Goal: Task Accomplishment & Management: Use online tool/utility

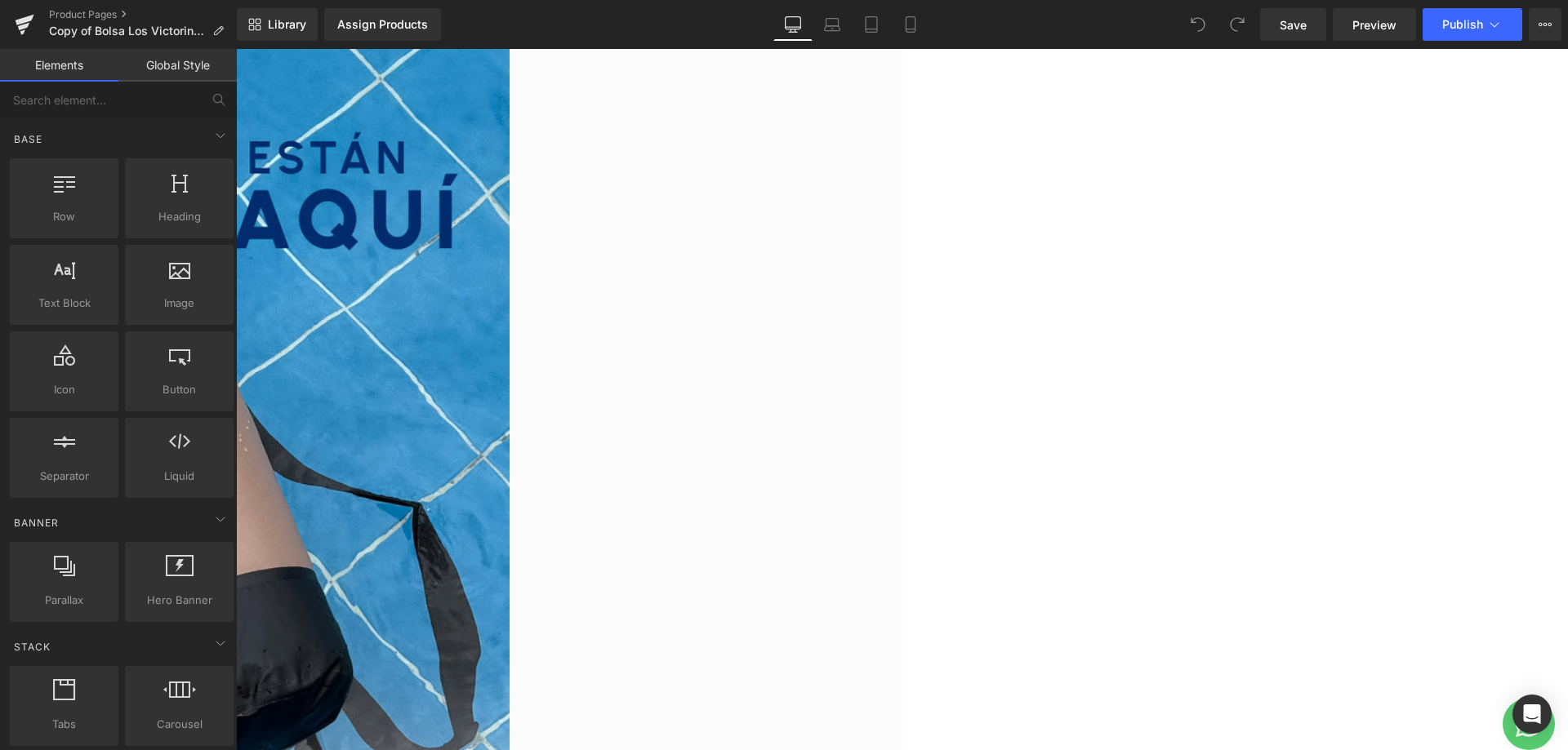
scroll to position [81, 0]
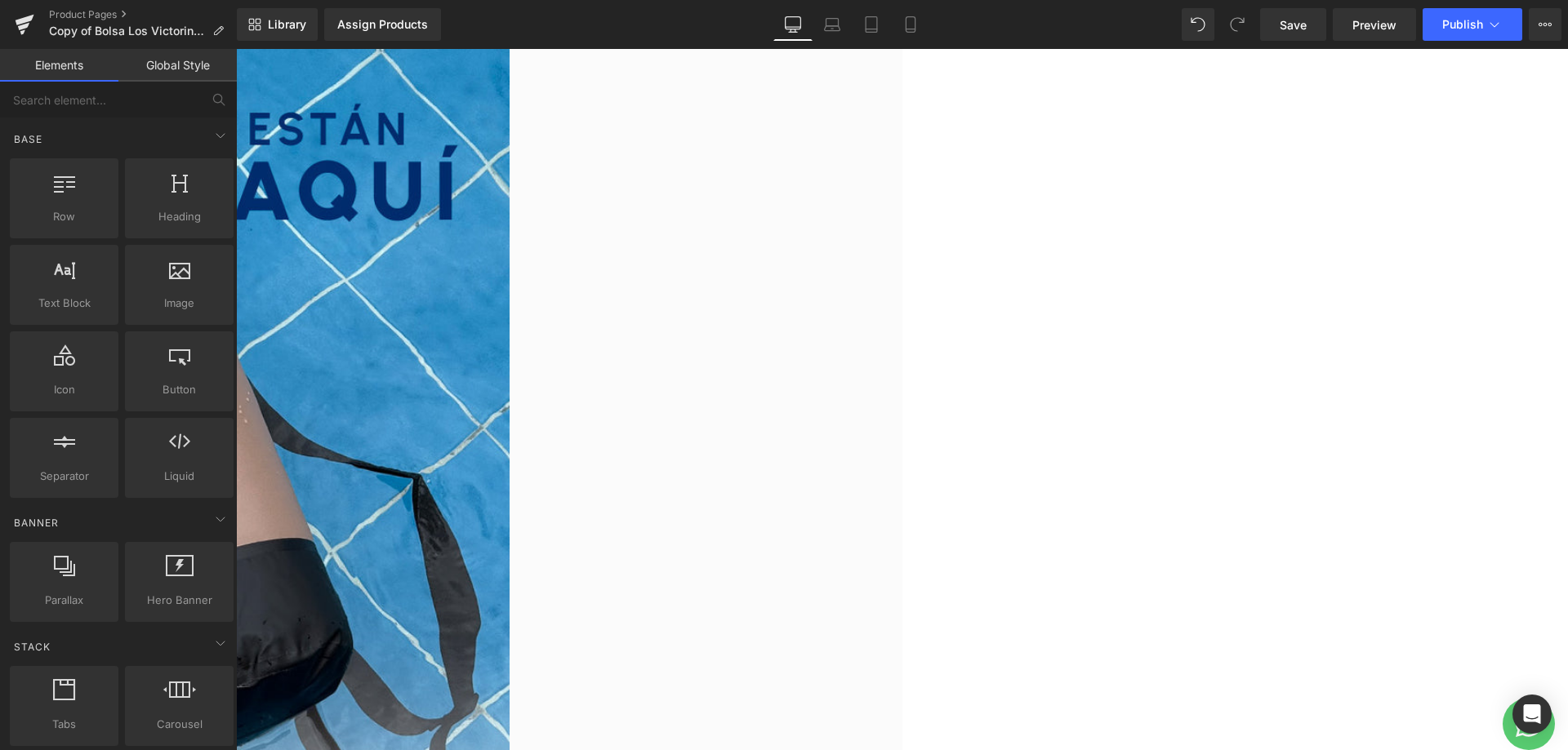
click at [236, 49] on span "Liquid" at bounding box center [236, 49] width 0 height 0
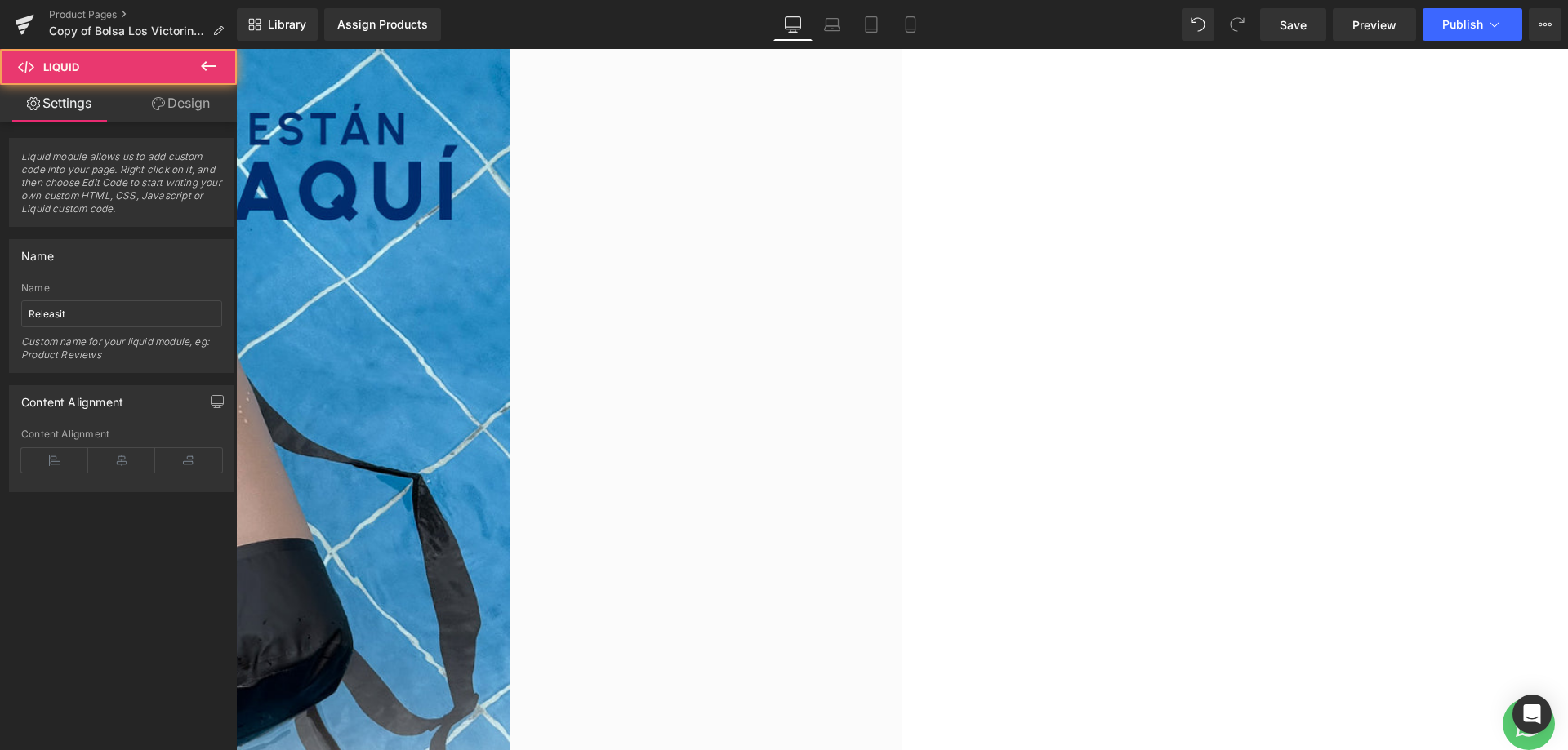
click at [236, 49] on span "Liquid" at bounding box center [236, 49] width 0 height 0
click at [236, 49] on ul "Liquid" at bounding box center [236, 49] width 0 height 0
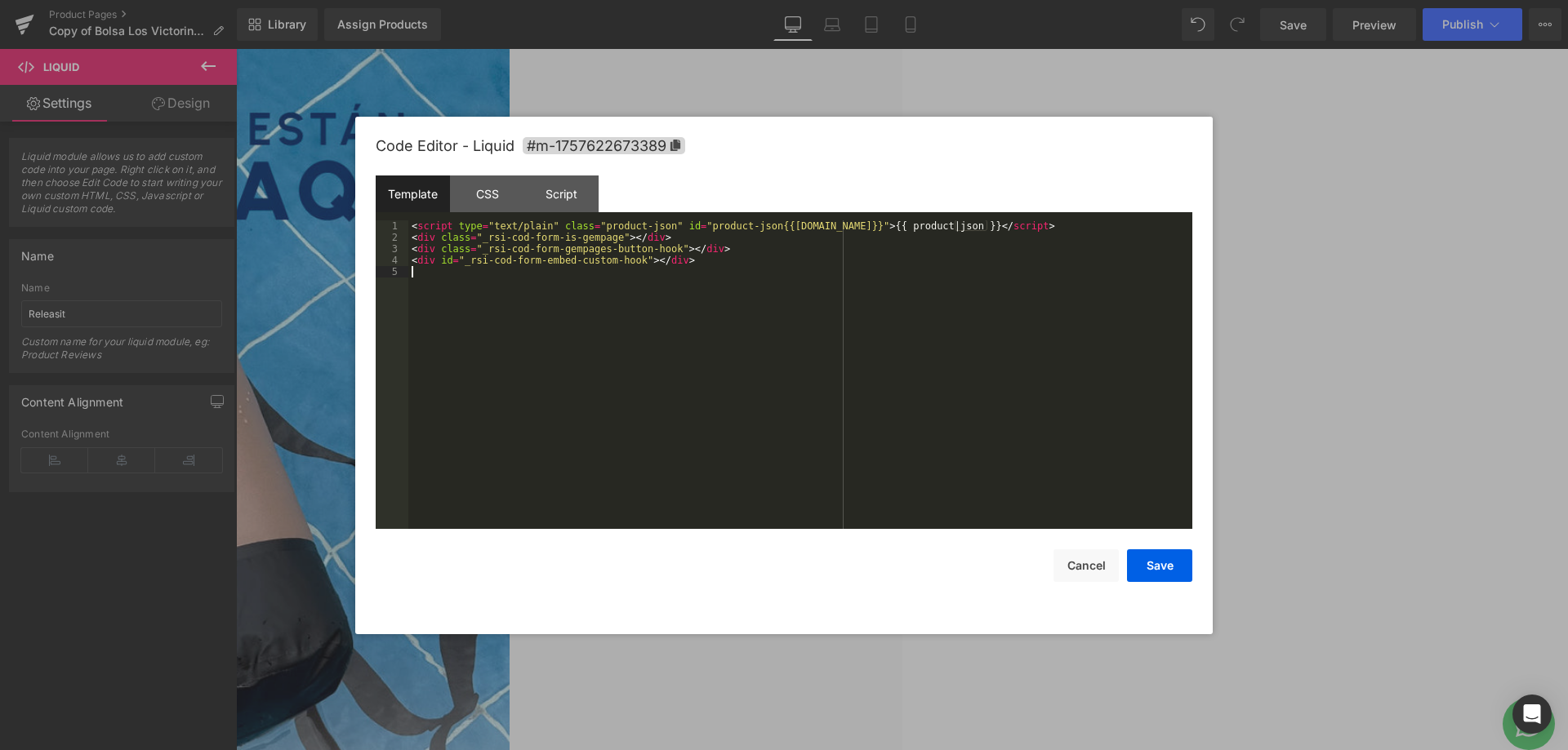
click at [947, 340] on div "< script type = "text/plain" class = "product-json" id = "product-json{{[DOMAIN…" at bounding box center [800, 386] width 784 height 331
click at [934, 291] on div "< script type = "text/plain" class = "product-json" id = "product-json{{[DOMAIN…" at bounding box center [800, 386] width 784 height 331
click at [1089, 566] on button "Cancel" at bounding box center [1086, 566] width 65 height 33
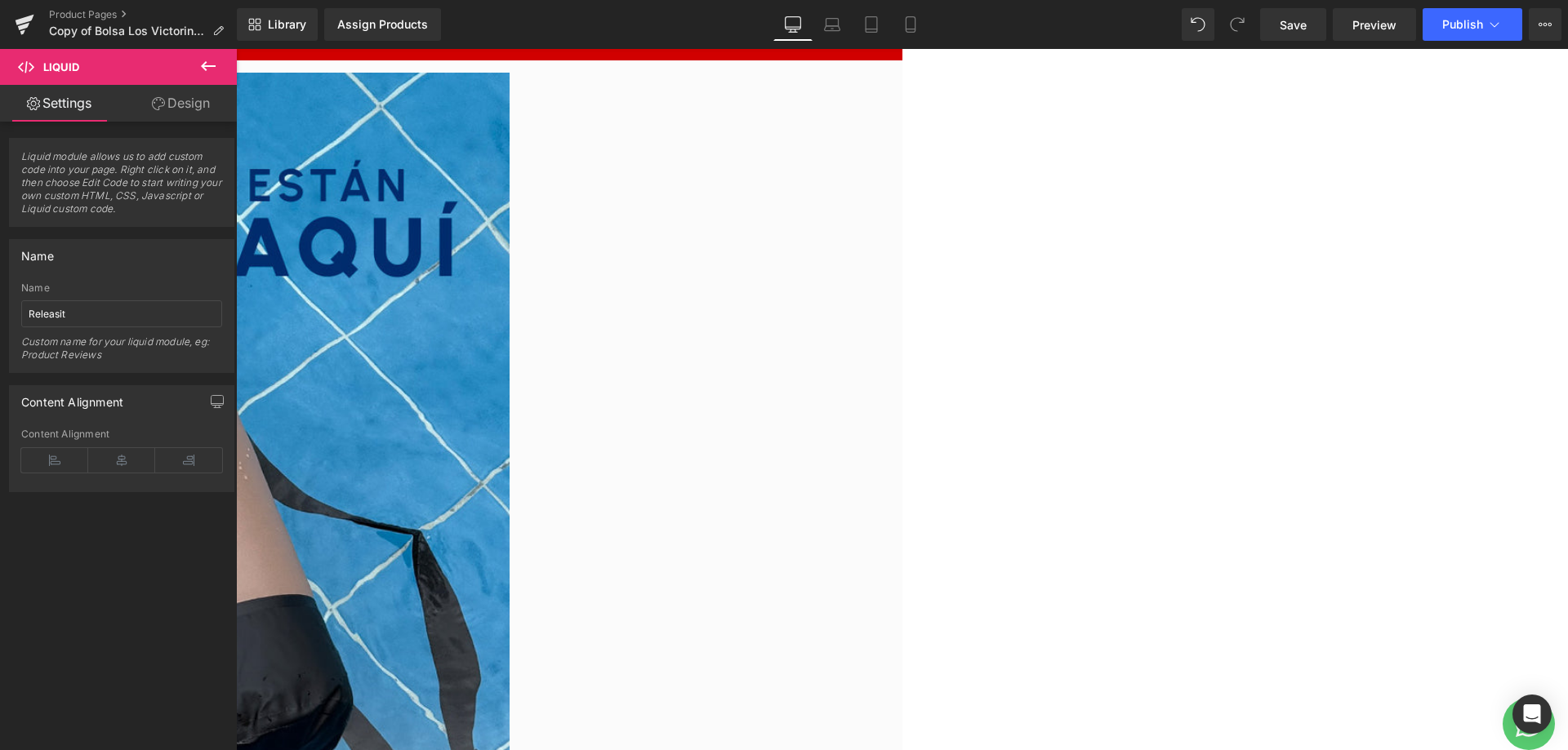
scroll to position [0, 0]
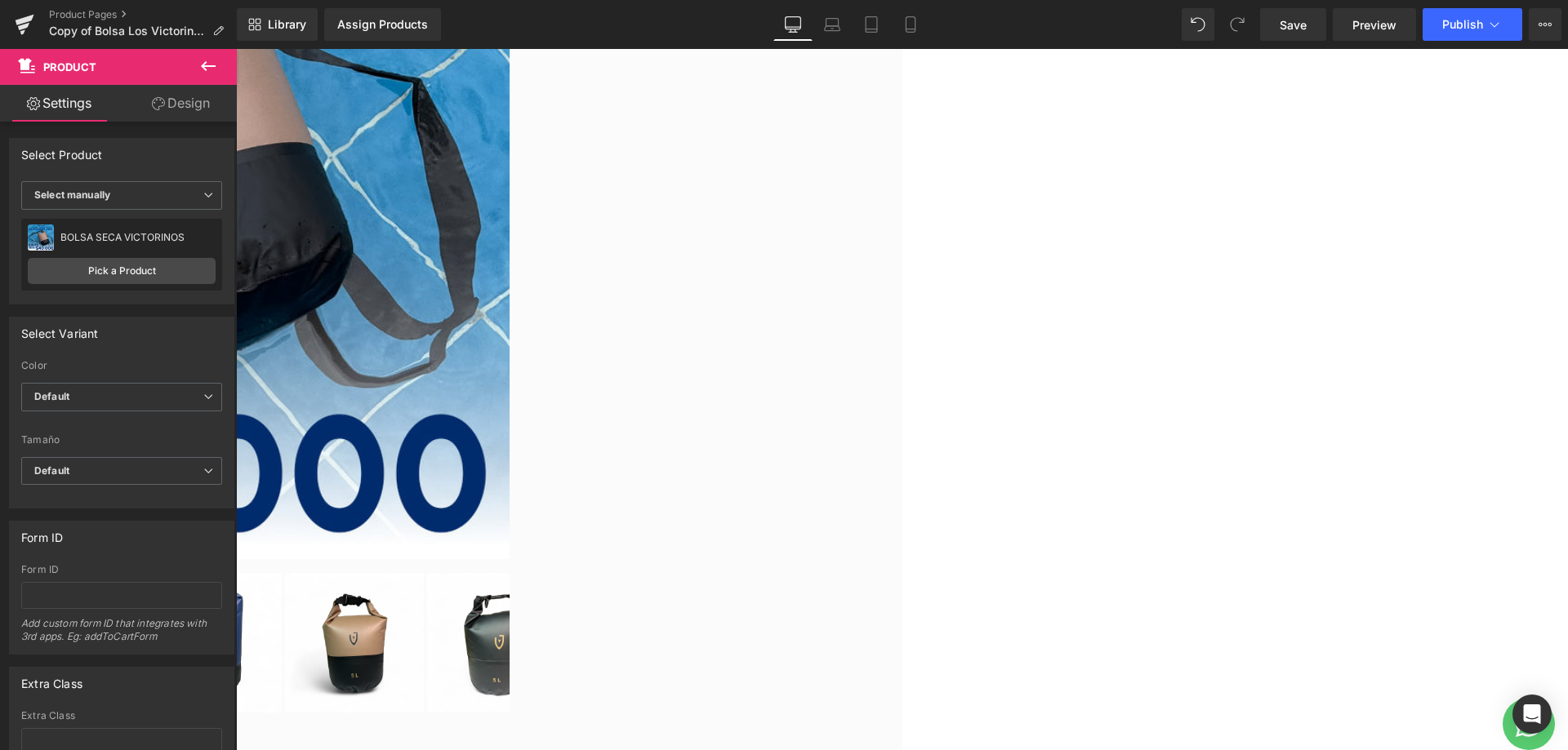
scroll to position [489, 0]
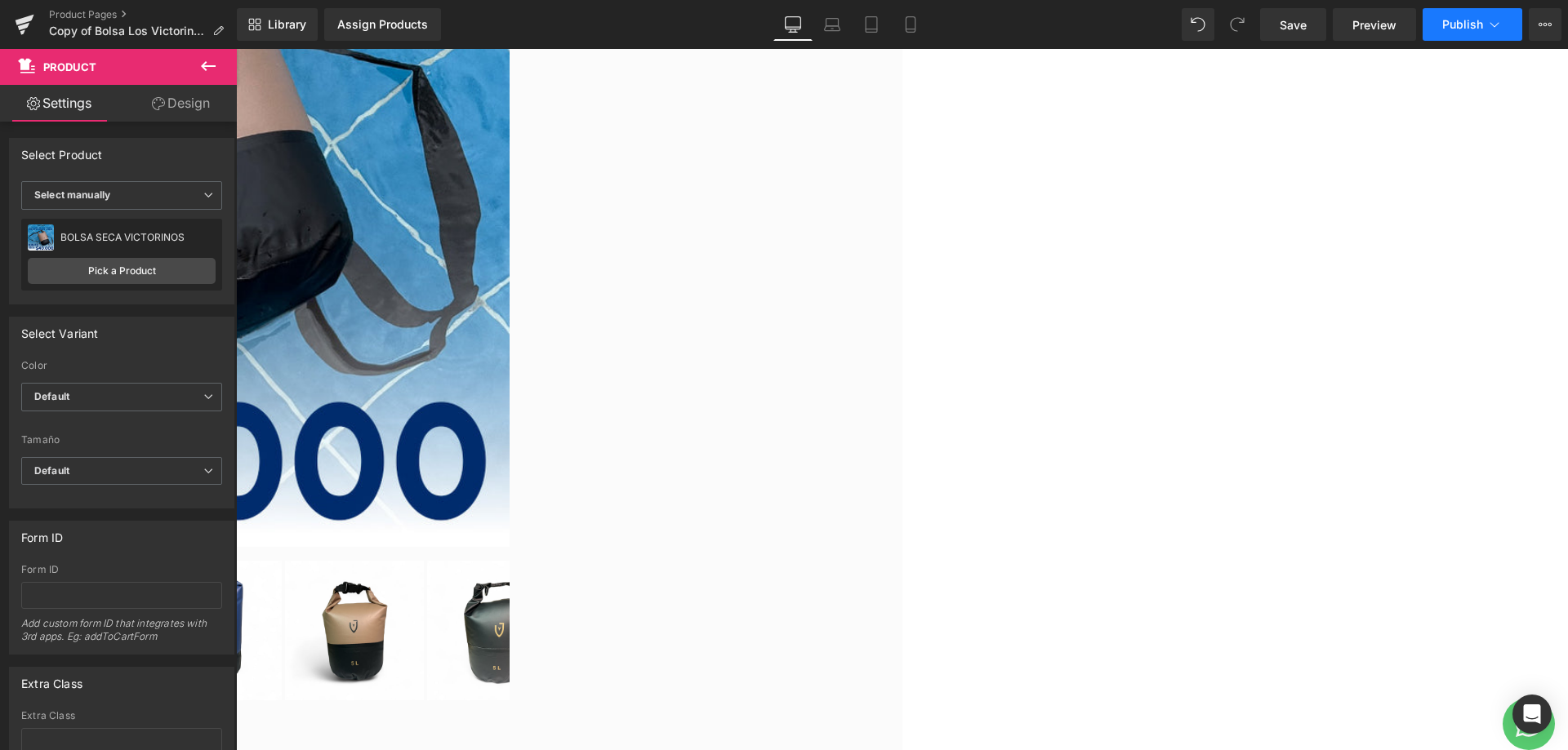
click at [1464, 19] on span "Publish" at bounding box center [1463, 25] width 41 height 13
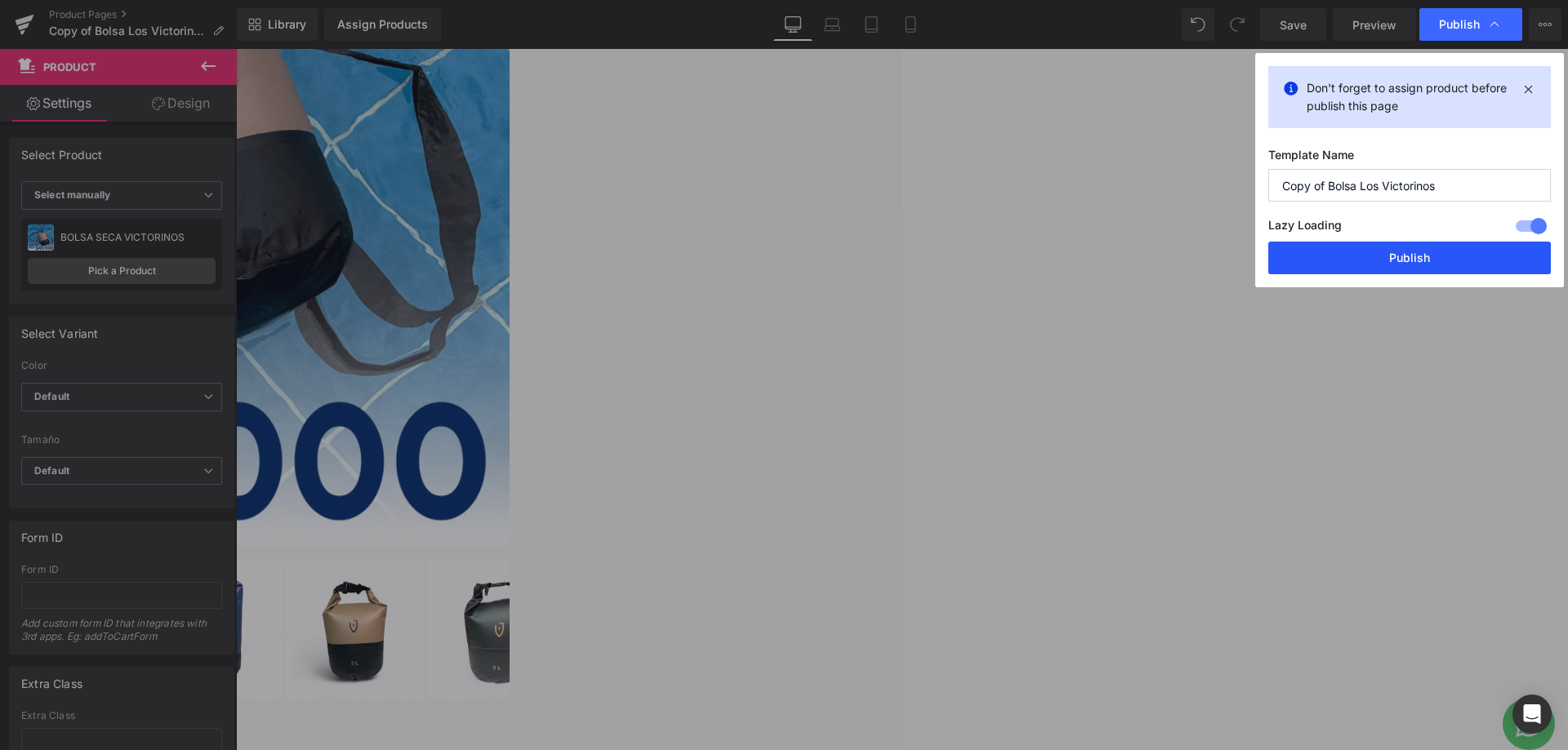
click at [1363, 255] on button "Publish" at bounding box center [1410, 258] width 283 height 33
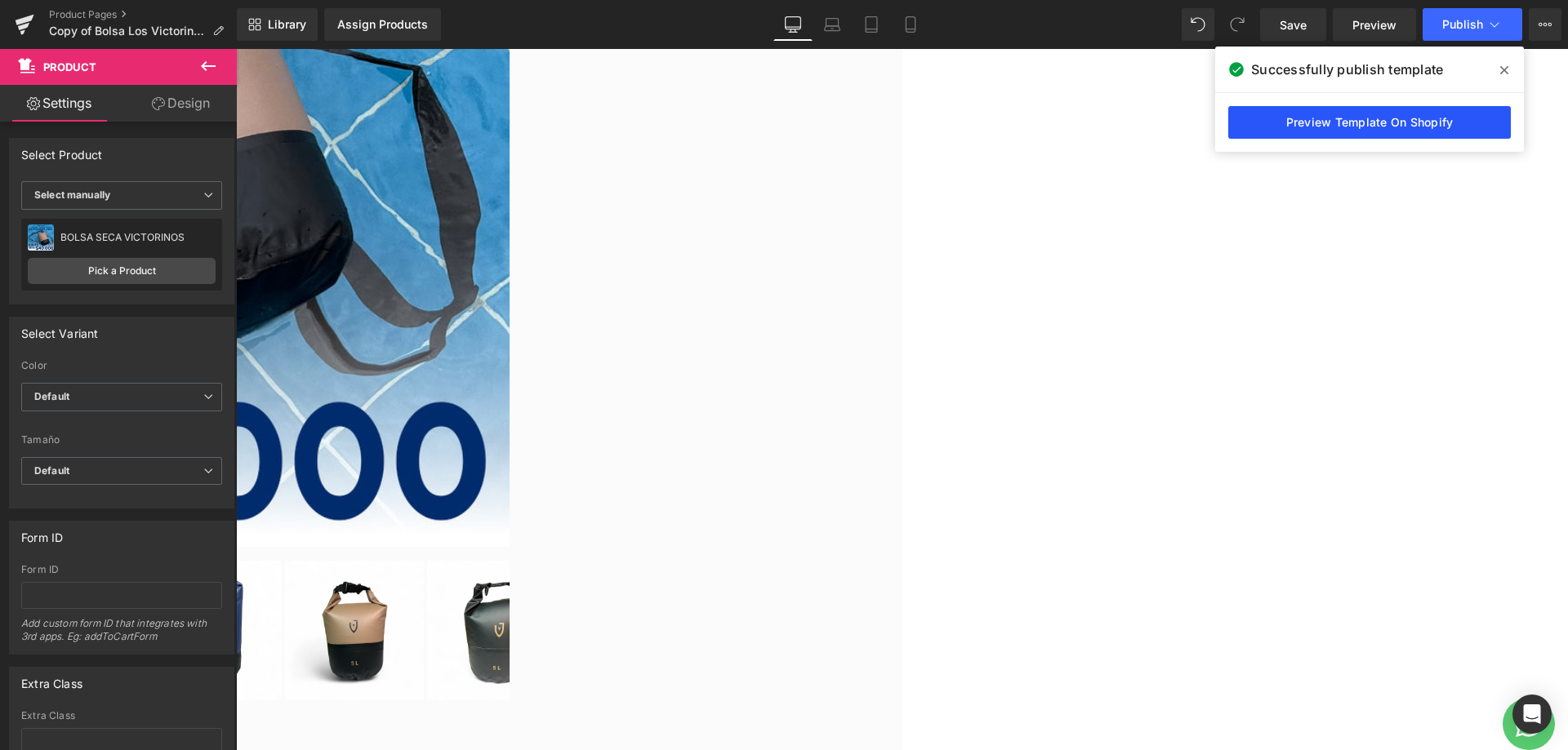
click at [1322, 129] on link "Preview Template On Shopify" at bounding box center [1370, 123] width 283 height 33
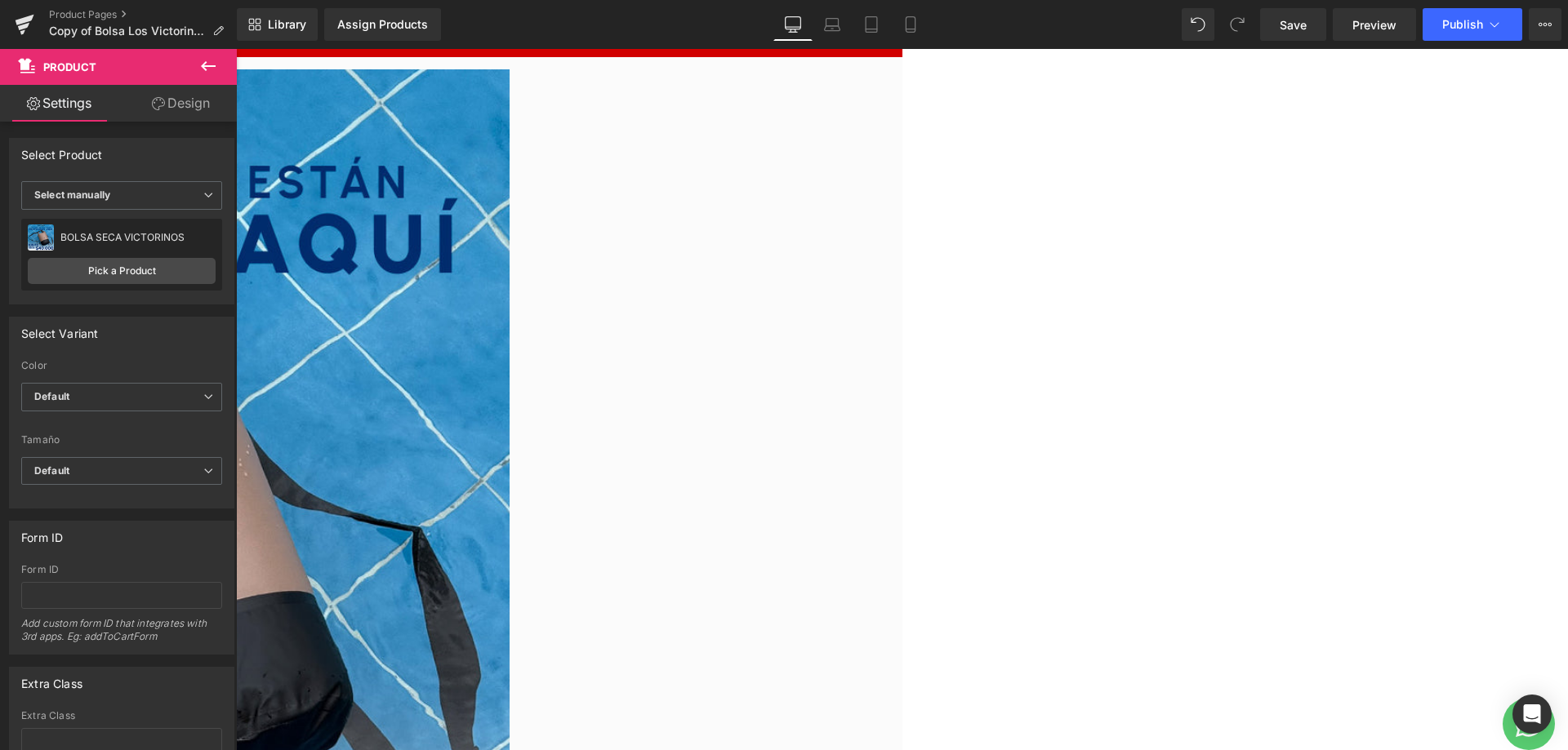
scroll to position [0, 0]
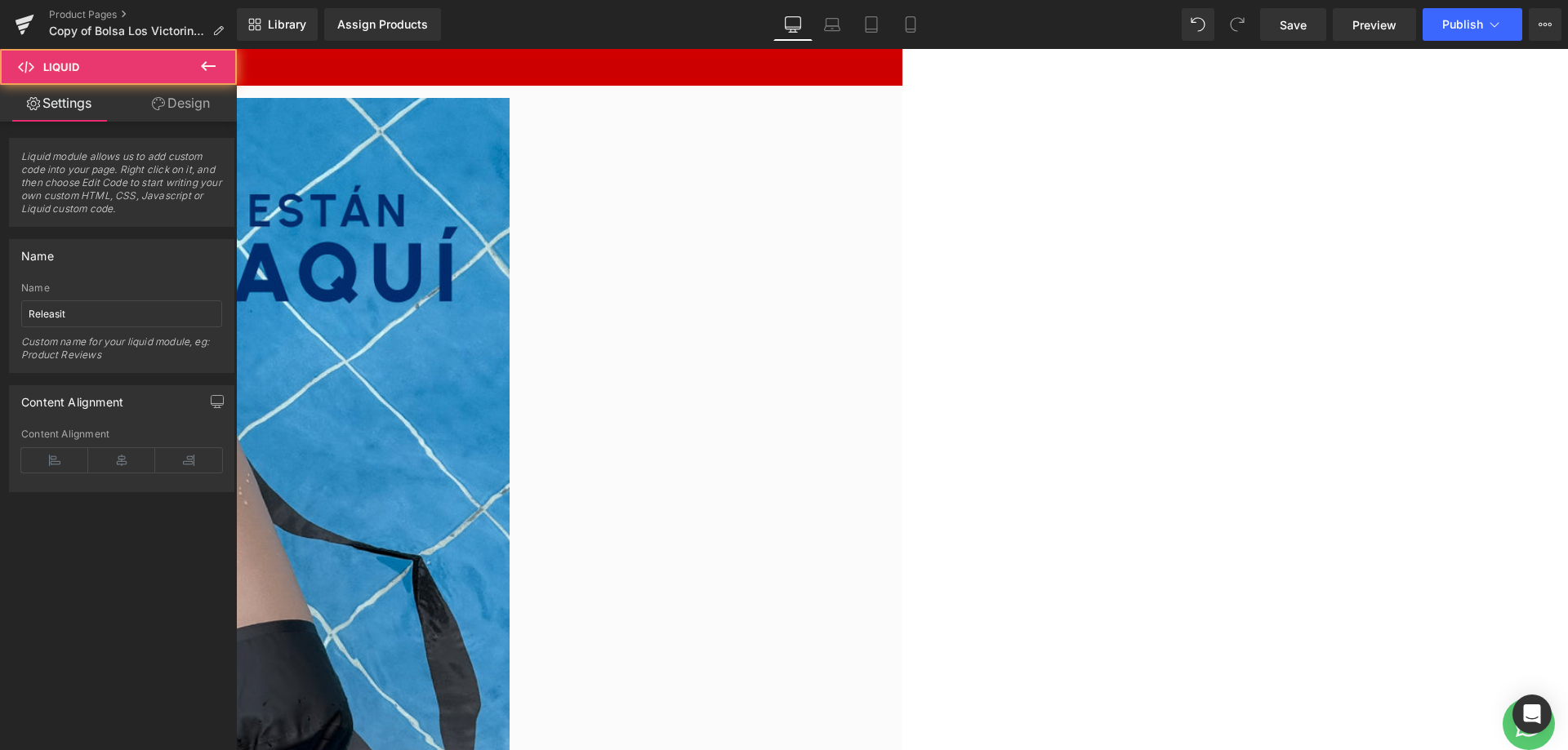
click at [236, 49] on link at bounding box center [236, 49] width 0 height 0
click at [236, 49] on icon at bounding box center [236, 49] width 0 height 0
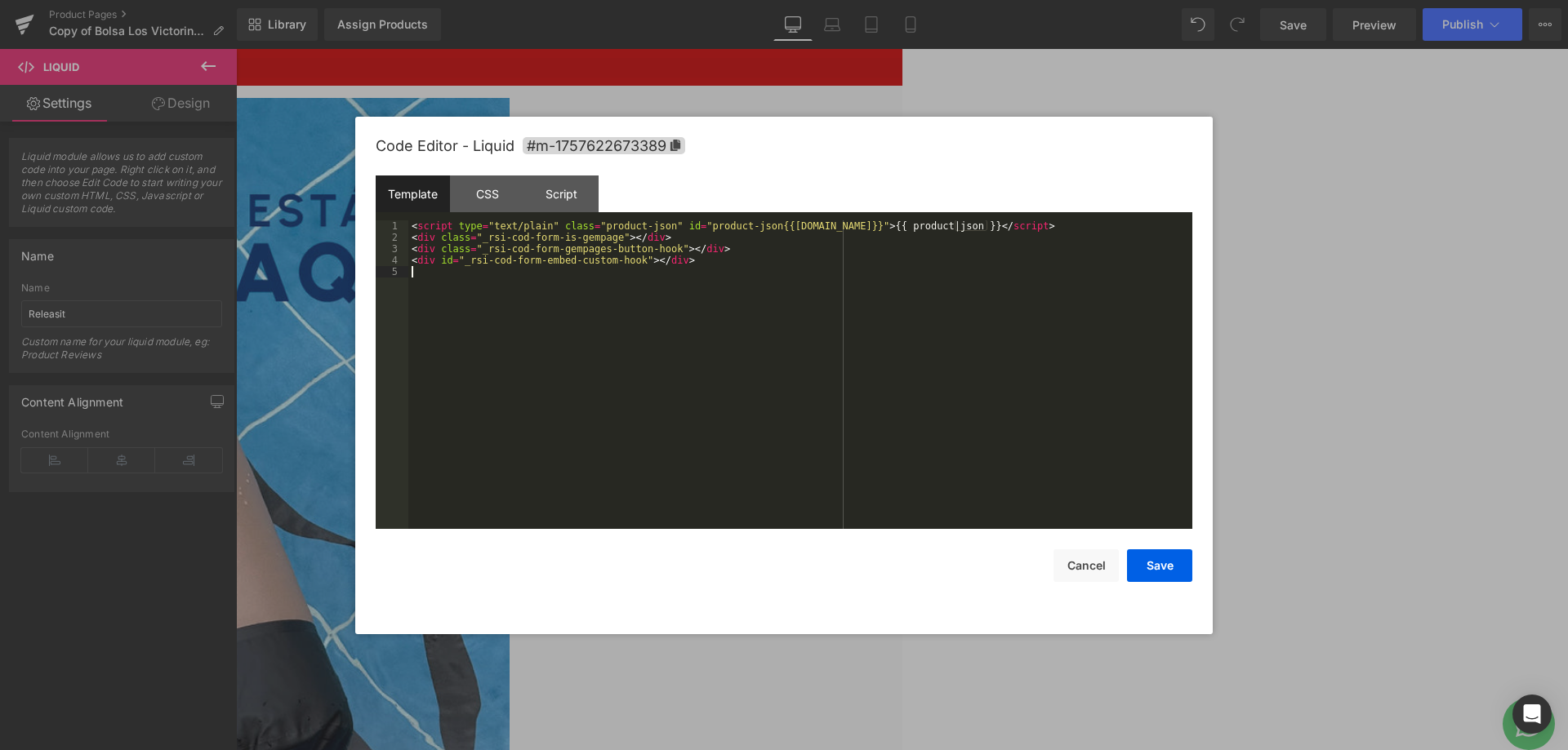
click at [1111, 368] on div "< script type = "text/plain" class = "product-json" id = "product-json{{[DOMAIN…" at bounding box center [800, 386] width 784 height 331
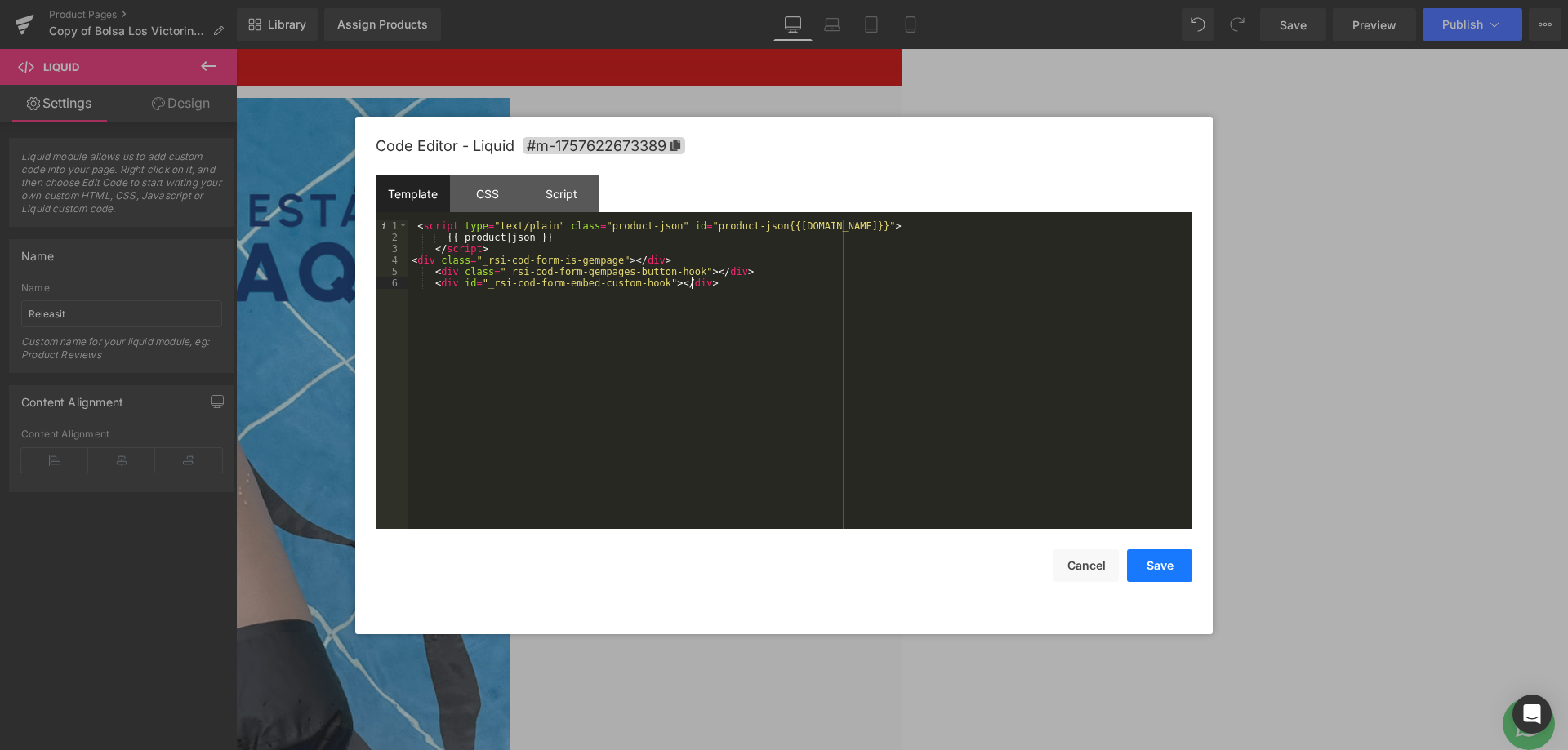
click at [1182, 568] on button "Save" at bounding box center [1160, 566] width 65 height 33
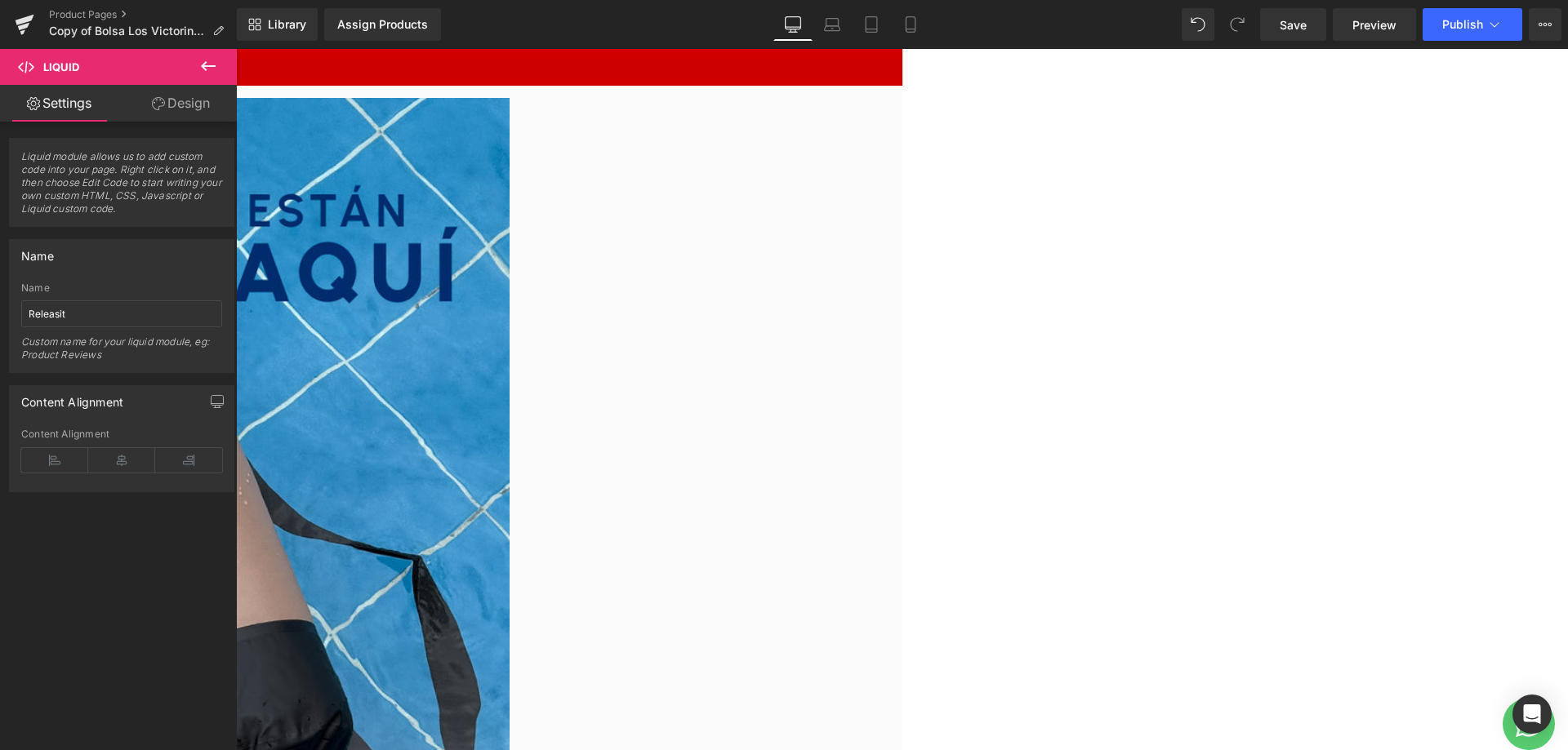
click at [236, 49] on span at bounding box center [236, 49] width 0 height 0
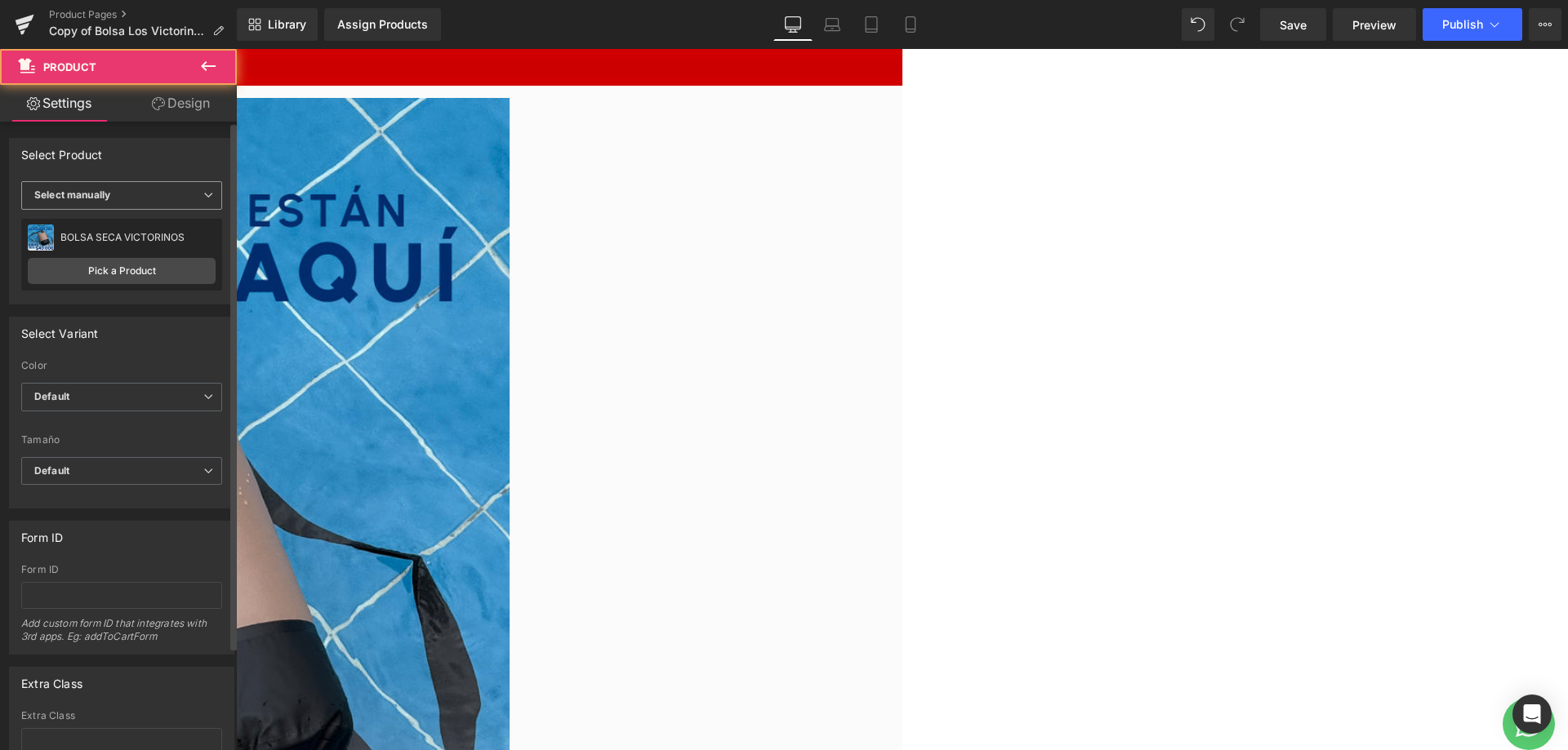
click at [150, 185] on span "Select manually" at bounding box center [122, 195] width 201 height 29
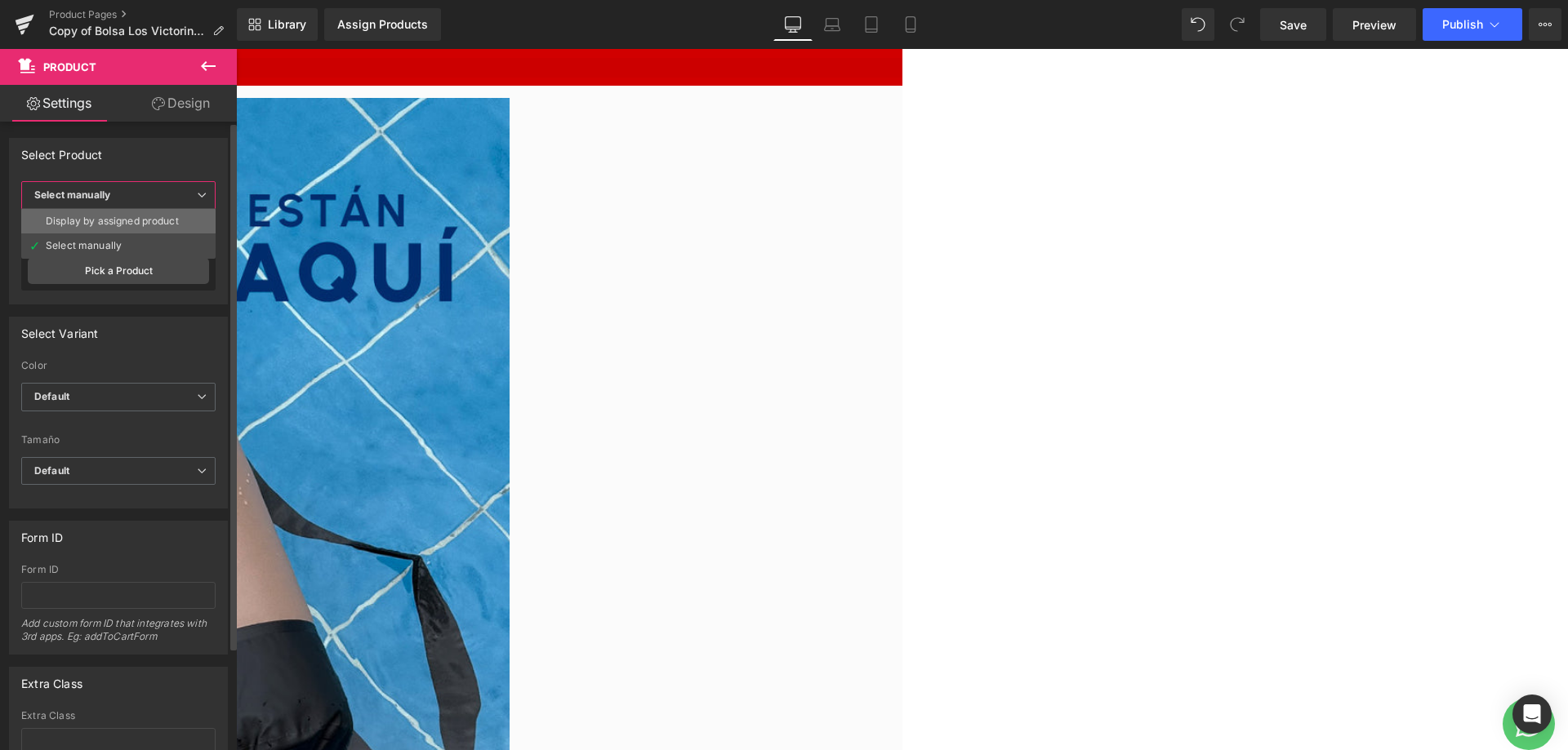
drag, startPoint x: 149, startPoint y: 225, endPoint x: 1255, endPoint y: 4, distance: 1127.9
click at [149, 225] on div "Display by assigned product" at bounding box center [112, 221] width 133 height 11
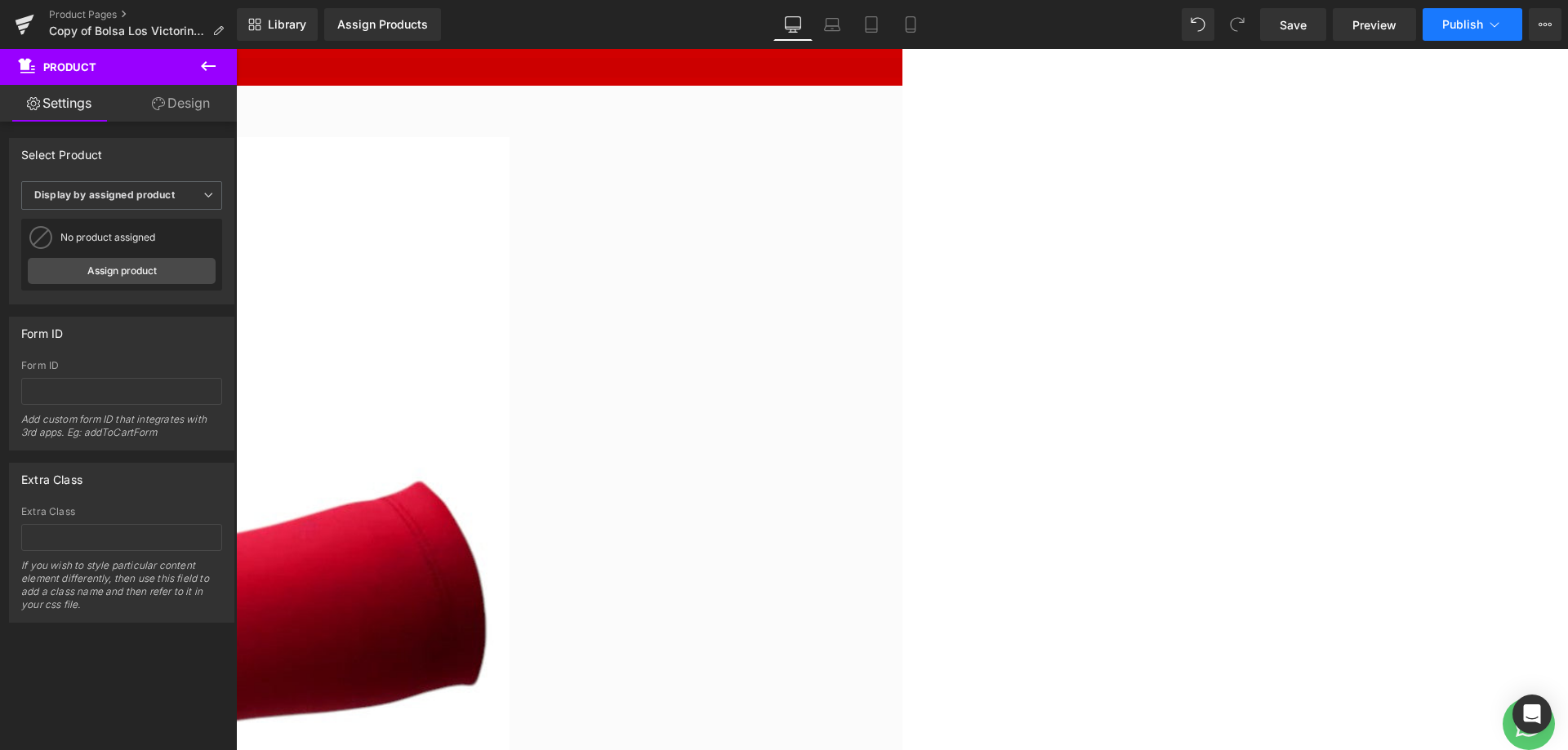
click at [1482, 23] on span "Publish" at bounding box center [1463, 25] width 41 height 13
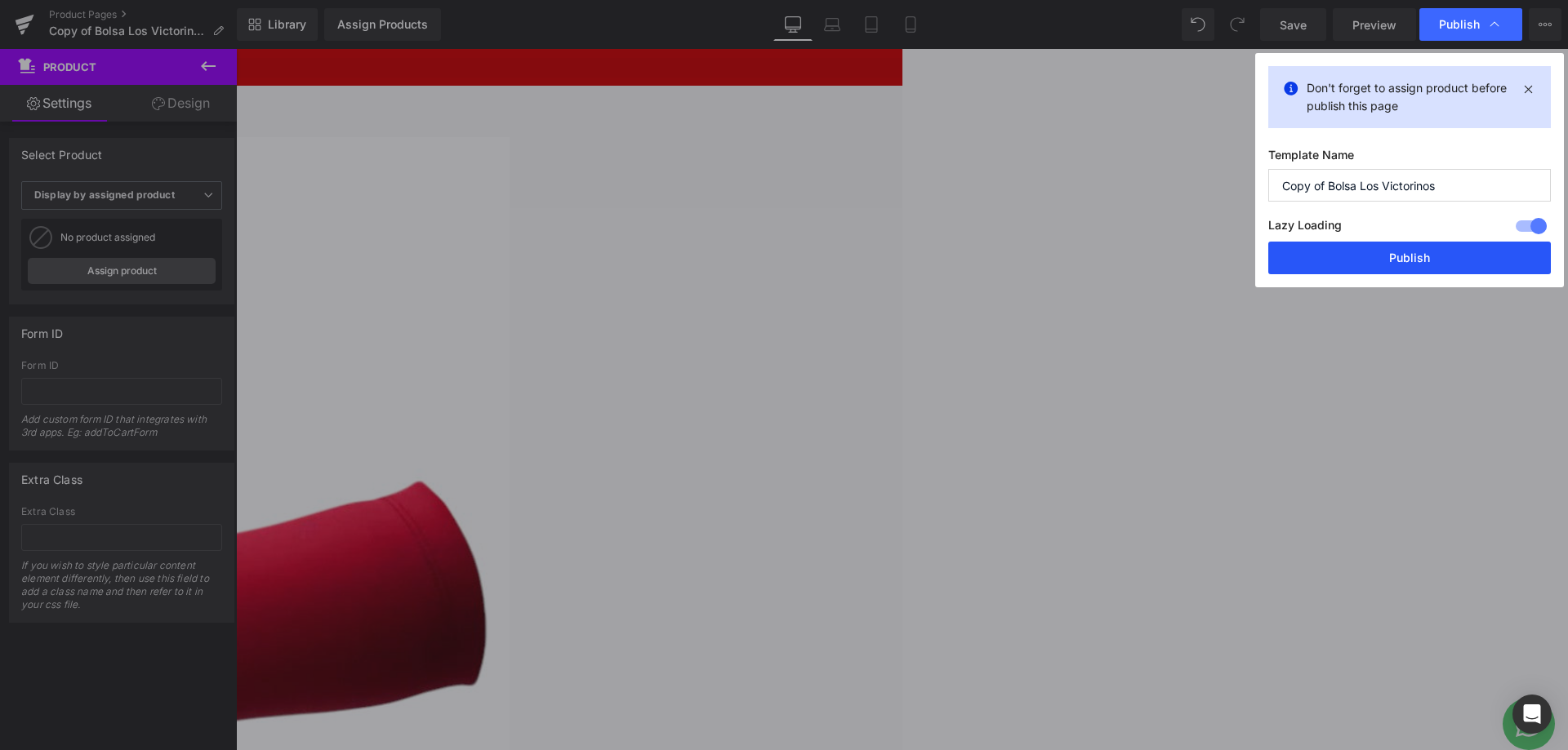
click at [1341, 257] on button "Publish" at bounding box center [1410, 258] width 283 height 33
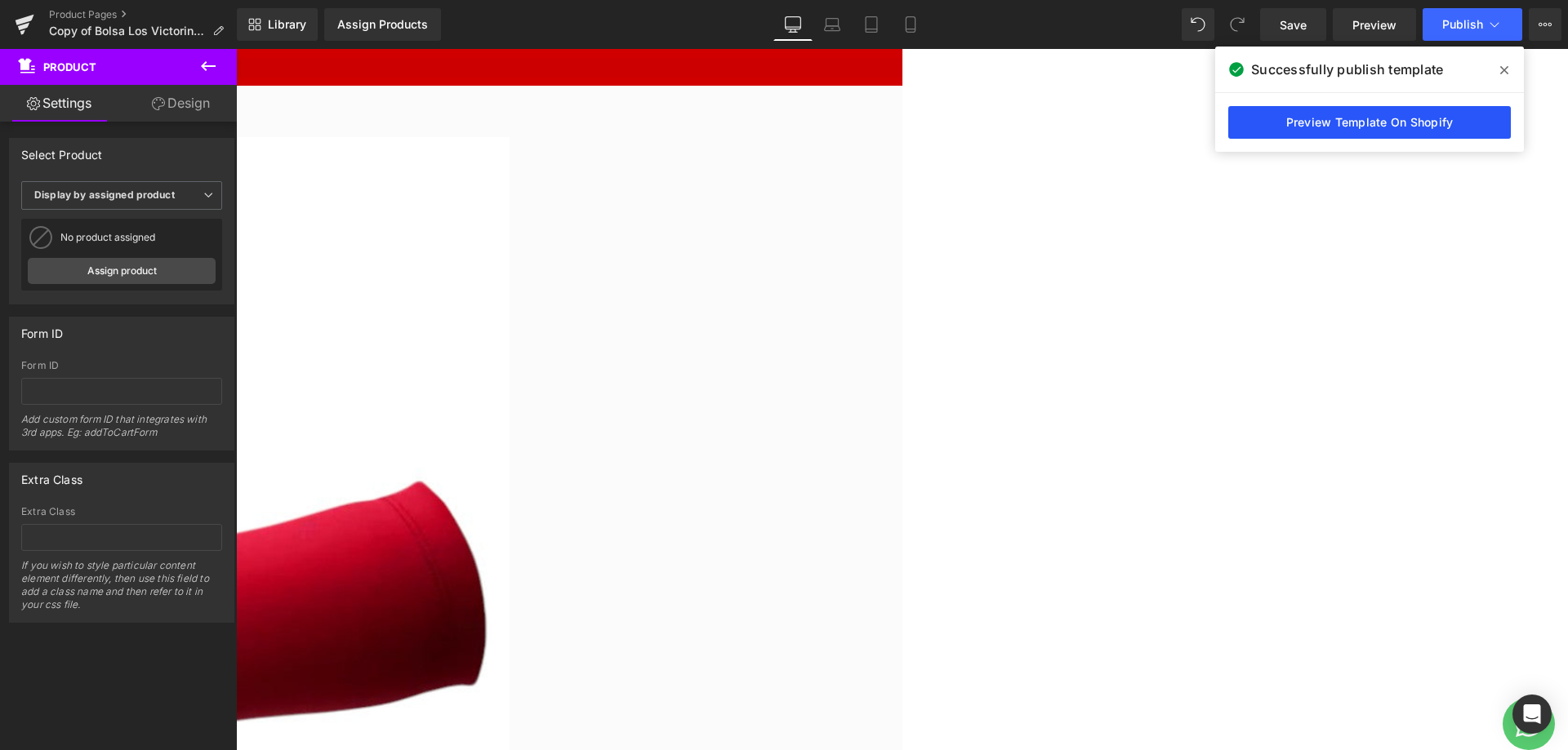
click at [1301, 113] on link "Preview Template On Shopify" at bounding box center [1370, 123] width 283 height 33
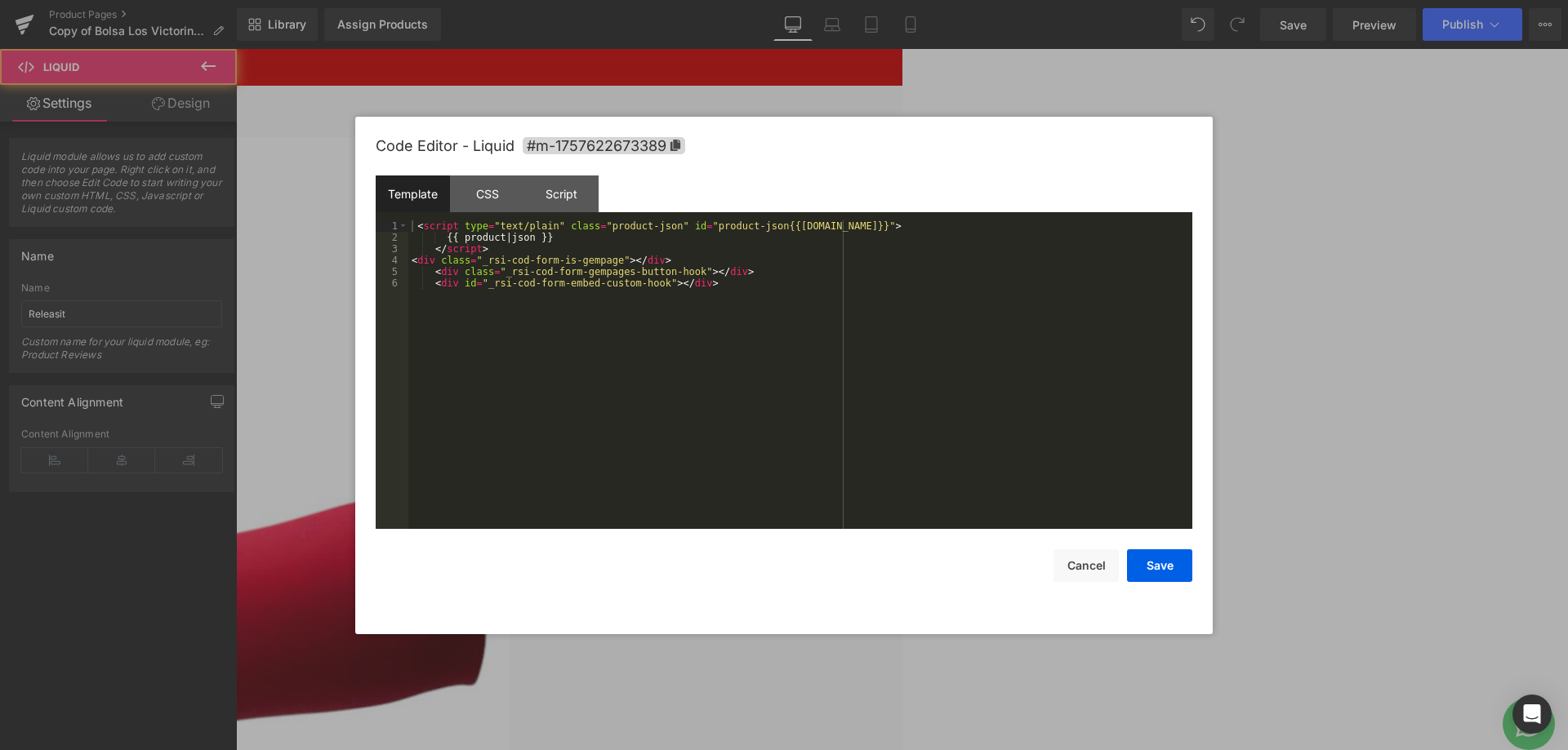
click at [236, 49] on link at bounding box center [236, 49] width 0 height 0
click at [889, 352] on div "< script type = "text/plain" class = "product-json" id = "product-json{{[DOMAIN…" at bounding box center [800, 386] width 784 height 331
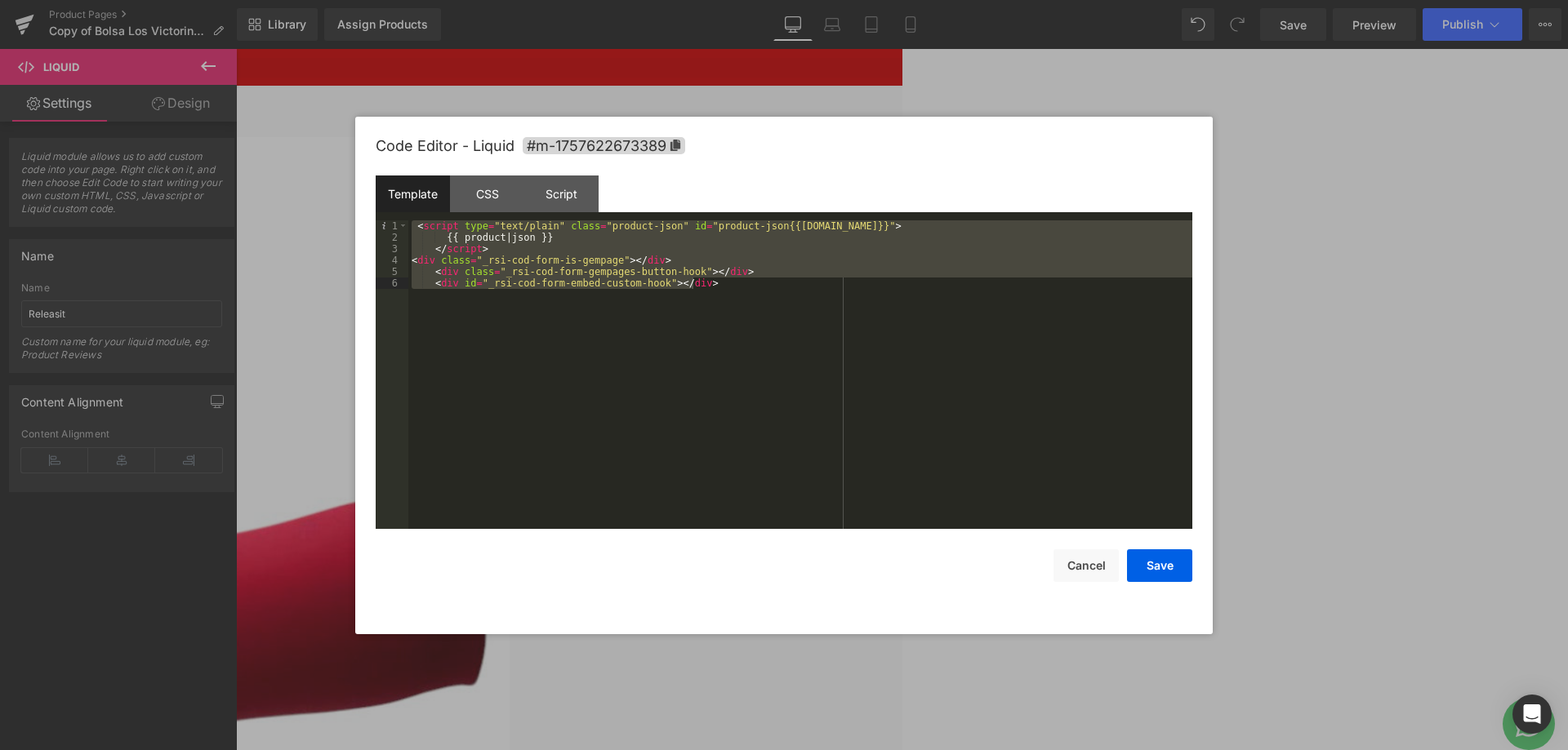
click at [99, 17] on div at bounding box center [784, 375] width 1568 height 750
click at [99, 17] on link "Product Pages" at bounding box center [143, 15] width 188 height 13
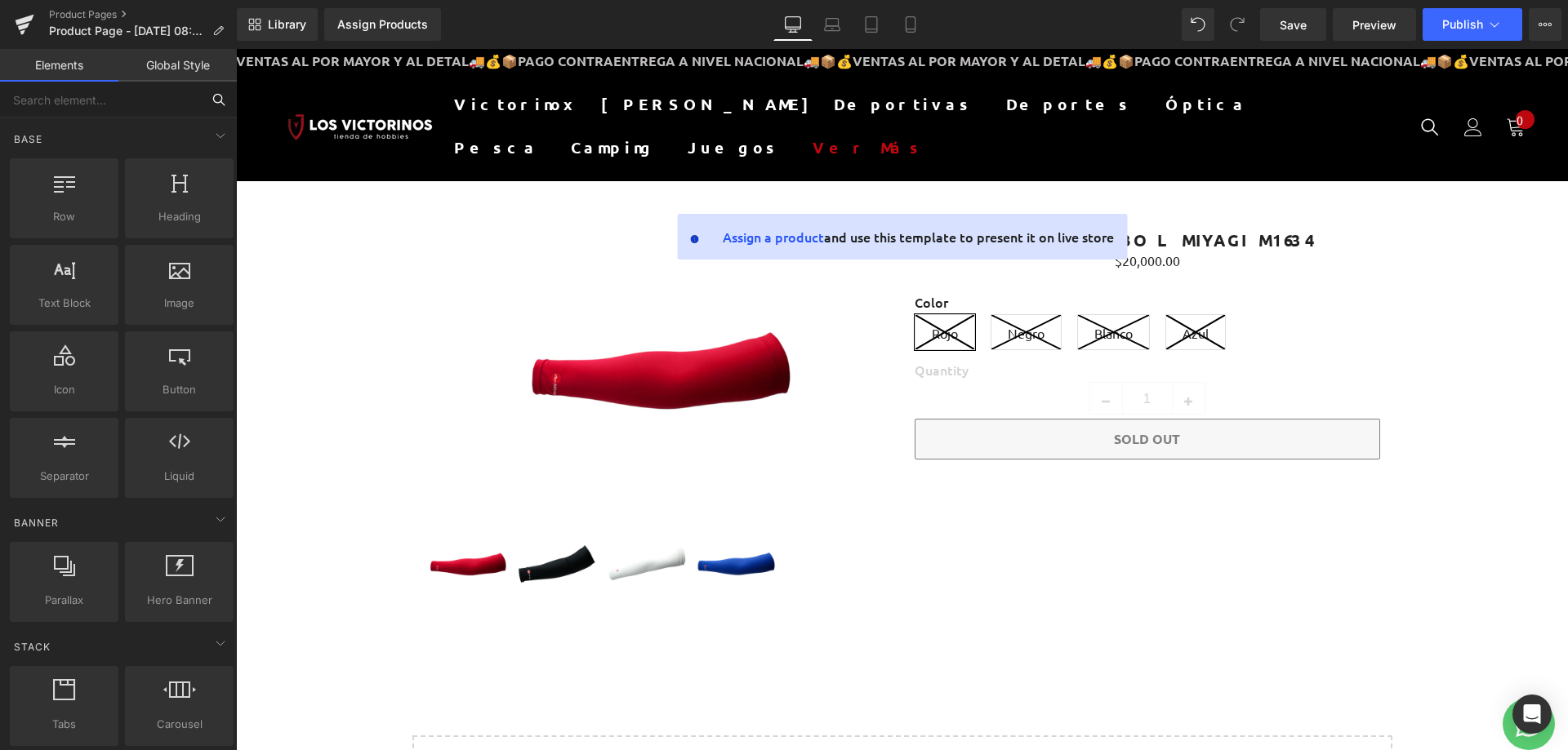
click at [94, 113] on input "text" at bounding box center [101, 99] width 201 height 35
click at [151, 87] on input "text" at bounding box center [101, 99] width 201 height 35
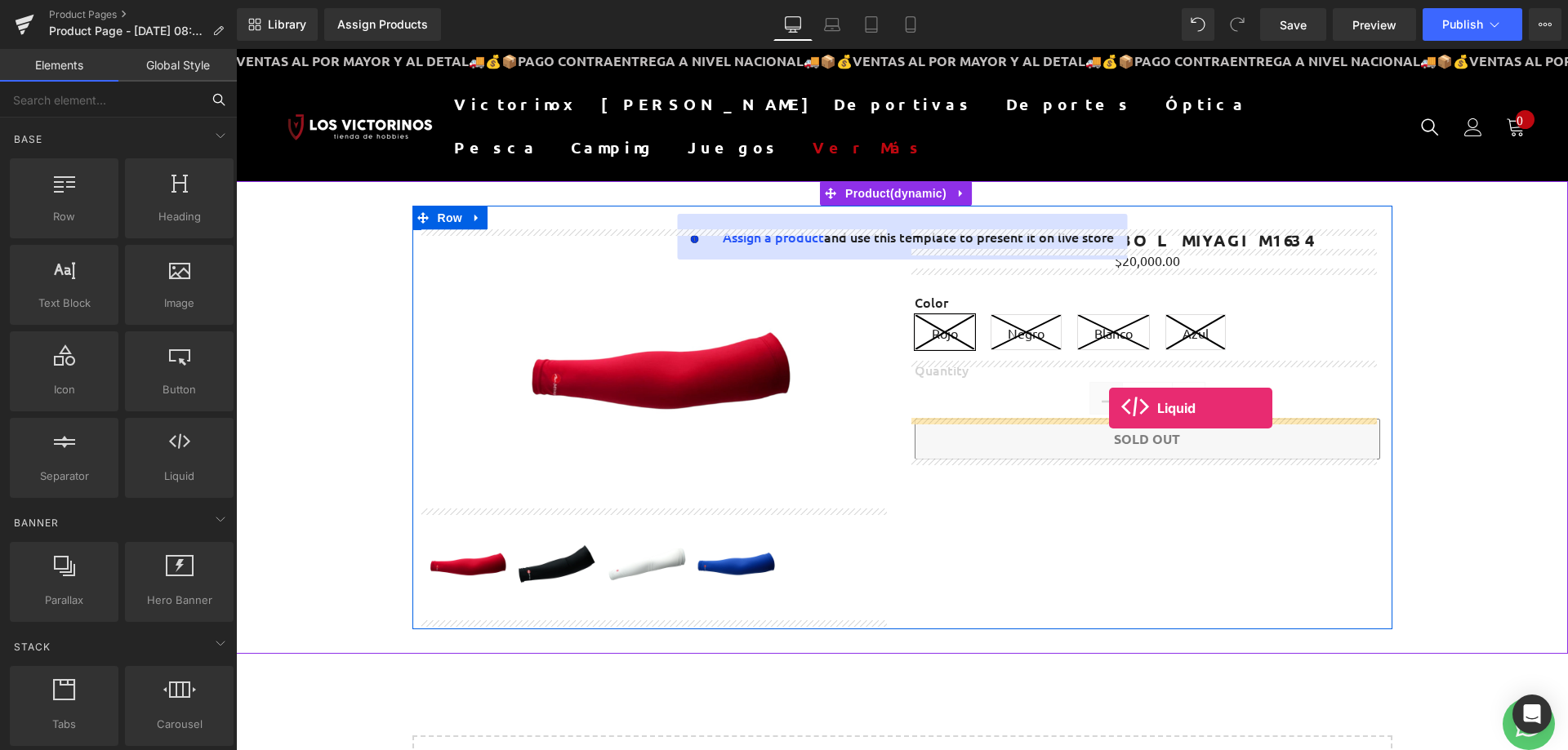
drag, startPoint x: 421, startPoint y: 518, endPoint x: 1109, endPoint y: 408, distance: 696.7
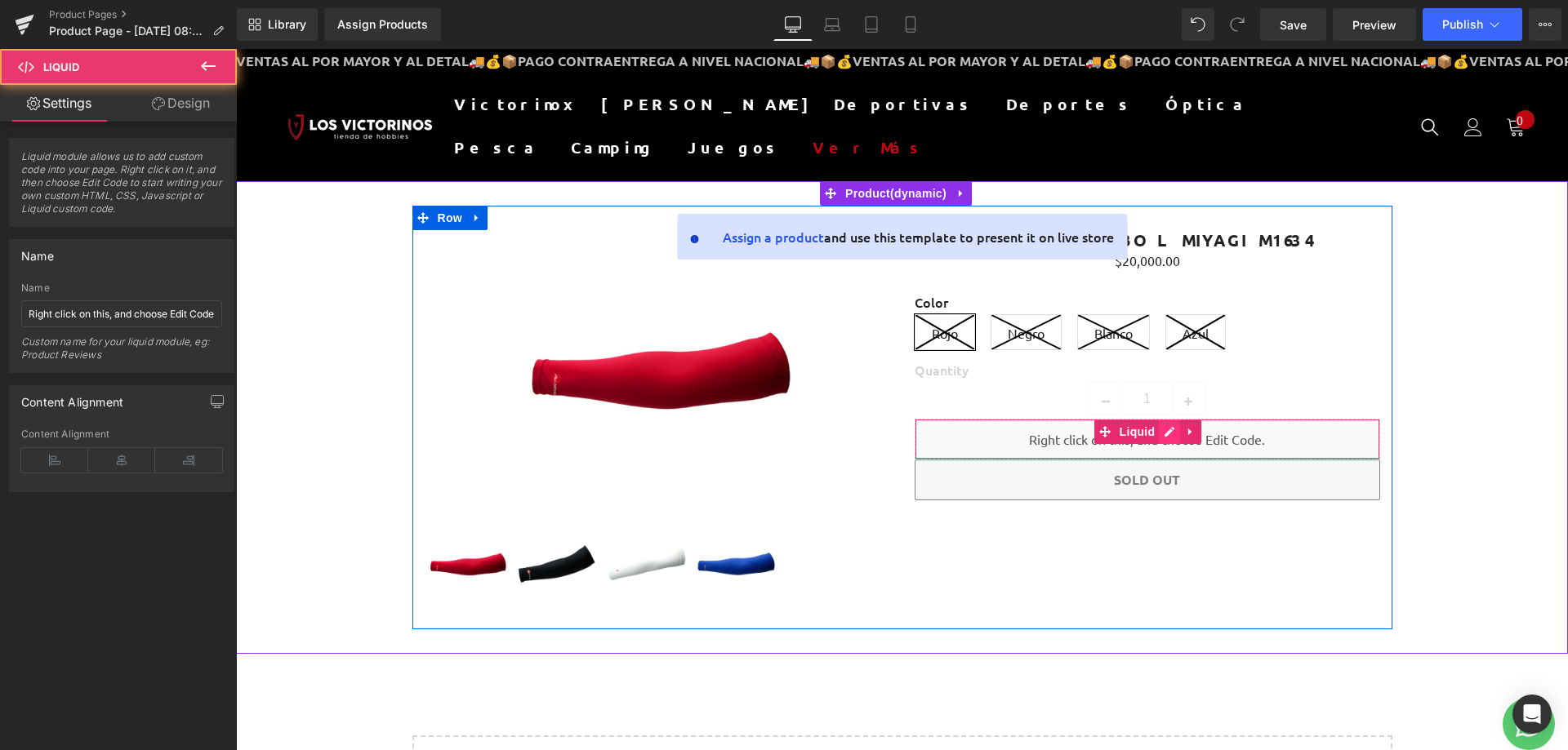
click at [1164, 427] on icon at bounding box center [1169, 432] width 12 height 12
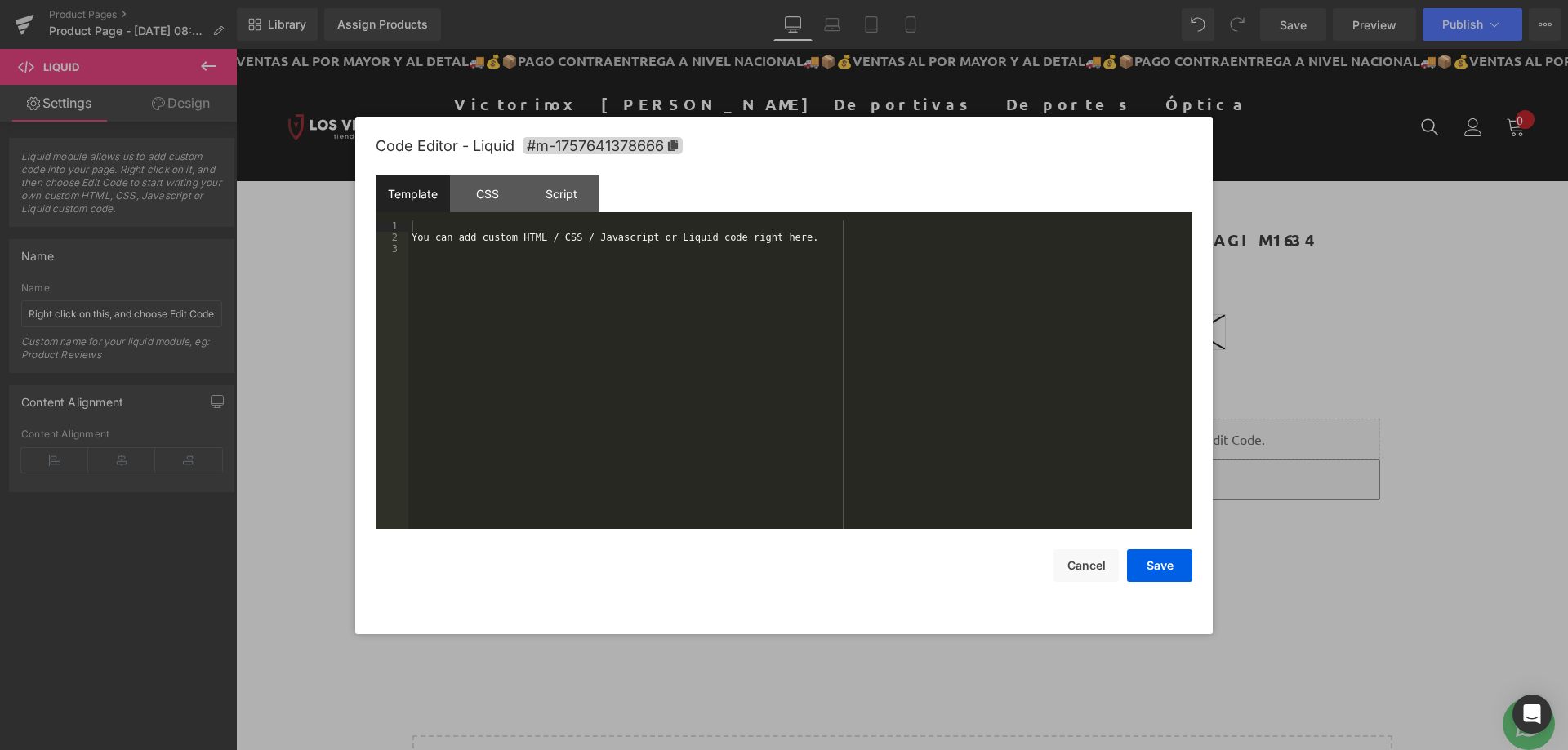
click at [655, 417] on div "You can add custom HTML / CSS / Javascript or Liquid code right here." at bounding box center [800, 386] width 784 height 331
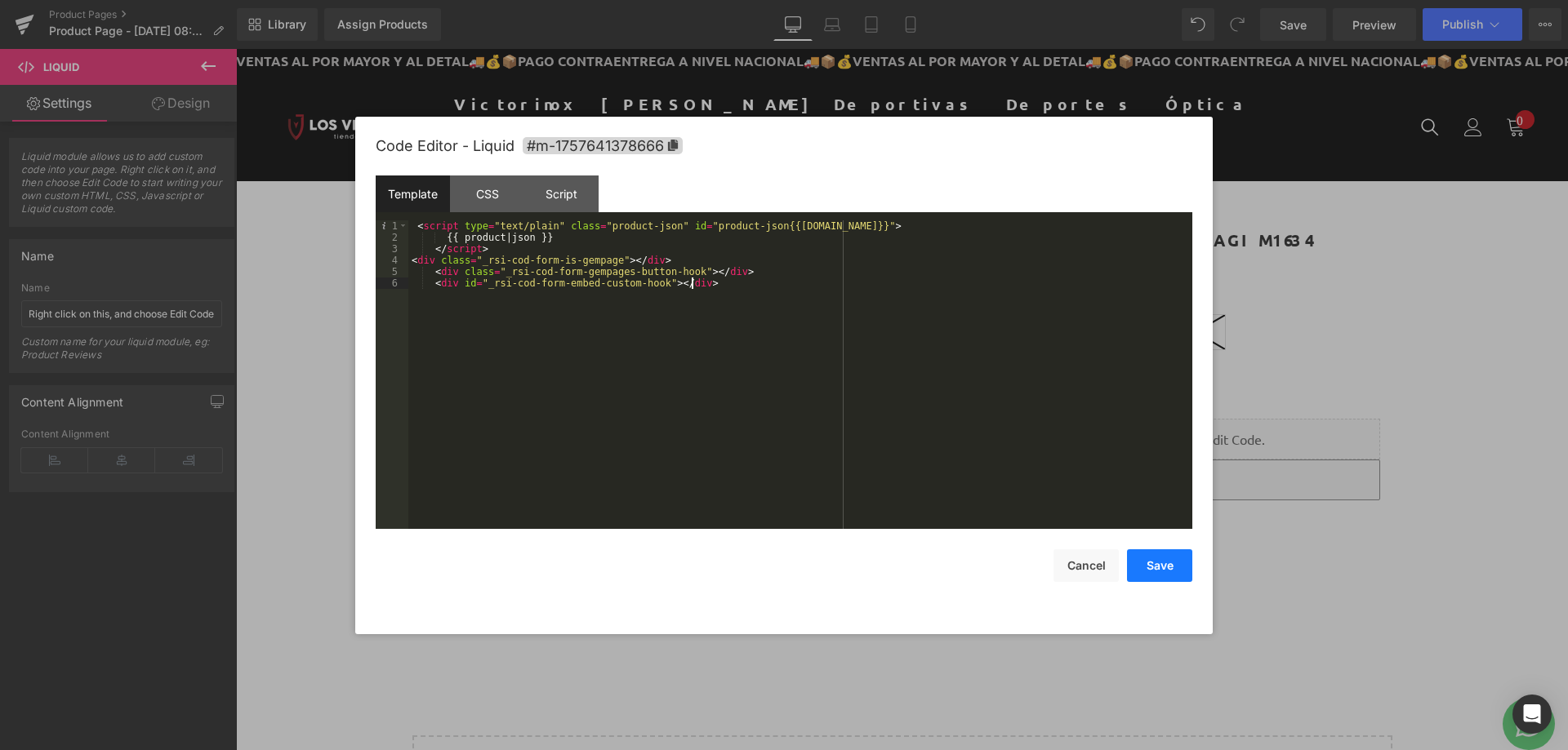
click at [1180, 564] on button "Save" at bounding box center [1160, 566] width 65 height 33
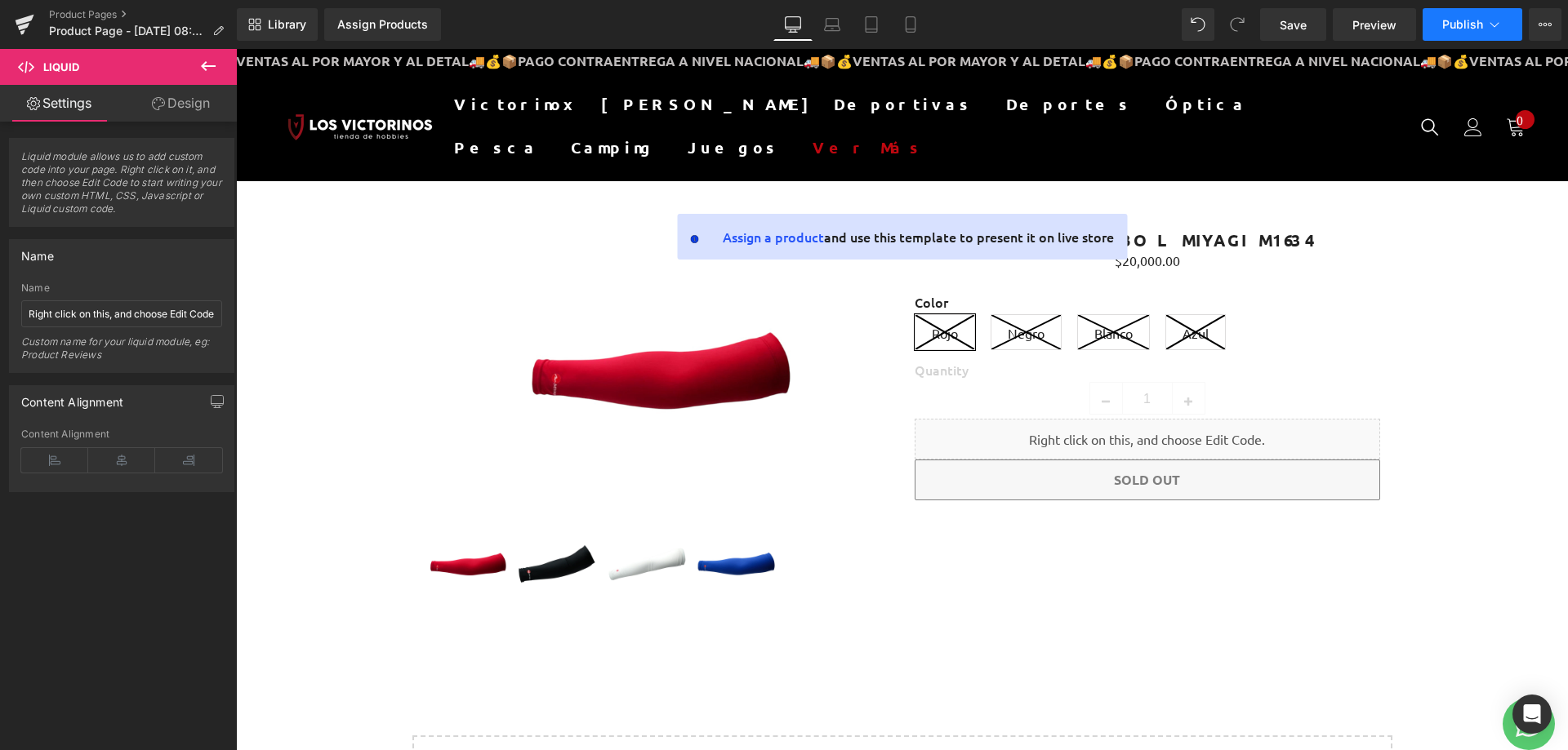
click at [1467, 25] on span "Publish" at bounding box center [1463, 25] width 41 height 13
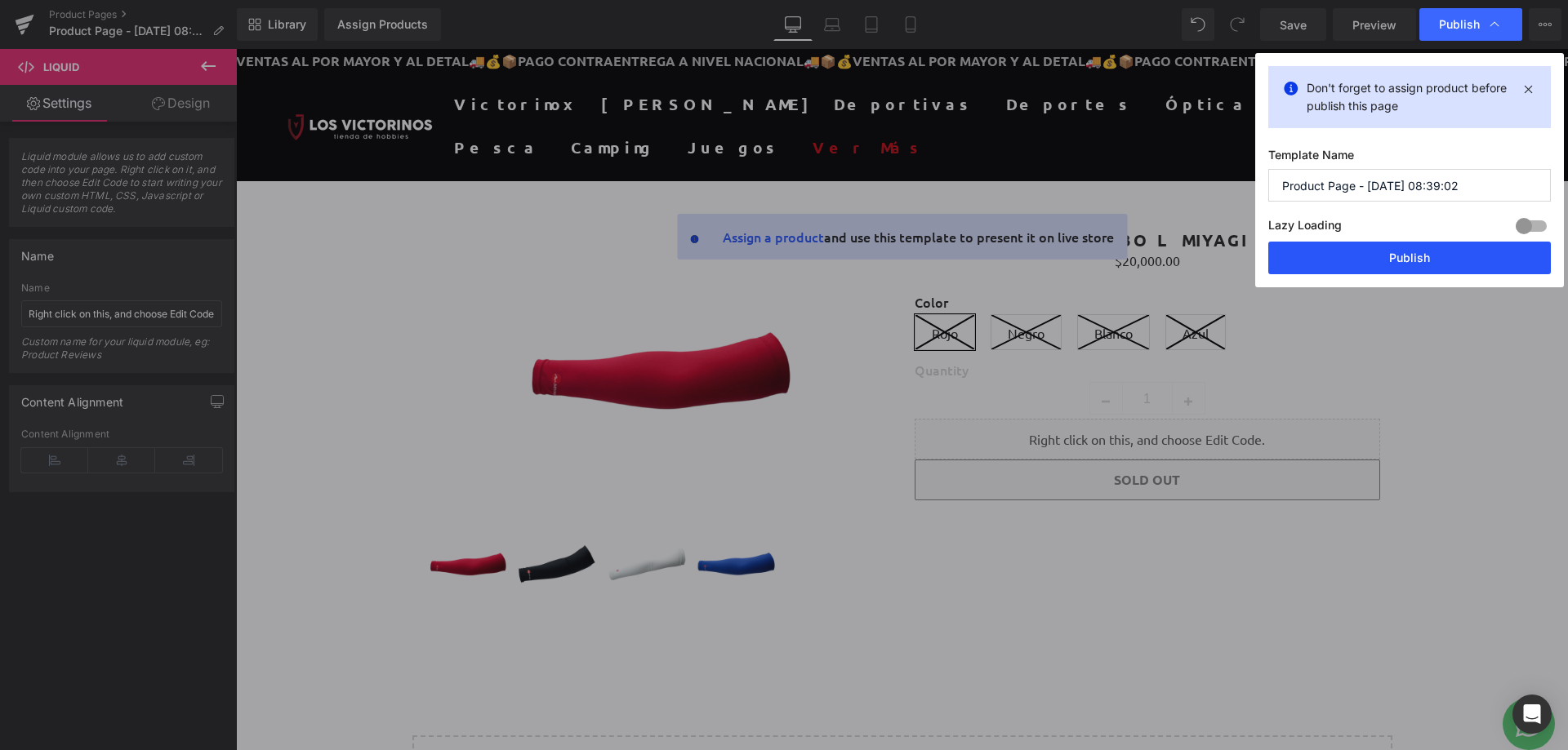
drag, startPoint x: 1351, startPoint y: 242, endPoint x: 1125, endPoint y: 207, distance: 228.7
click at [1351, 242] on button "Publish" at bounding box center [1410, 258] width 283 height 33
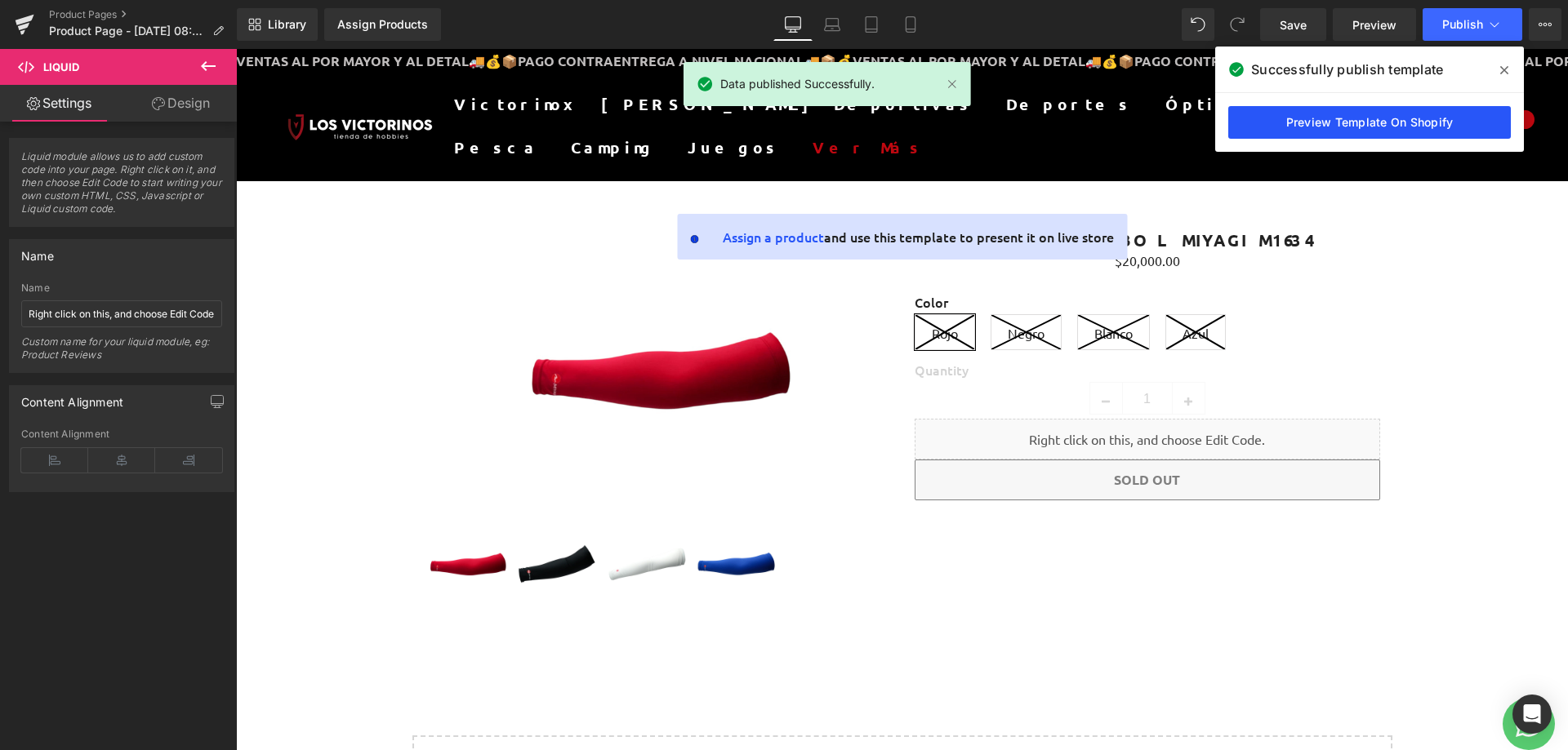
click at [1291, 130] on link "Preview Template On Shopify" at bounding box center [1370, 123] width 283 height 33
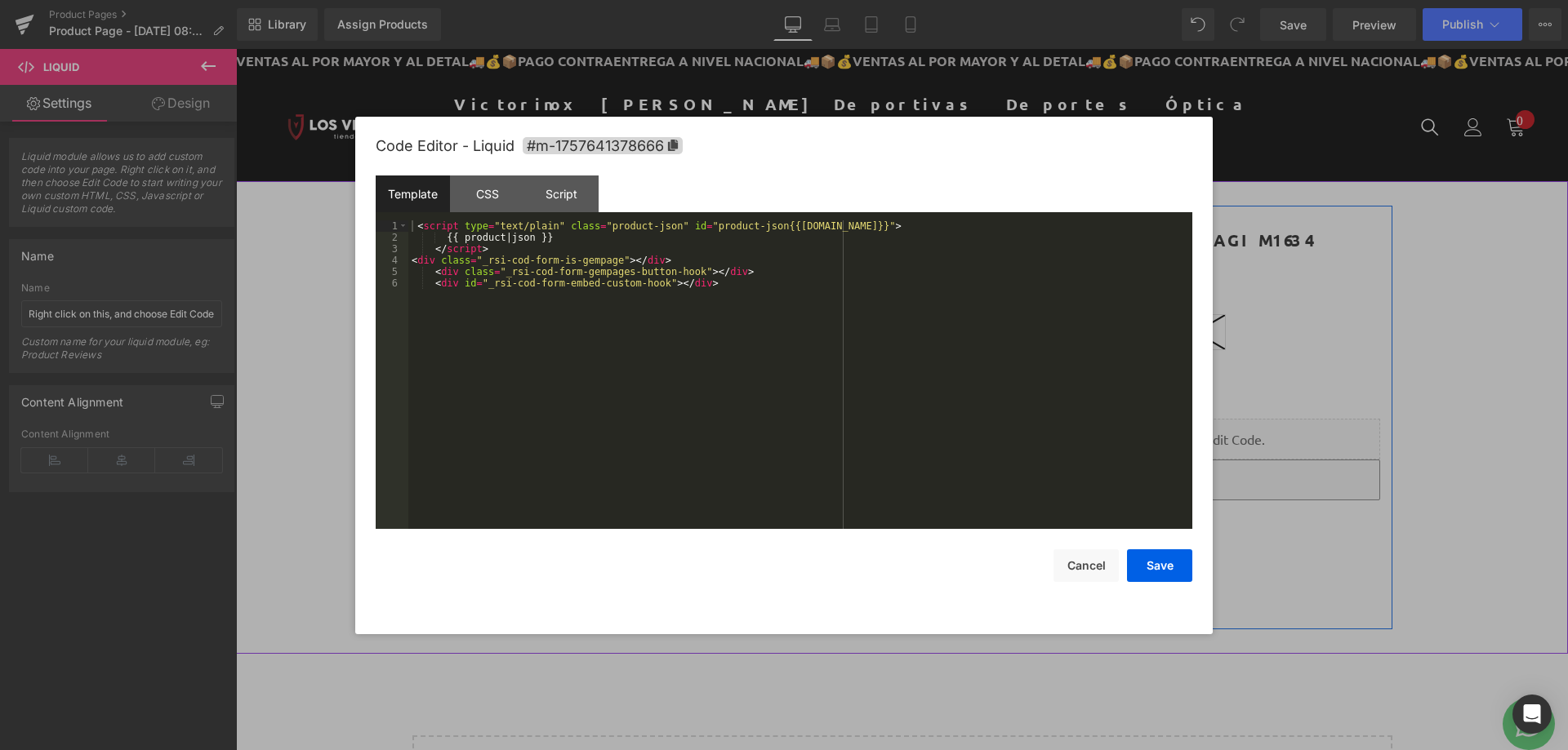
drag, startPoint x: 1158, startPoint y: 434, endPoint x: 1166, endPoint y: 375, distance: 59.5
click at [1161, 434] on icon at bounding box center [1164, 432] width 9 height 10
click at [485, 195] on div "CSS" at bounding box center [488, 193] width 75 height 36
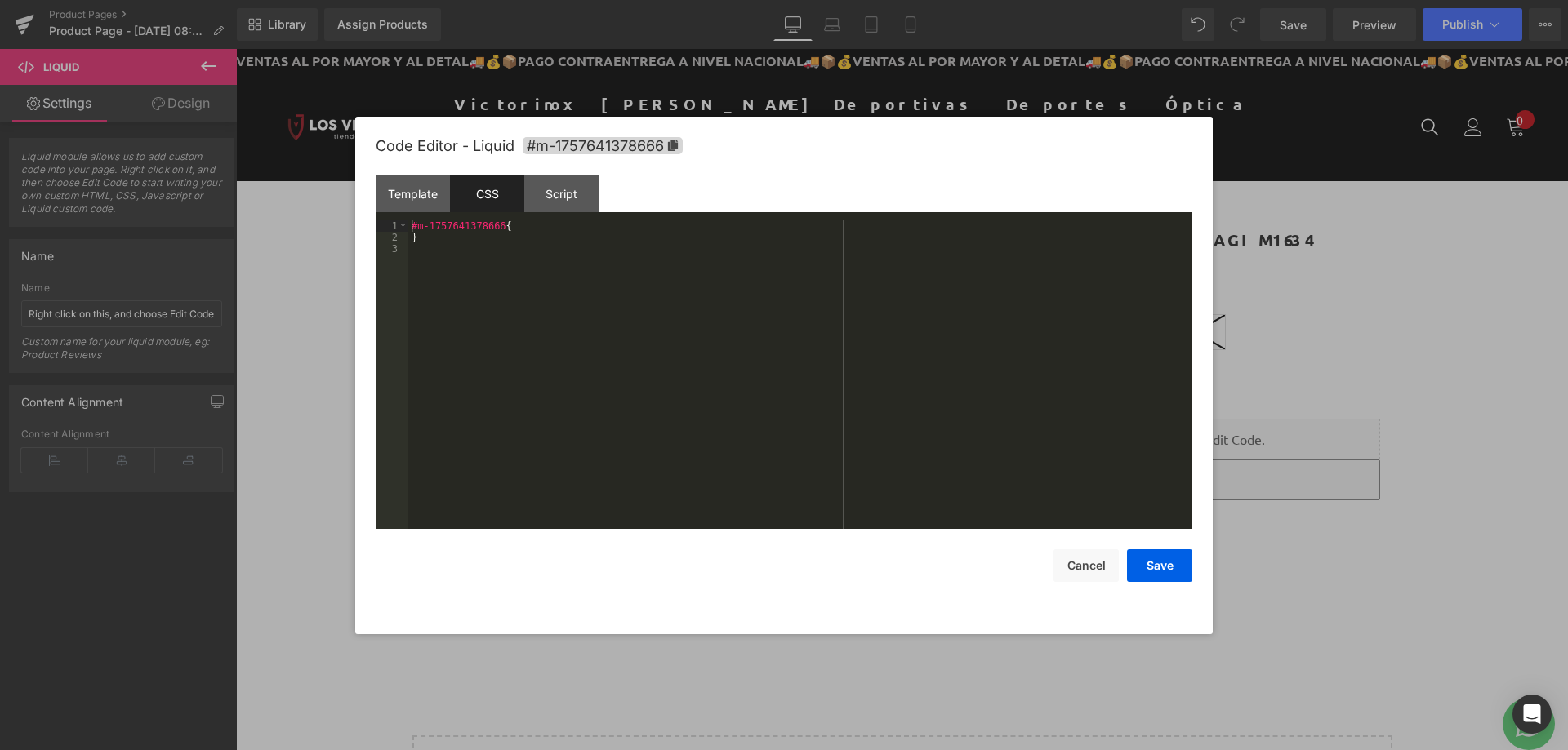
click at [489, 271] on div "#m-1757641378666 { }" at bounding box center [800, 386] width 784 height 331
paste textarea
click at [532, 248] on div "#m-1757641378666 { } product-form > form > rsi_buy_now_button" at bounding box center [800, 386] width 784 height 331
click at [1152, 556] on button "Save" at bounding box center [1160, 566] width 65 height 33
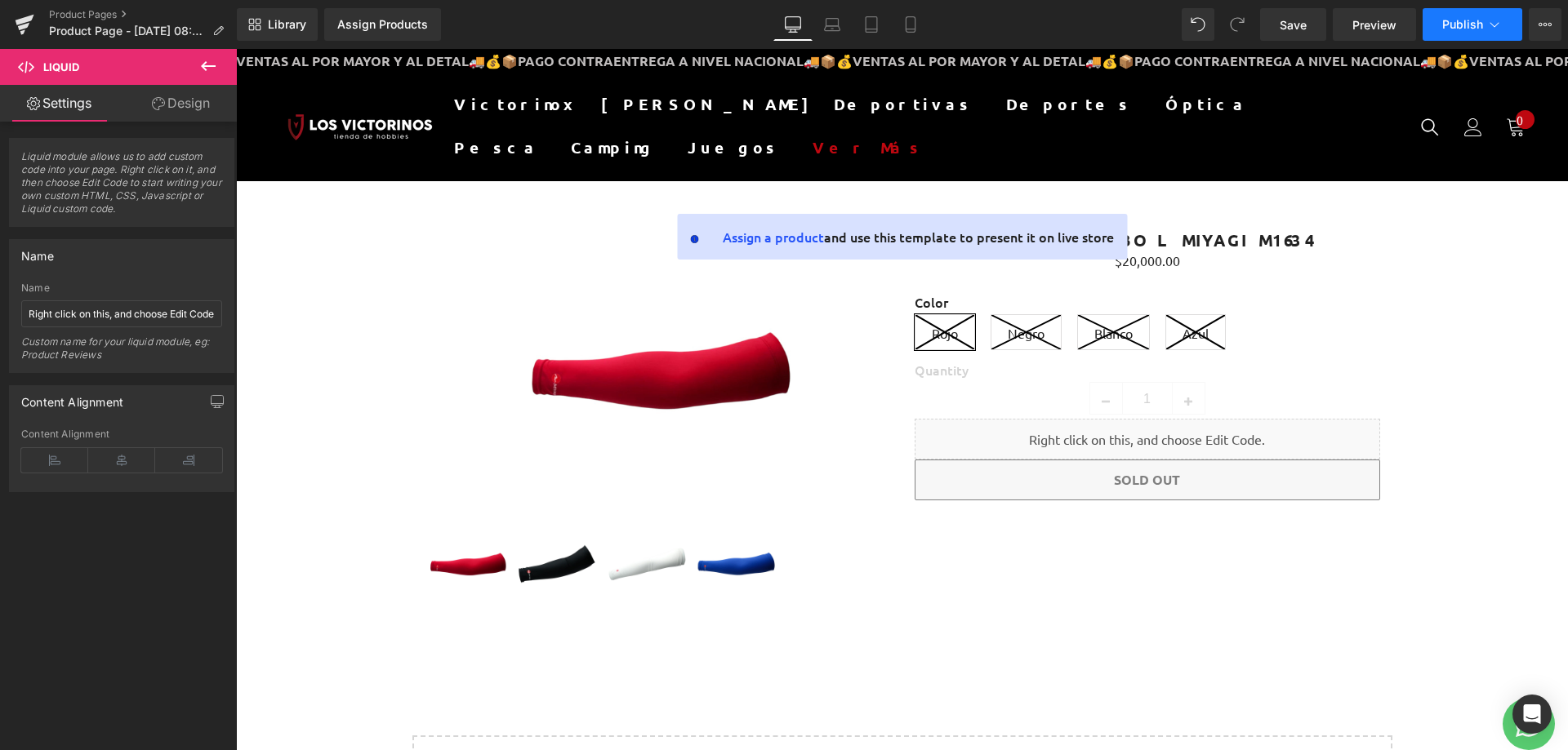
click at [1462, 21] on span "Publish" at bounding box center [1463, 25] width 41 height 13
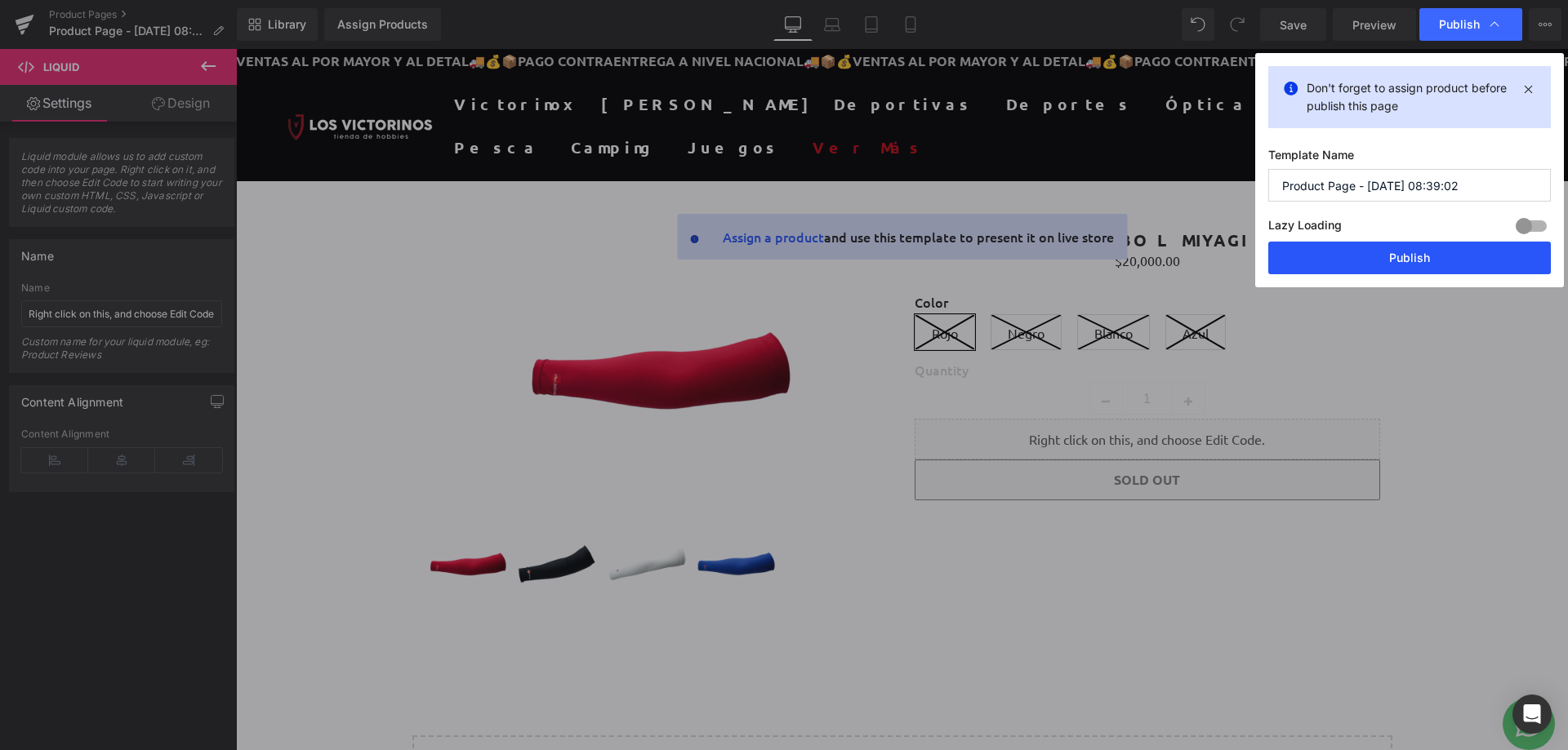
drag, startPoint x: 1383, startPoint y: 246, endPoint x: 1148, endPoint y: 193, distance: 240.9
click at [1383, 246] on button "Publish" at bounding box center [1410, 258] width 283 height 33
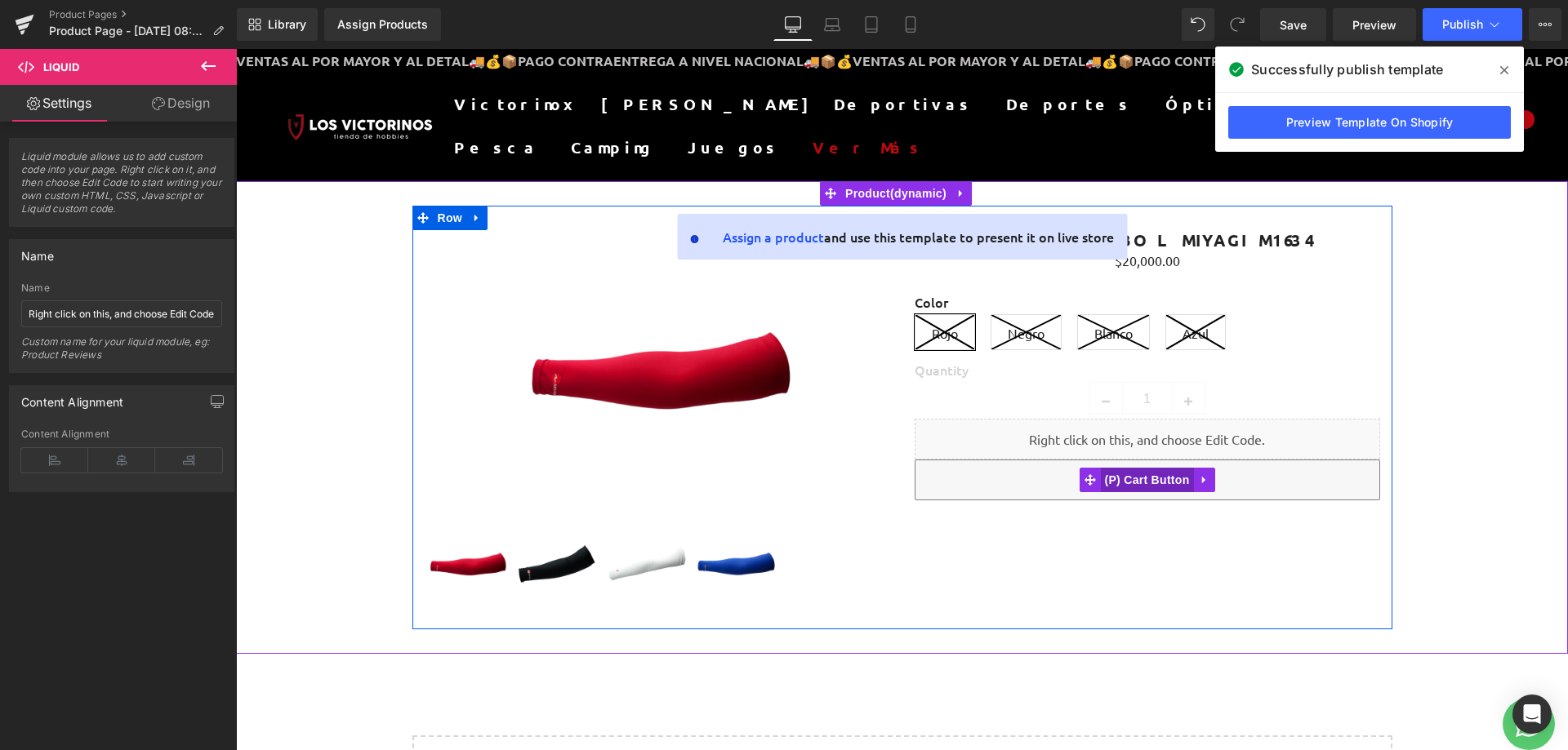
click at [1132, 472] on span "(P) Cart Button" at bounding box center [1146, 480] width 93 height 25
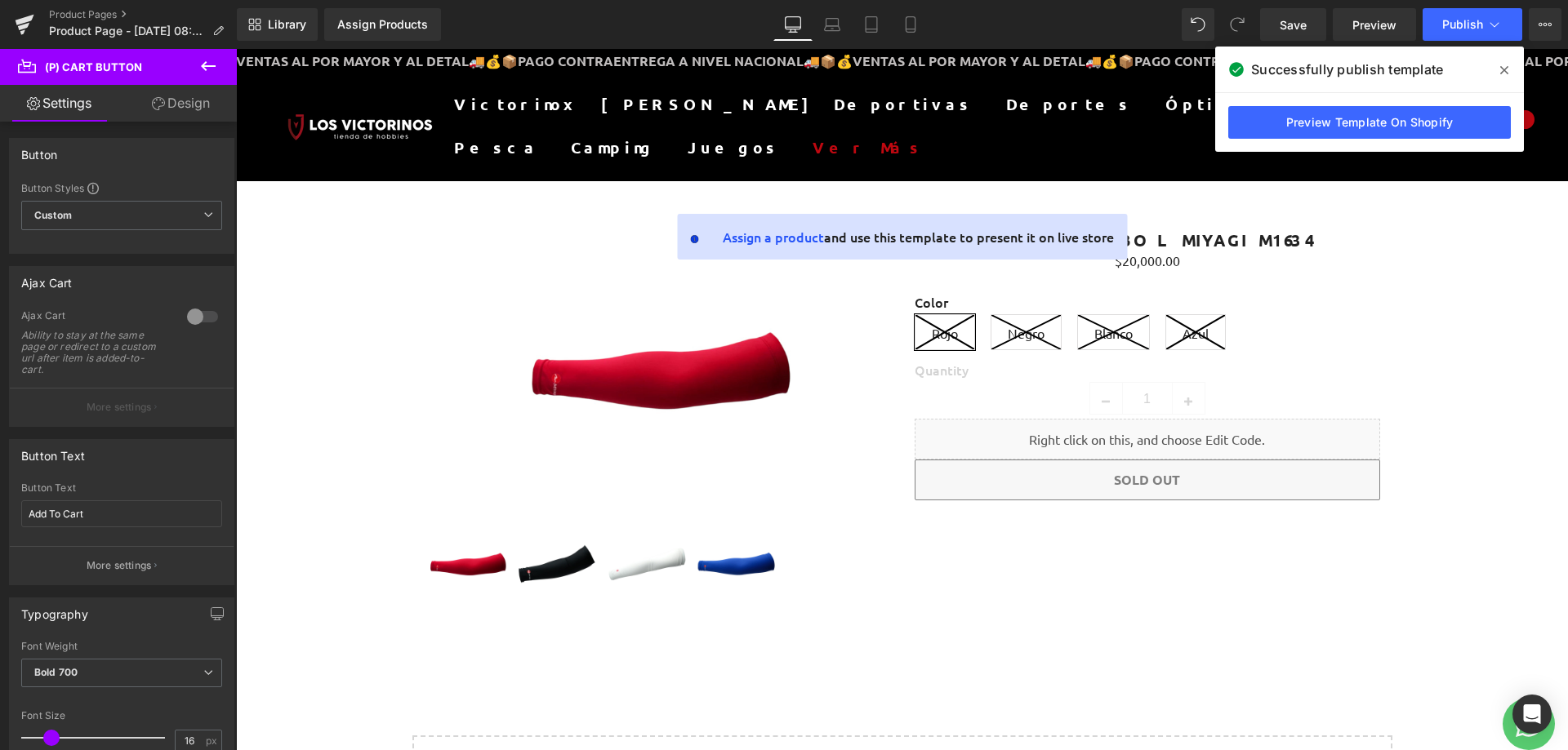
click at [171, 102] on link "Design" at bounding box center [181, 103] width 119 height 36
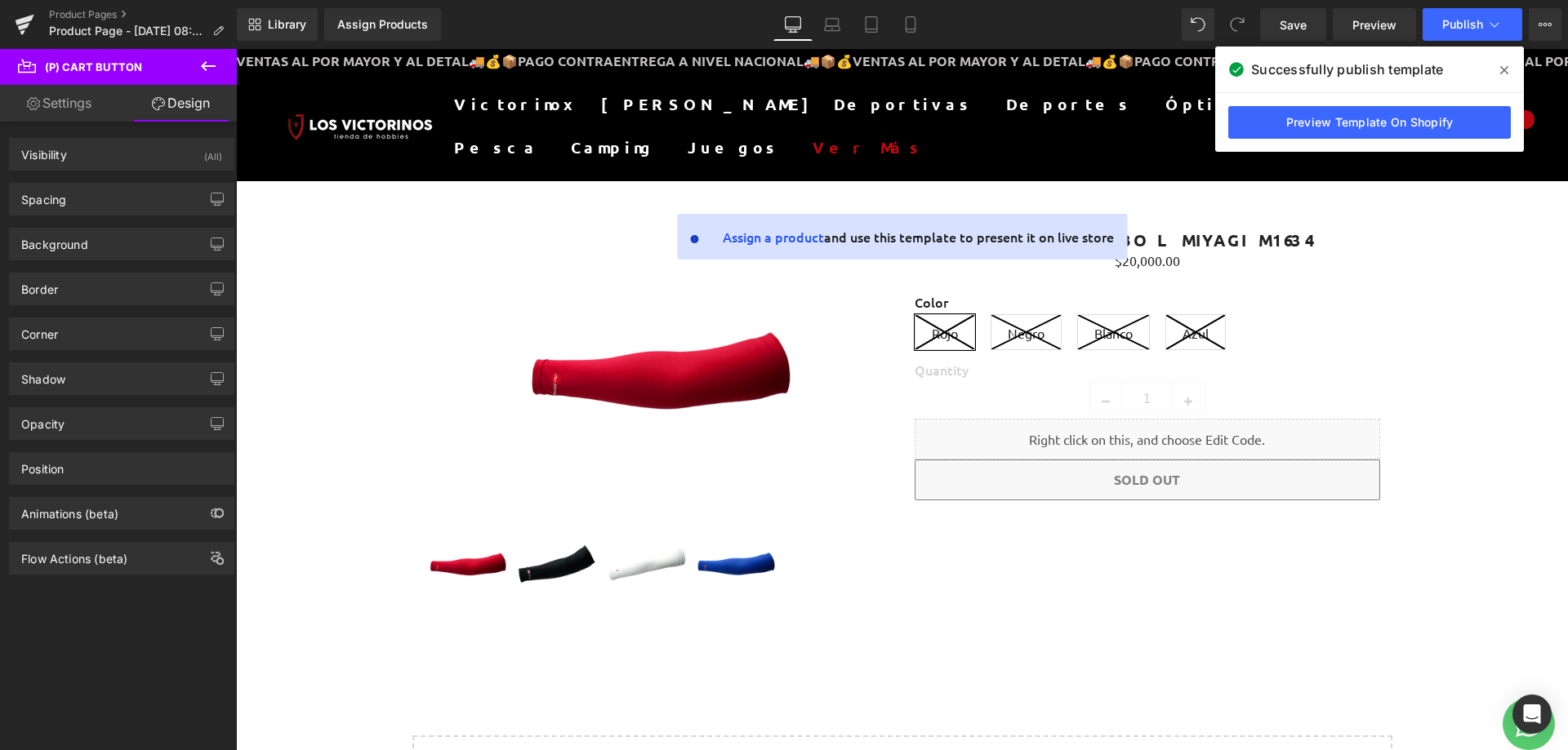
click at [207, 63] on icon at bounding box center [208, 66] width 19 height 19
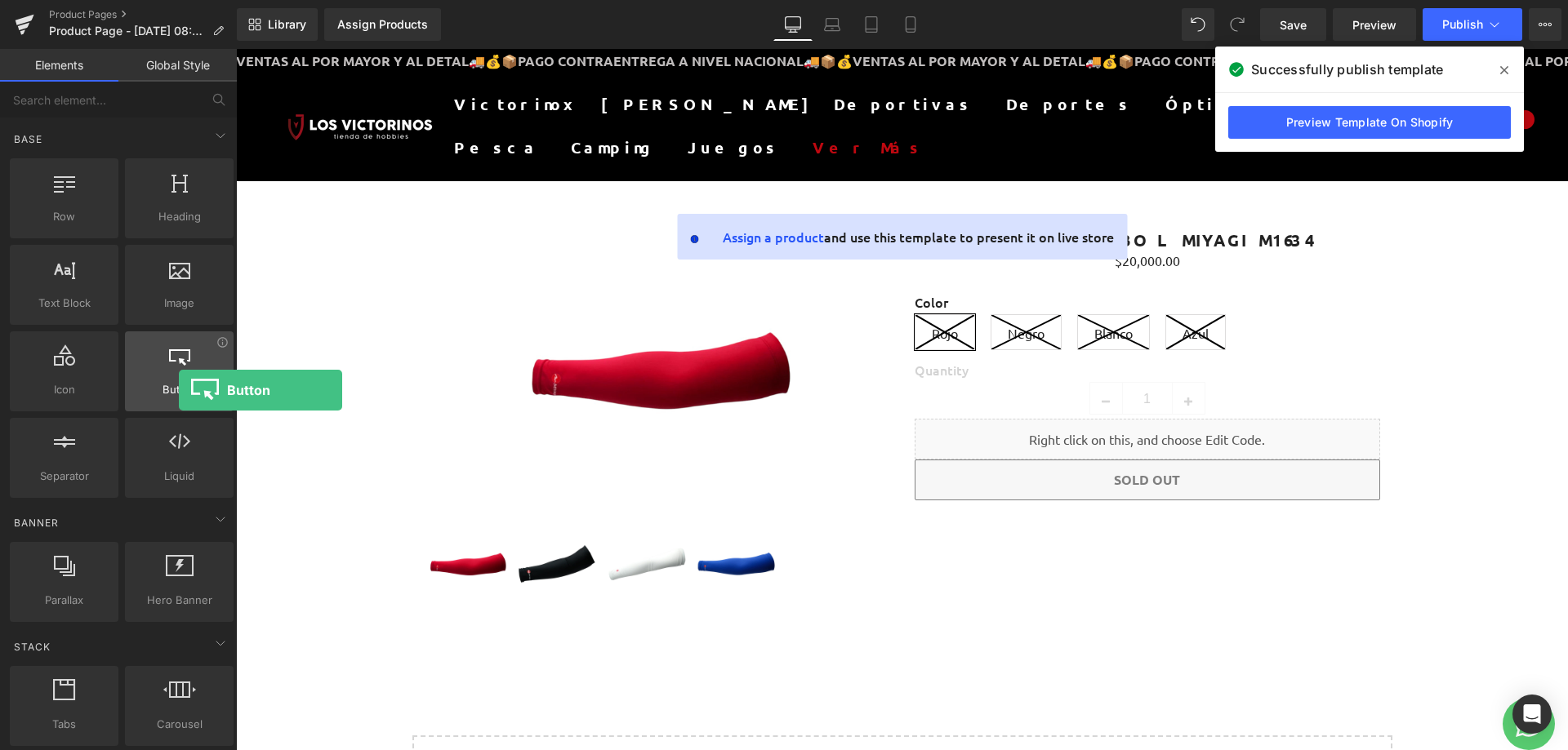
click at [179, 390] on span "Button" at bounding box center [179, 390] width 99 height 17
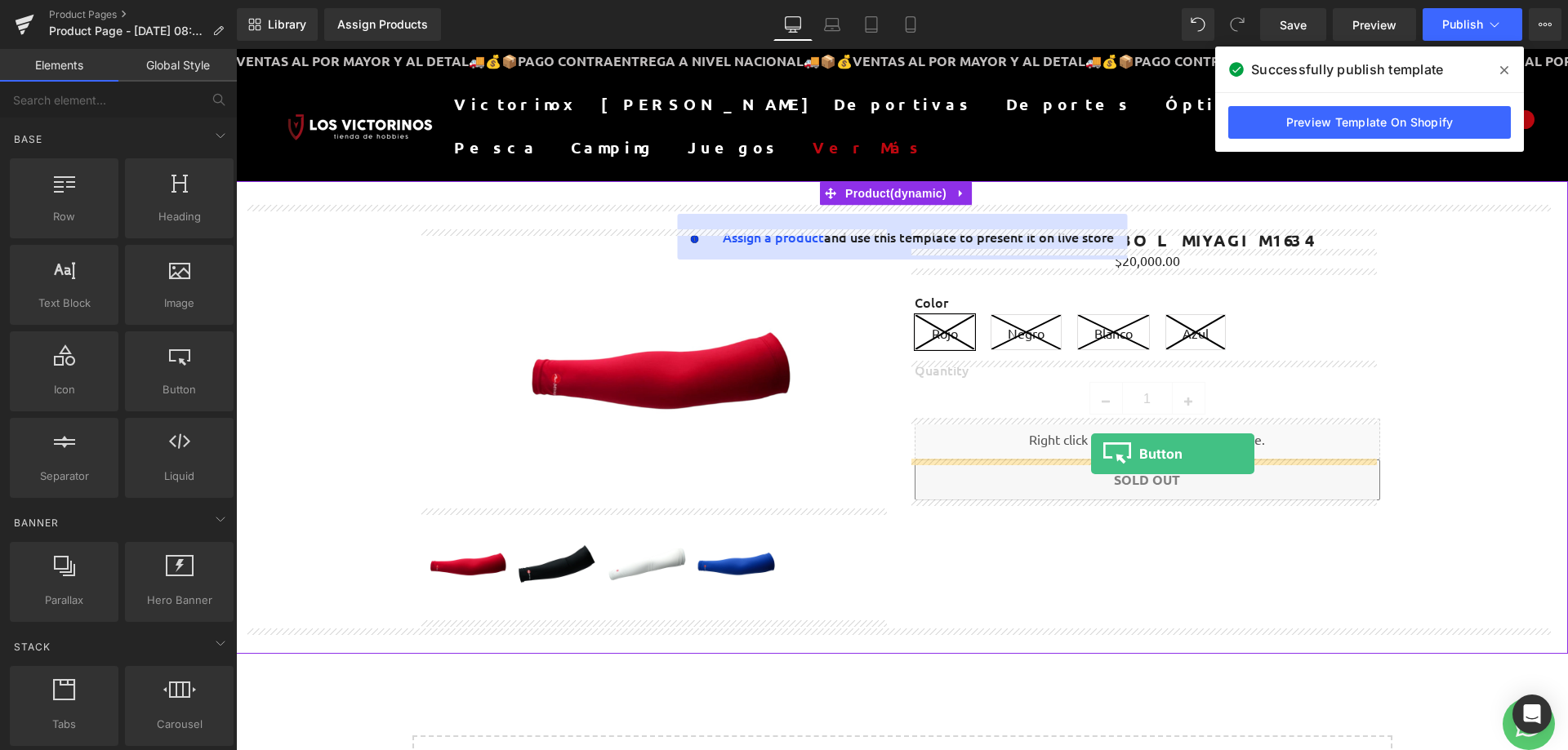
drag, startPoint x: 433, startPoint y: 429, endPoint x: 1092, endPoint y: 454, distance: 659.5
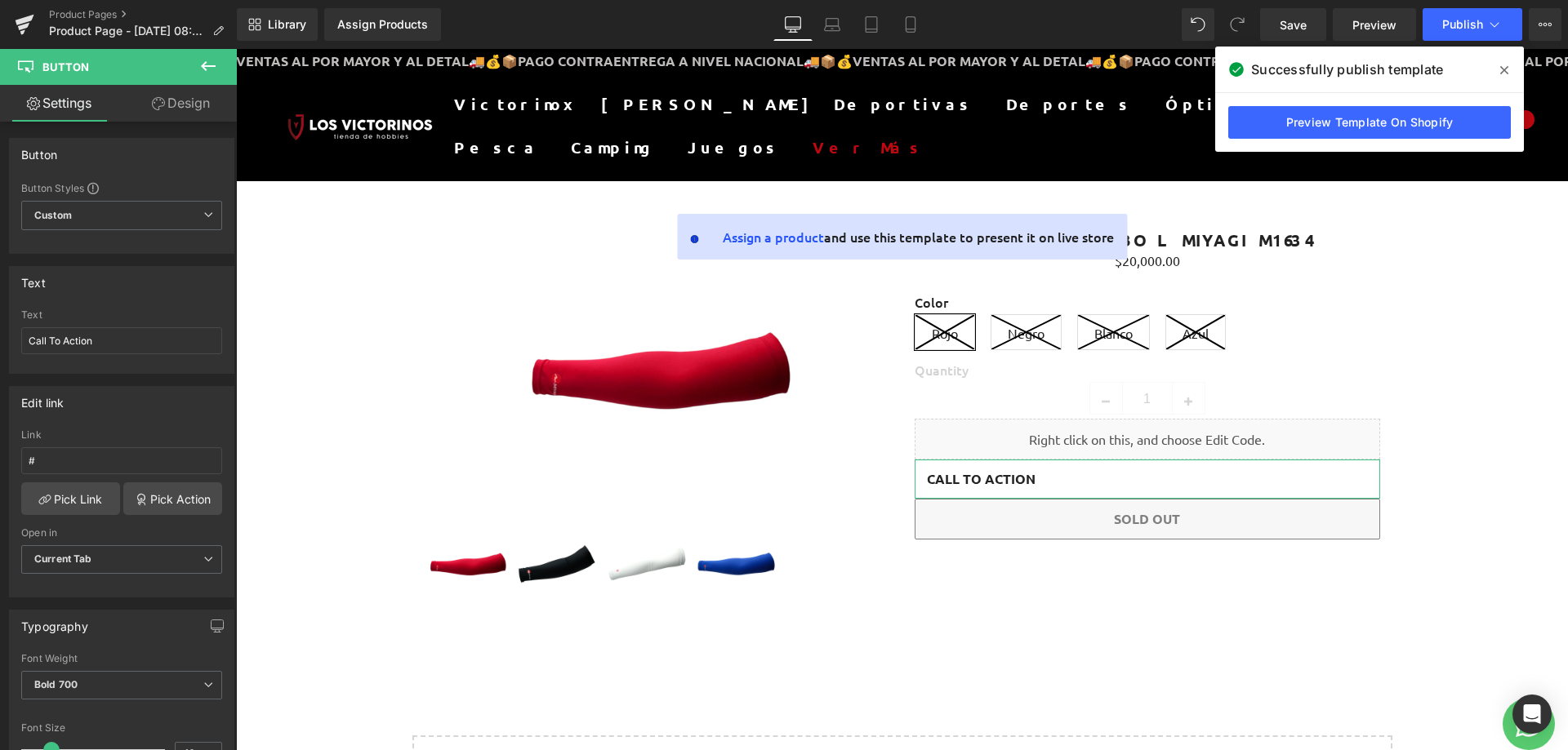
click at [204, 106] on link "Design" at bounding box center [181, 103] width 119 height 36
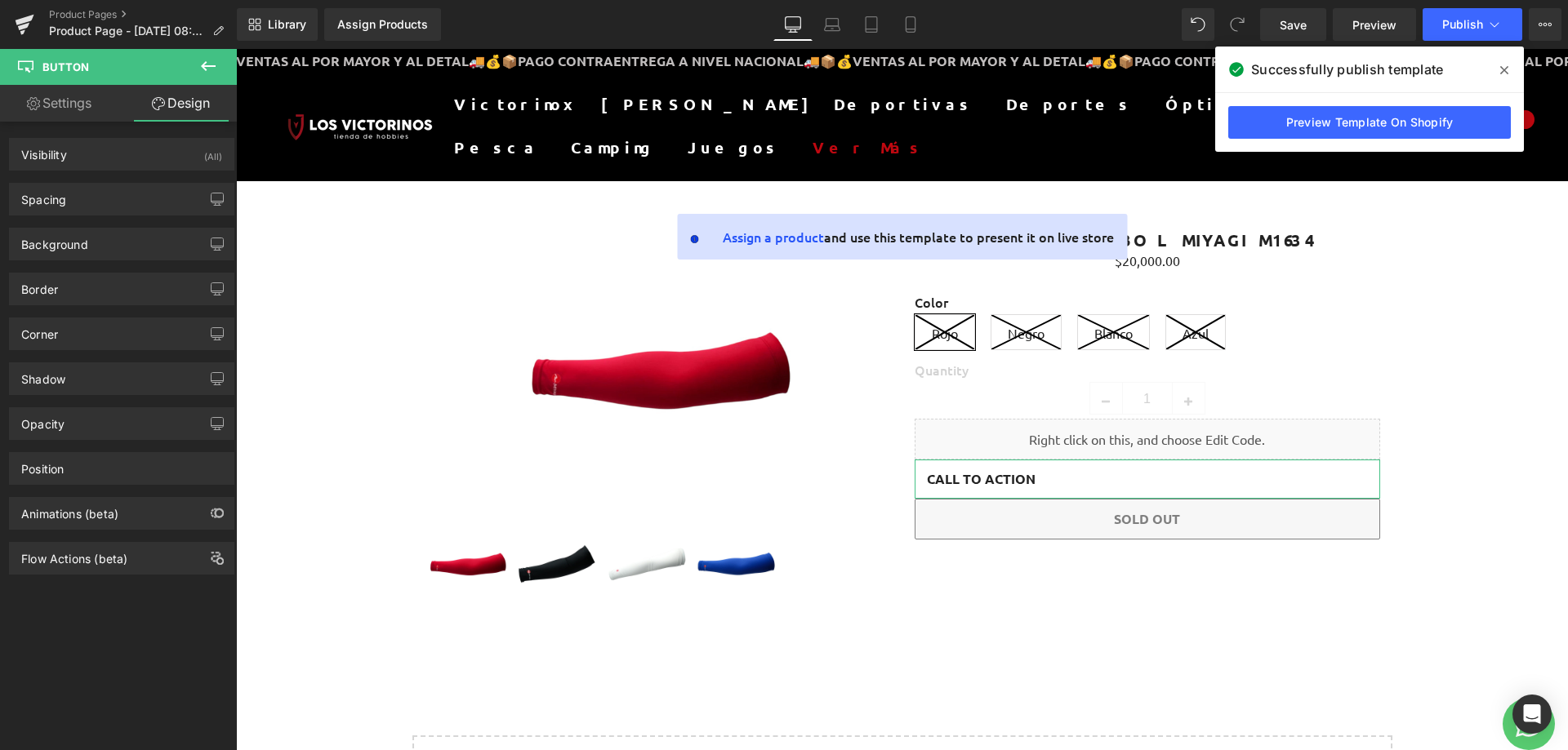
click at [52, 96] on link "Settings" at bounding box center [59, 103] width 119 height 36
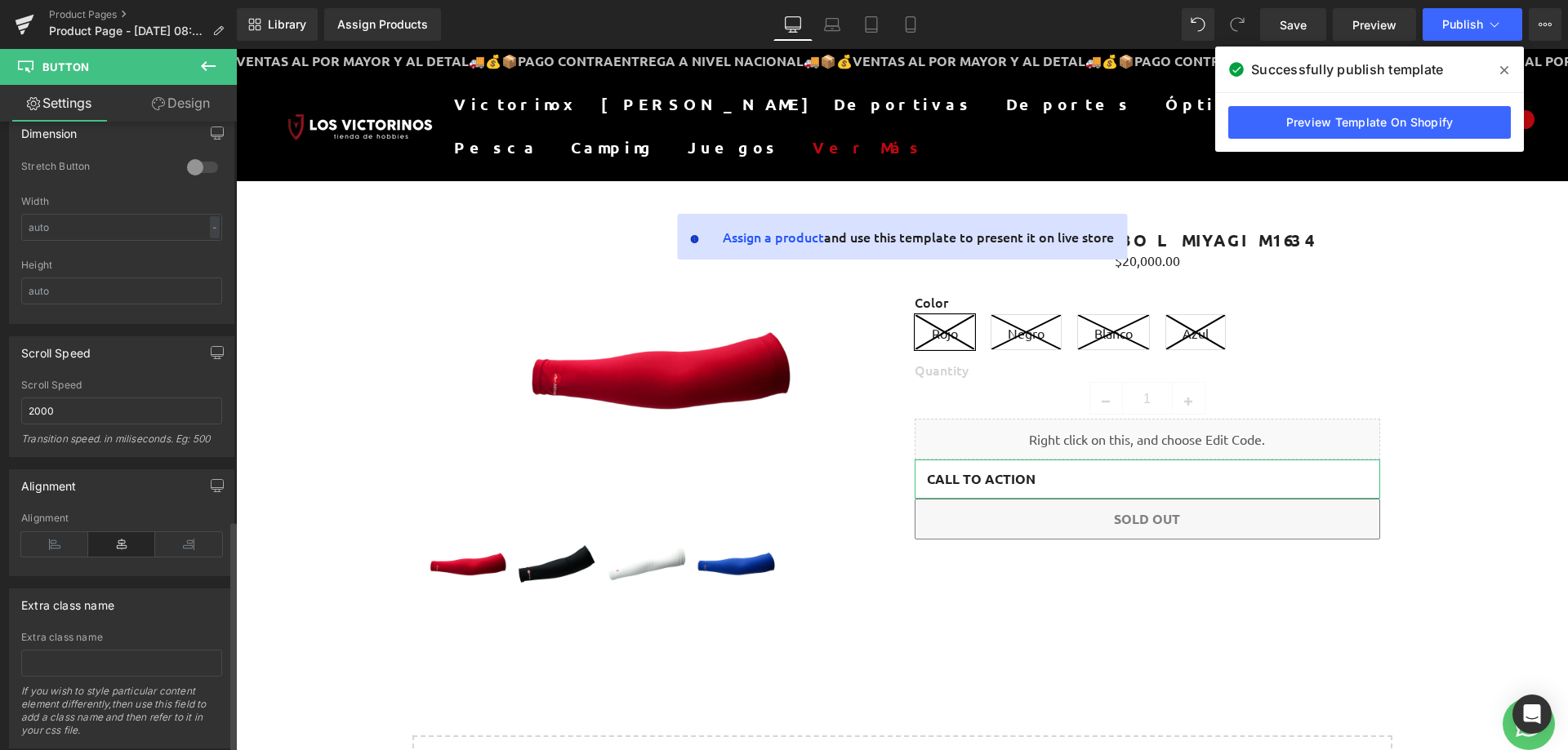
scroll to position [1079, 0]
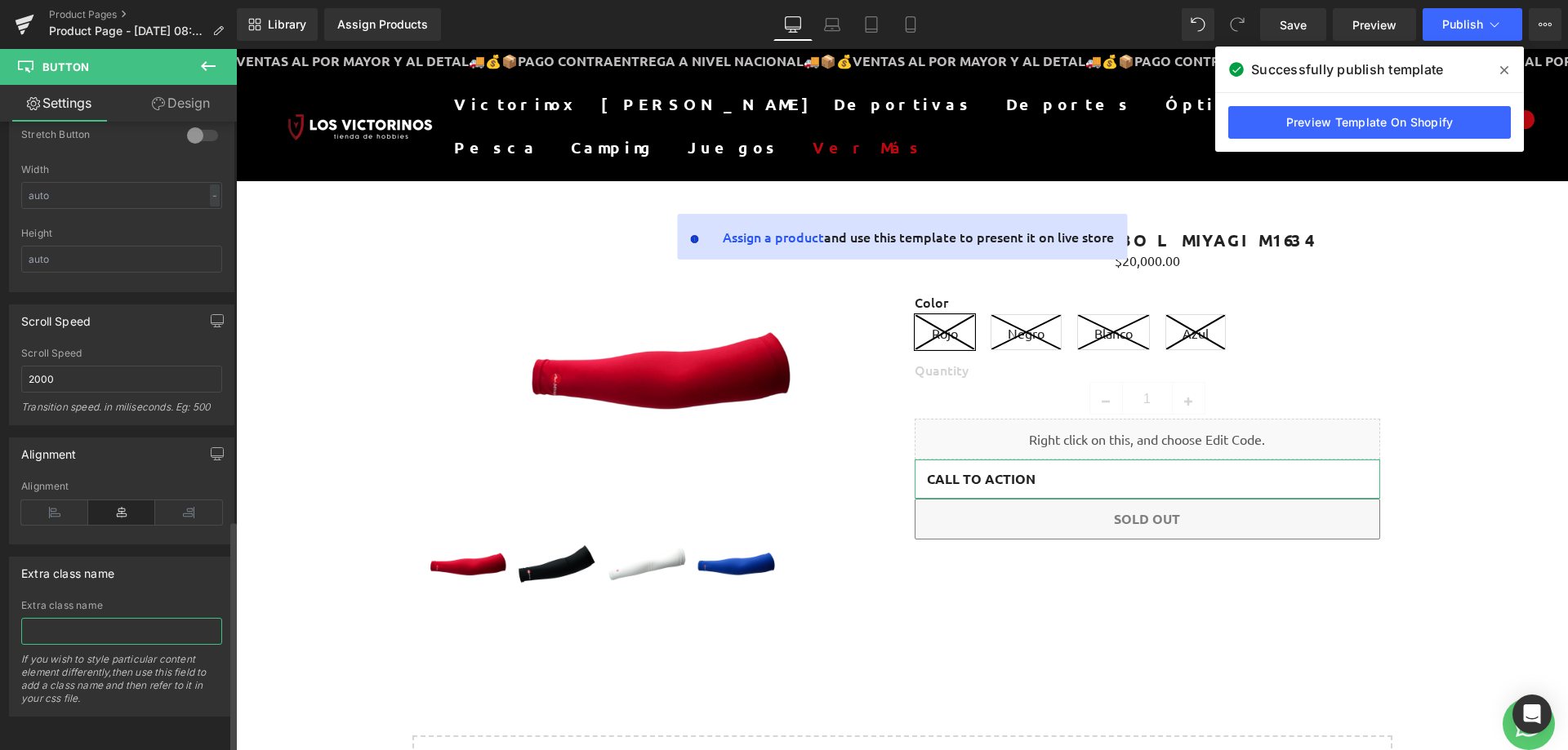
click at [109, 618] on input "text" at bounding box center [122, 631] width 201 height 27
paste input "_rsi-cod-form-gempages-button-overwrite _rsi-cod-form-is-gempage"
type input "_rsi-cod-form-gempages-button-overwrite _rsi-cod-form-is-gempage"
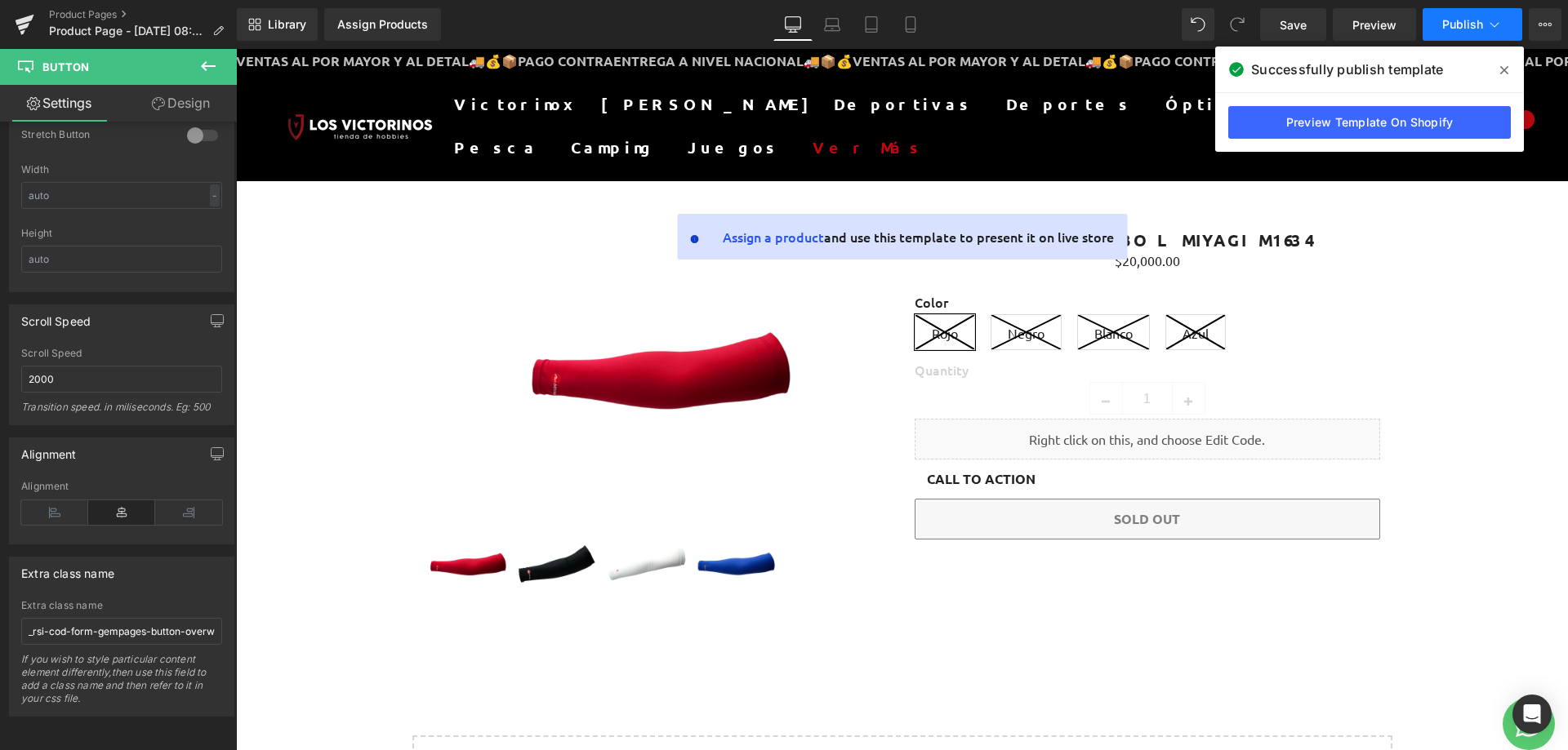
click at [1478, 30] on span "Publish" at bounding box center [1463, 25] width 41 height 13
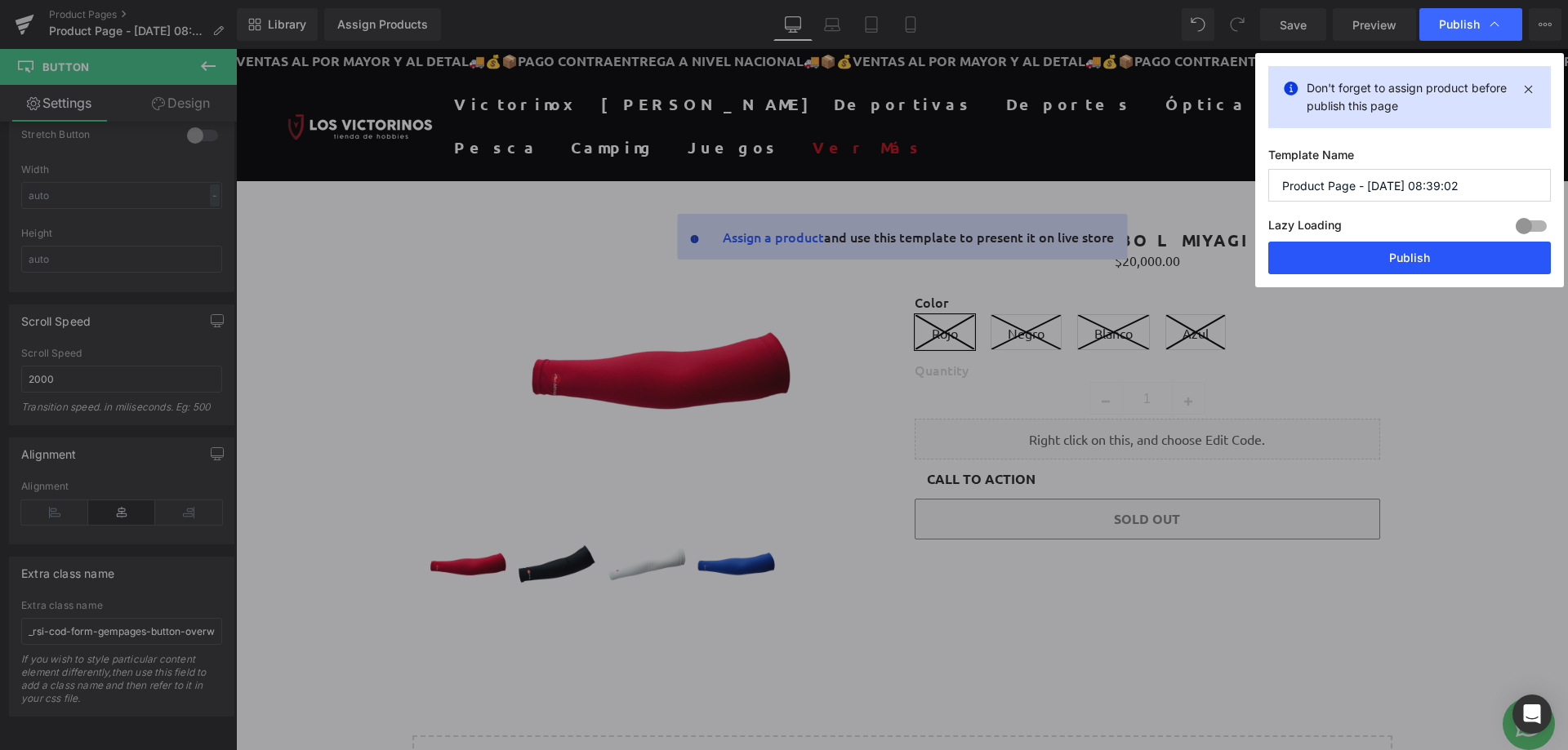
click at [1366, 259] on button "Publish" at bounding box center [1410, 258] width 283 height 33
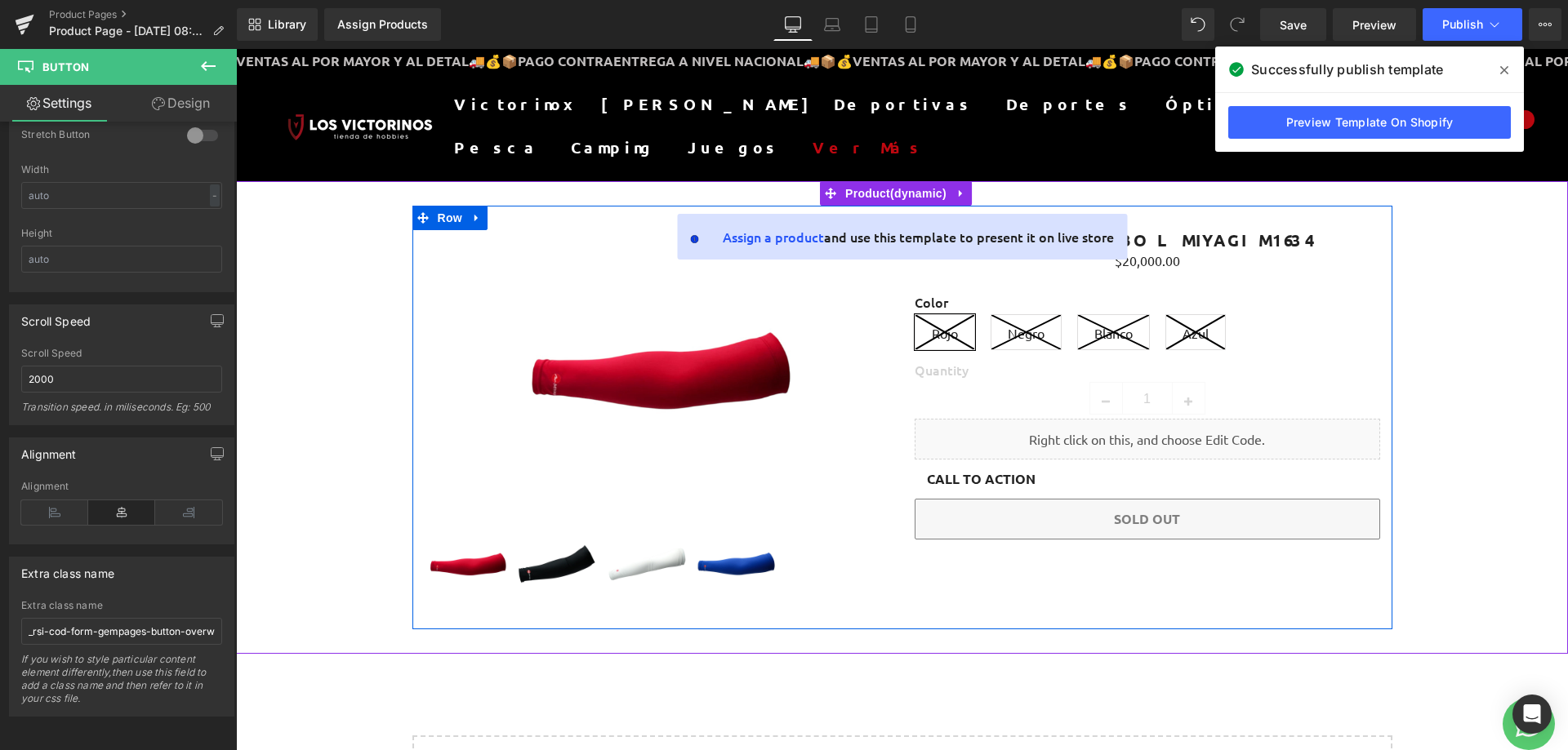
click at [1165, 440] on link at bounding box center [1166, 432] width 17 height 19
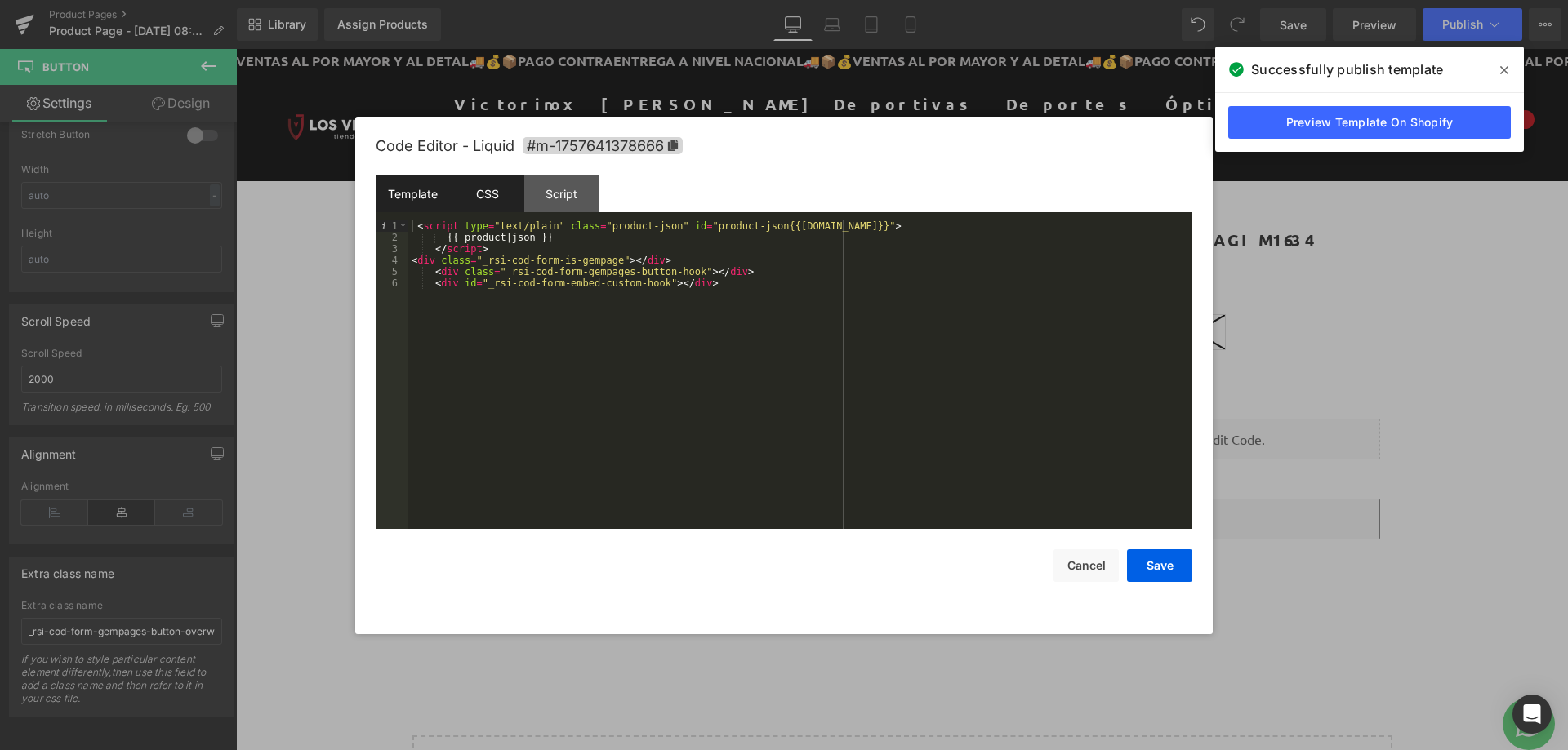
click at [516, 195] on div "CSS" at bounding box center [488, 193] width 75 height 36
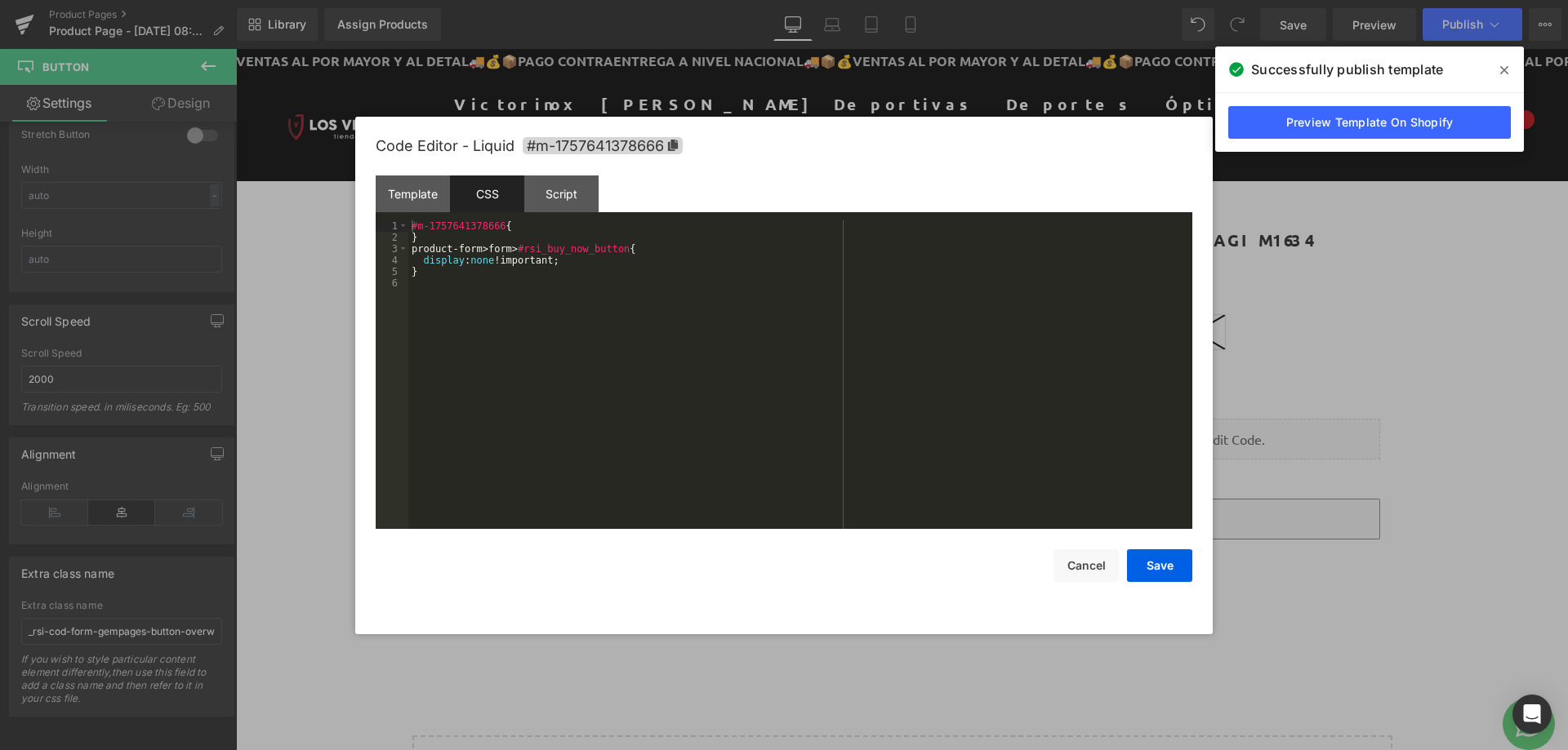
click at [569, 294] on div "#m-1757641378666 { } product-form > form > #rsi_buy_now_button { display : none…" at bounding box center [800, 386] width 784 height 331
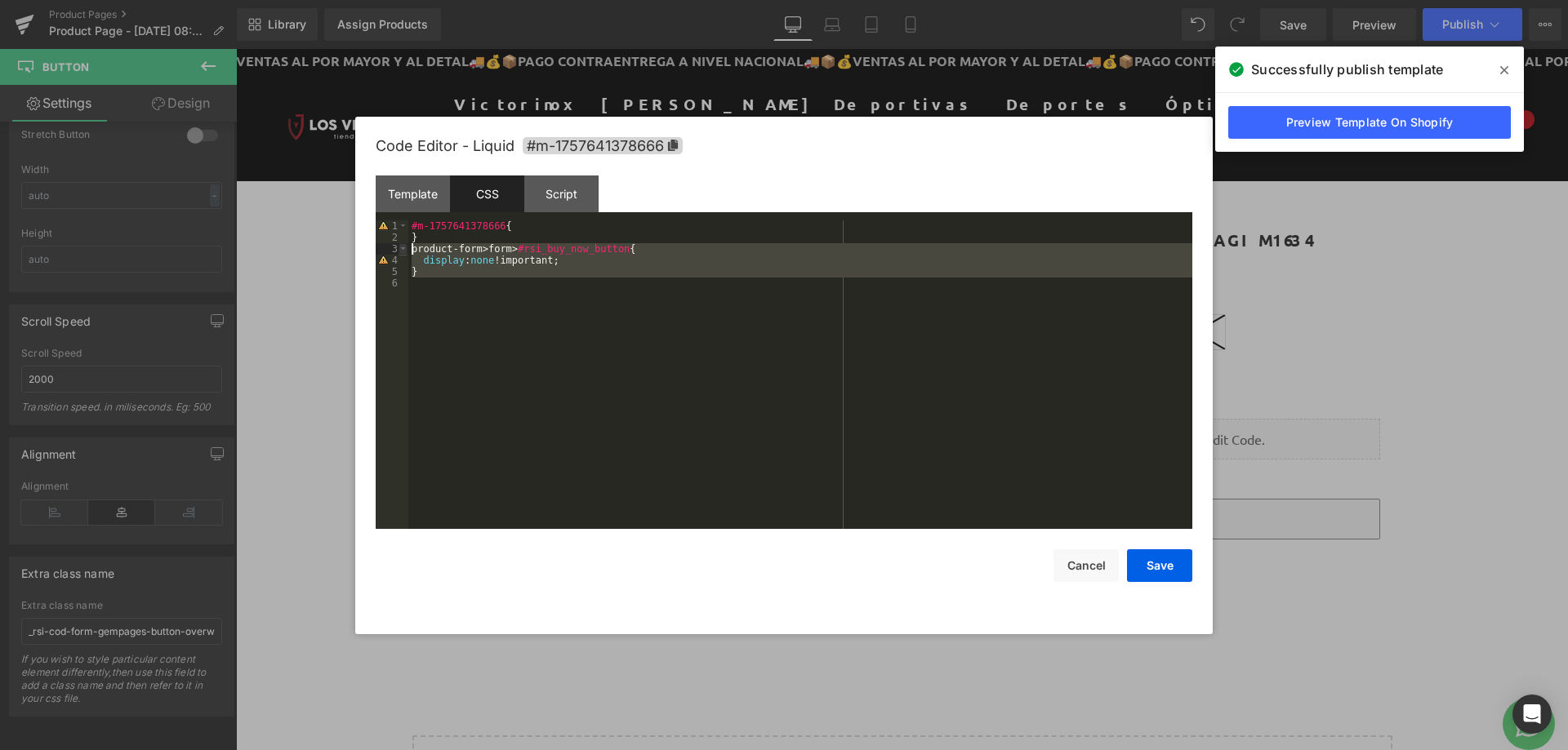
drag, startPoint x: 457, startPoint y: 287, endPoint x: 399, endPoint y: 249, distance: 69.3
click at [399, 249] on pre "1 2 3 4 5 6 #m-1757641378666 { } product-form > form > #rsi_buy_now_button { di…" at bounding box center [784, 375] width 817 height 308
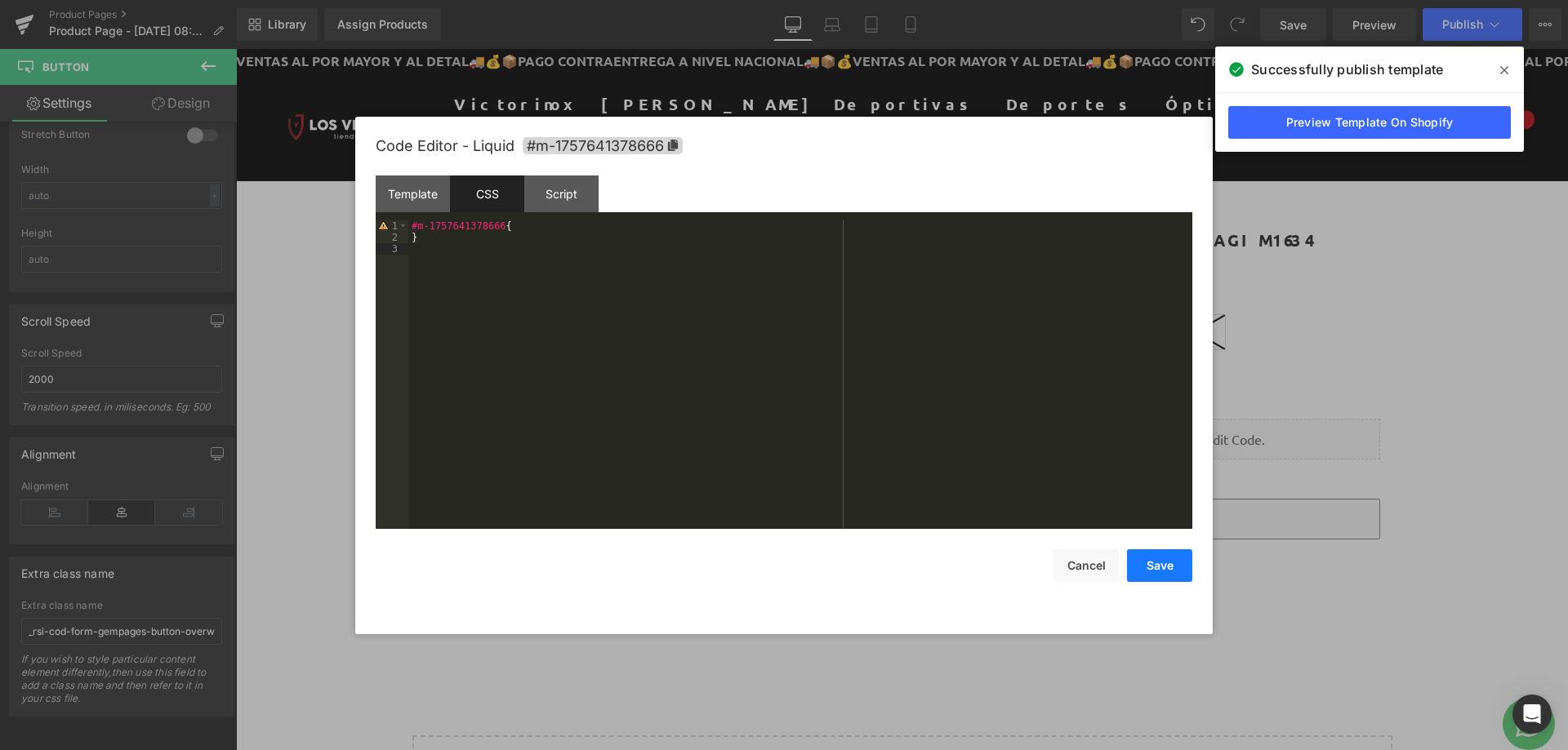
click at [1172, 569] on button "Save" at bounding box center [1160, 566] width 65 height 33
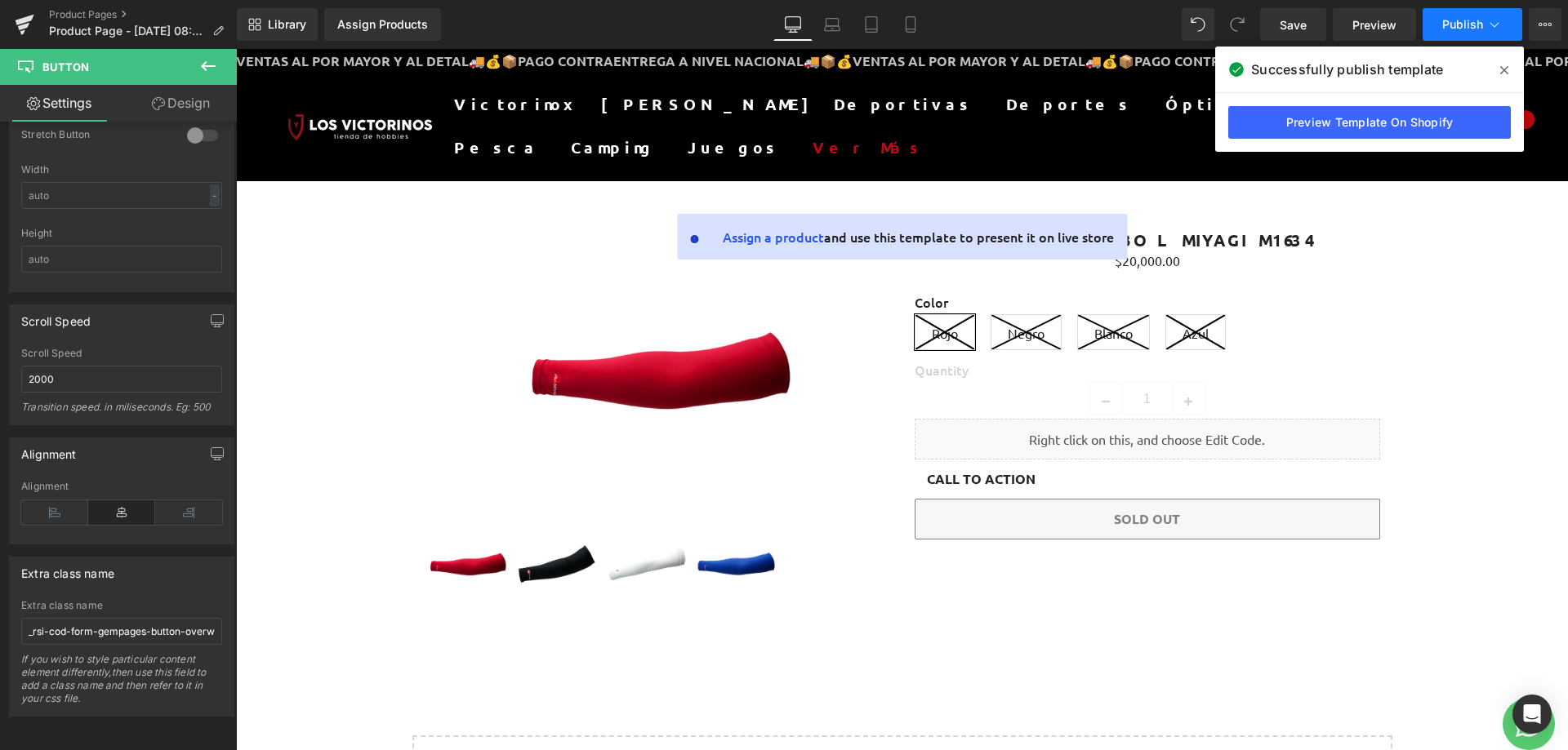
click at [1476, 32] on button "Publish" at bounding box center [1473, 25] width 100 height 33
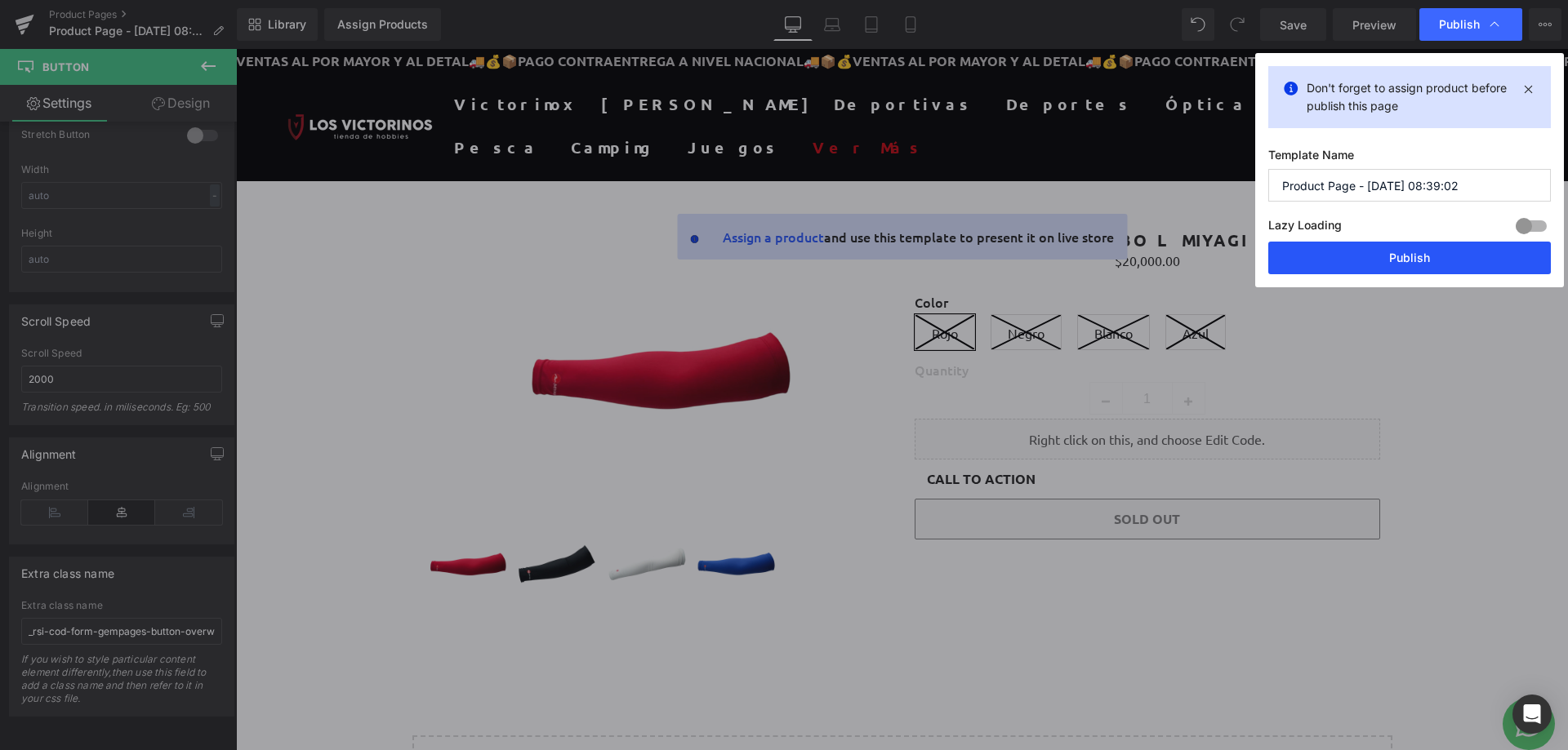
click at [1385, 261] on button "Publish" at bounding box center [1410, 258] width 283 height 33
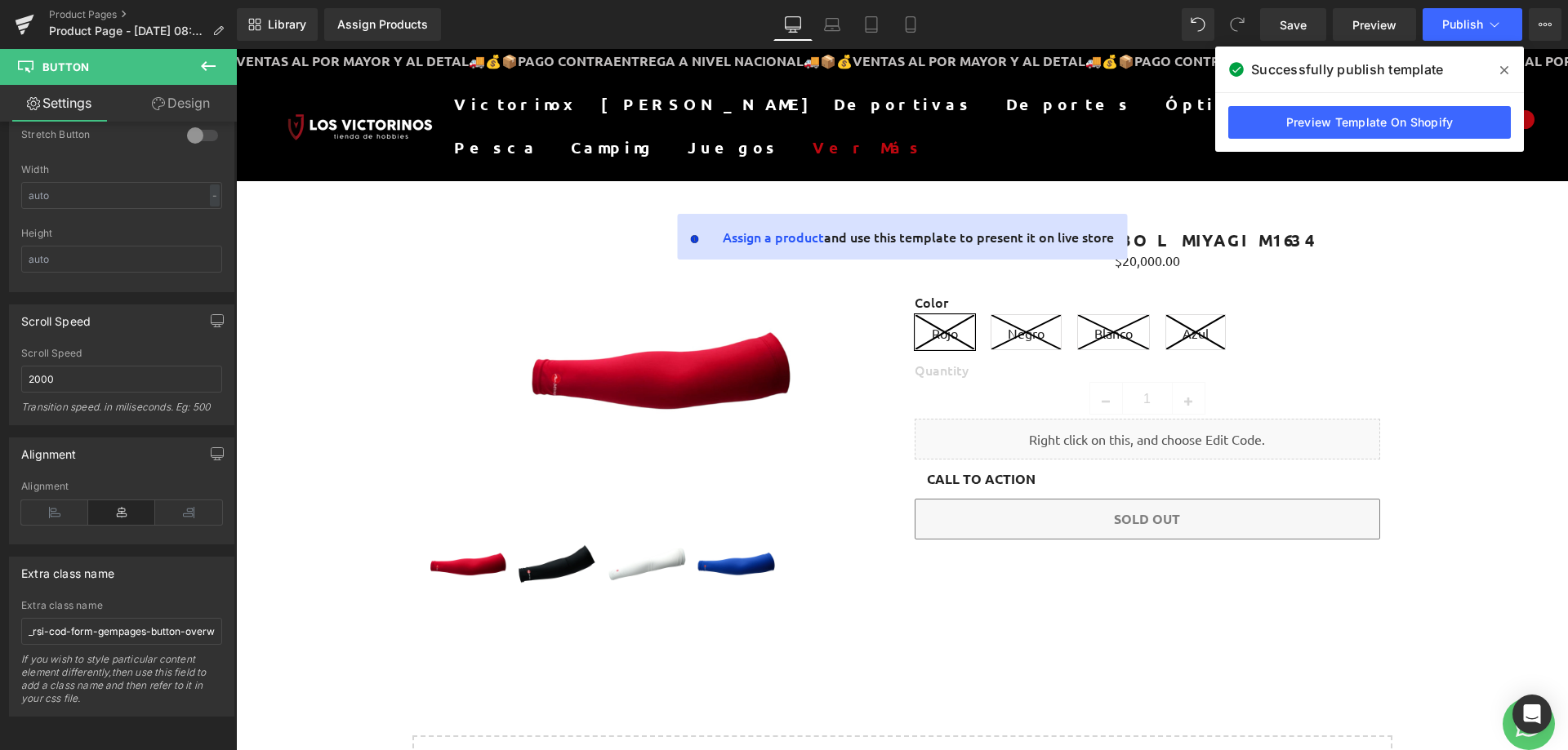
click at [1196, 446] on div "Liquid" at bounding box center [1148, 439] width 466 height 41
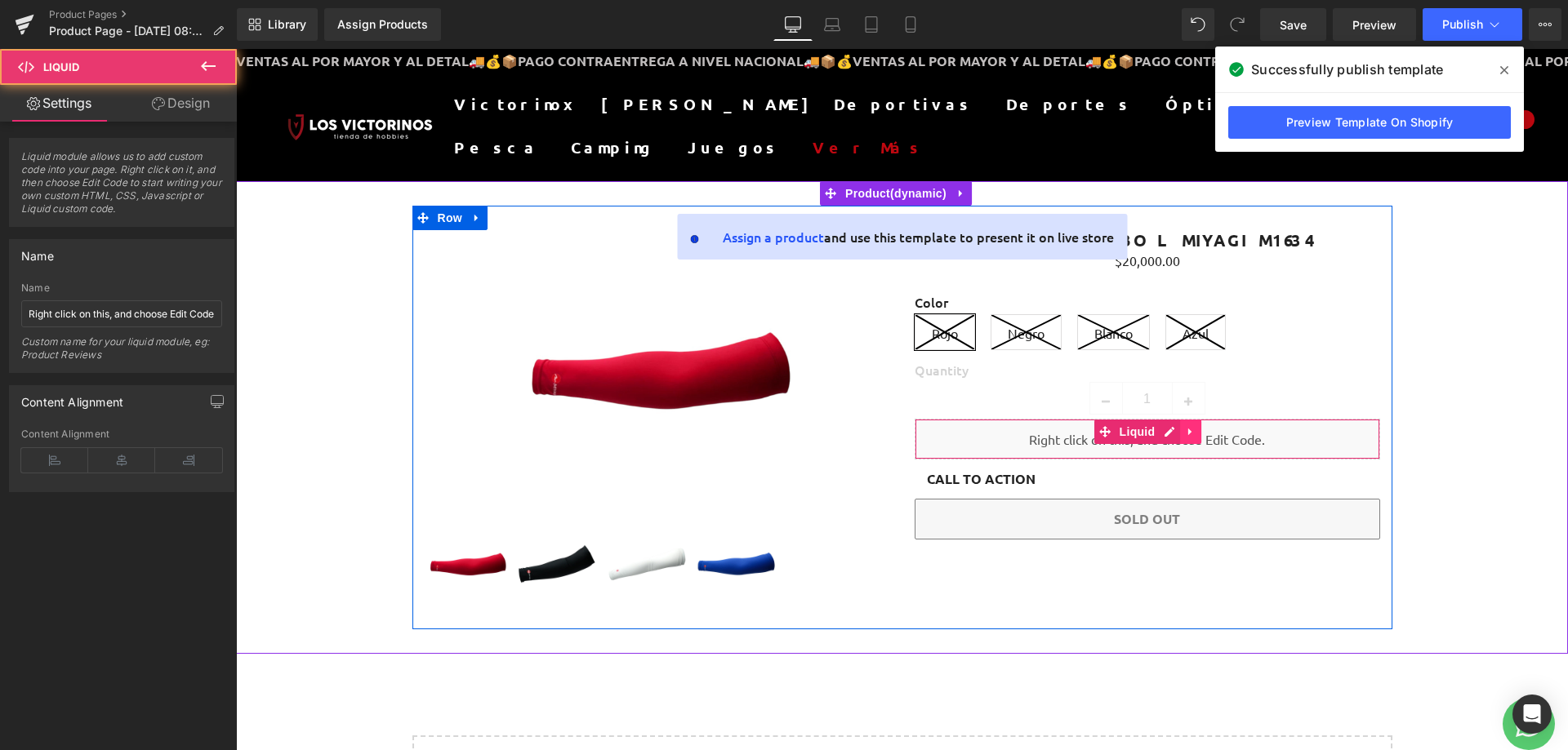
click at [1180, 438] on link at bounding box center [1190, 432] width 21 height 25
click at [1133, 434] on icon at bounding box center [1138, 432] width 12 height 12
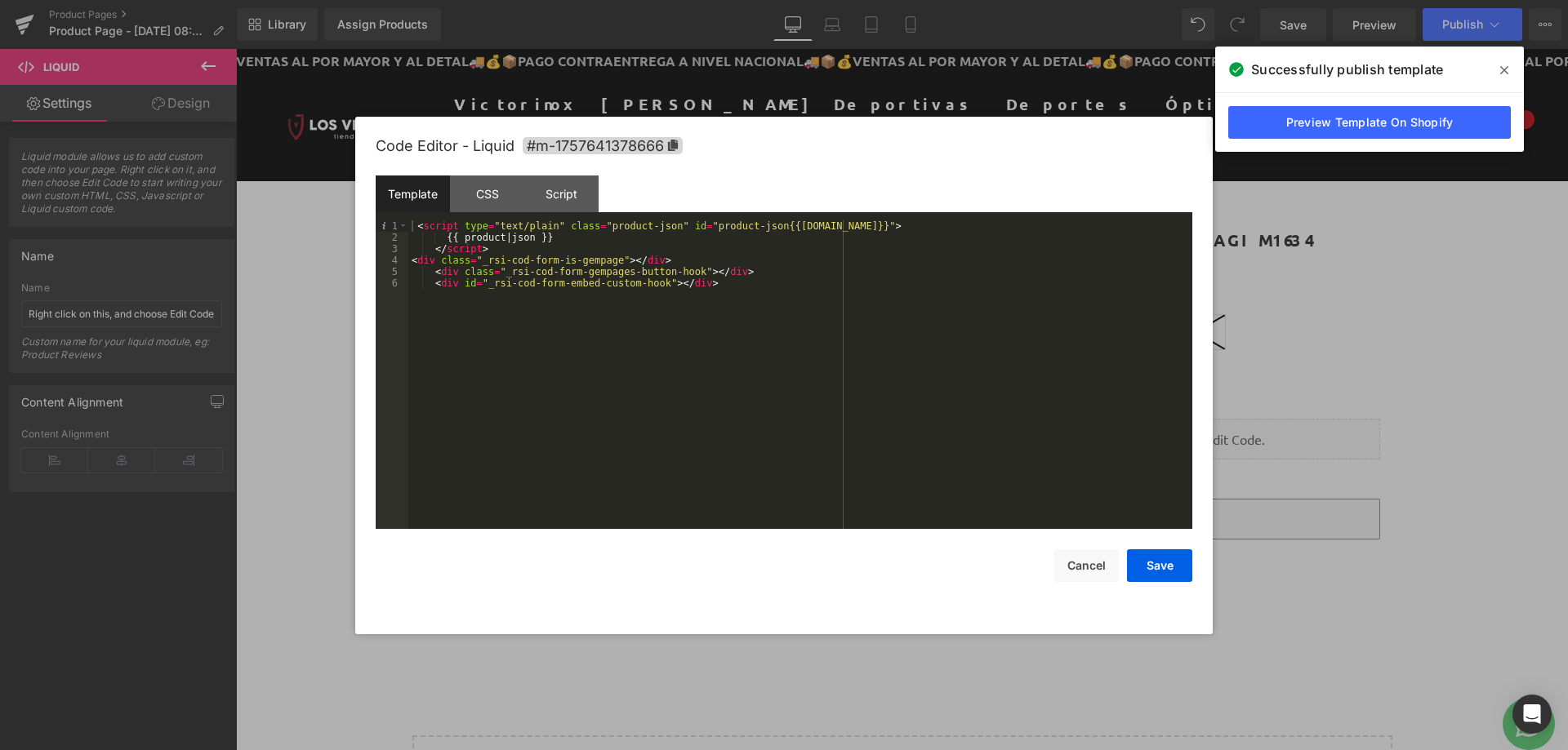
click at [1010, 408] on div "< script type = "text/plain" class = "product-json" id = "product-json{{[DOMAIN…" at bounding box center [800, 386] width 784 height 331
click at [1095, 564] on button "Cancel" at bounding box center [1086, 566] width 65 height 33
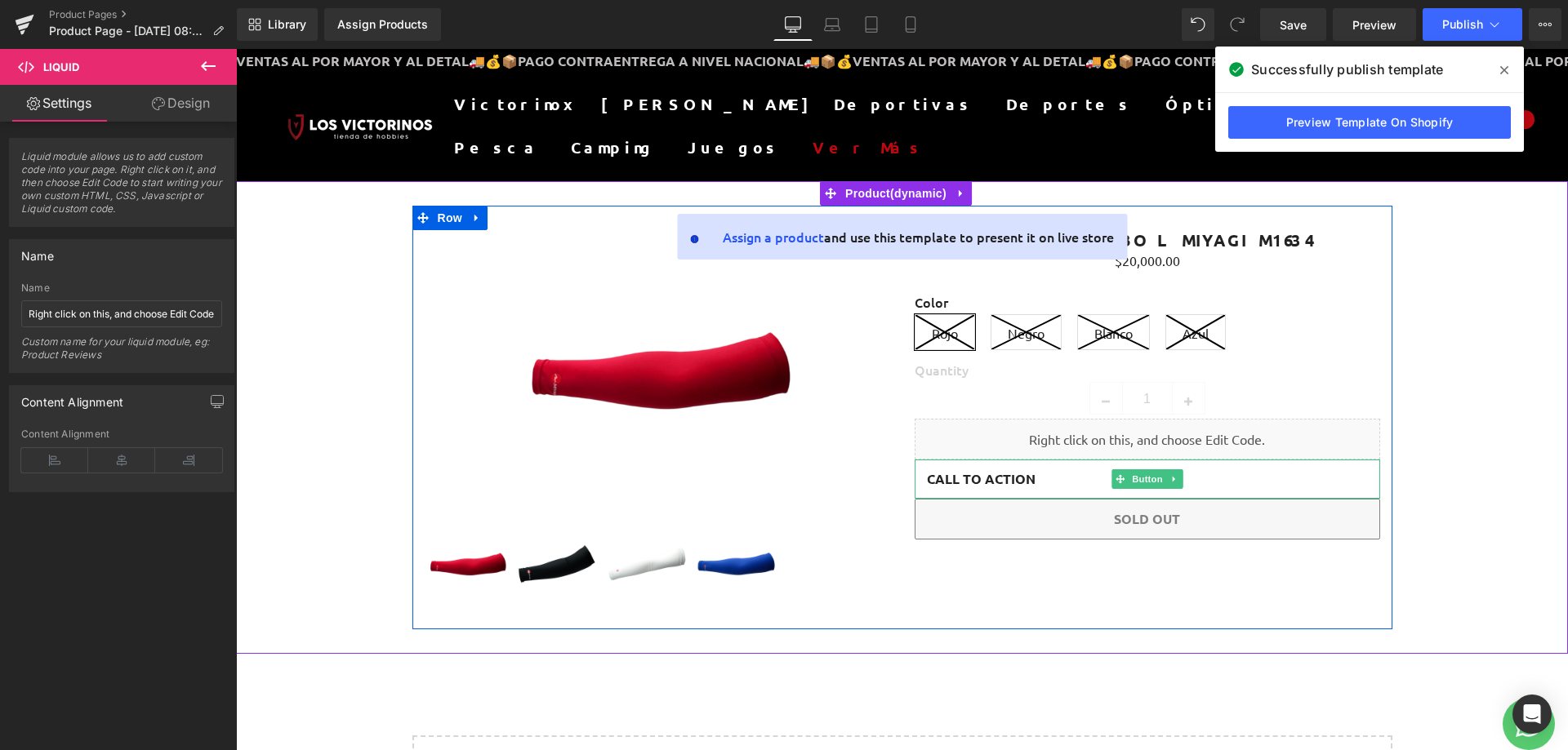
click at [979, 482] on span "Call To Action" at bounding box center [980, 479] width 108 height 19
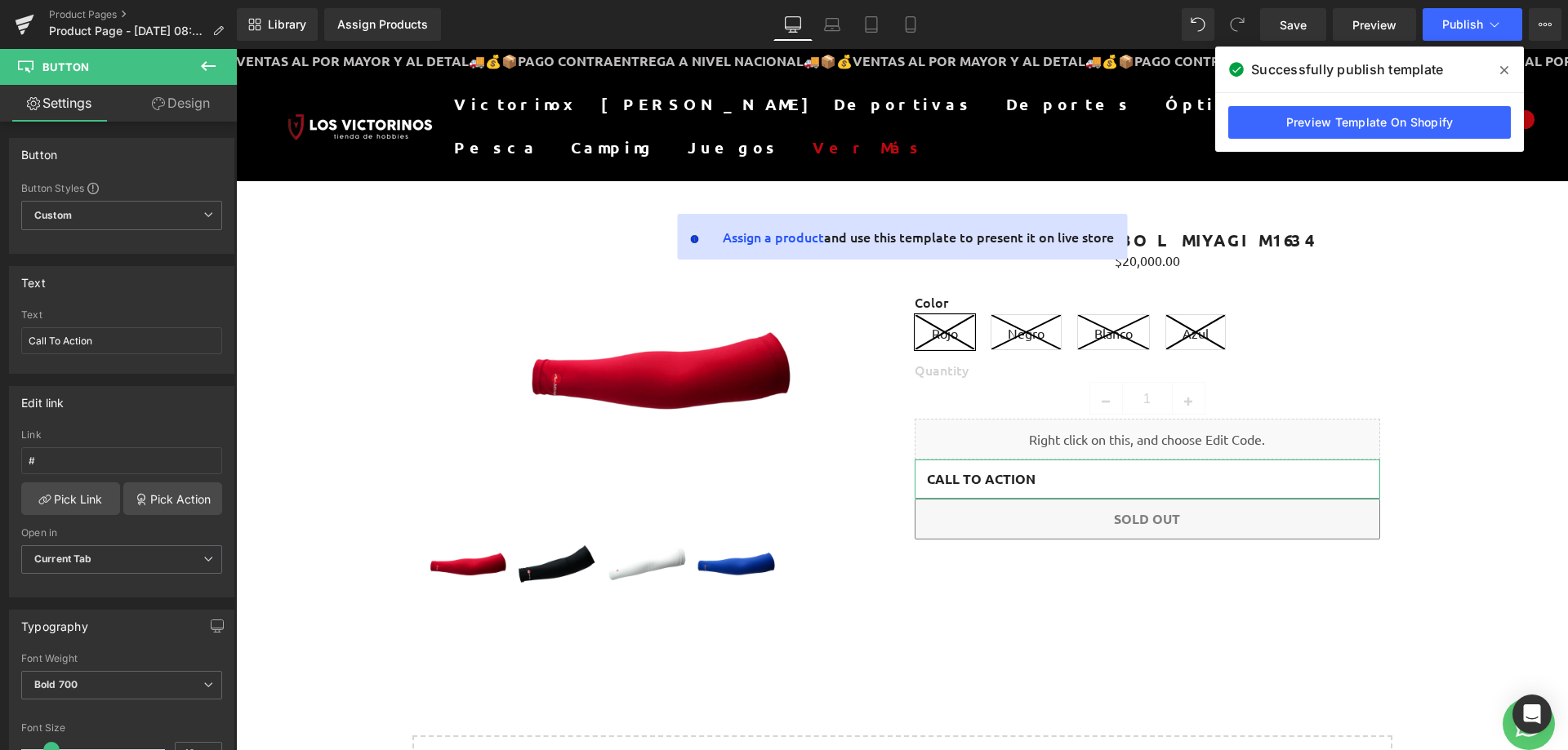
click at [185, 98] on link "Design" at bounding box center [181, 103] width 119 height 36
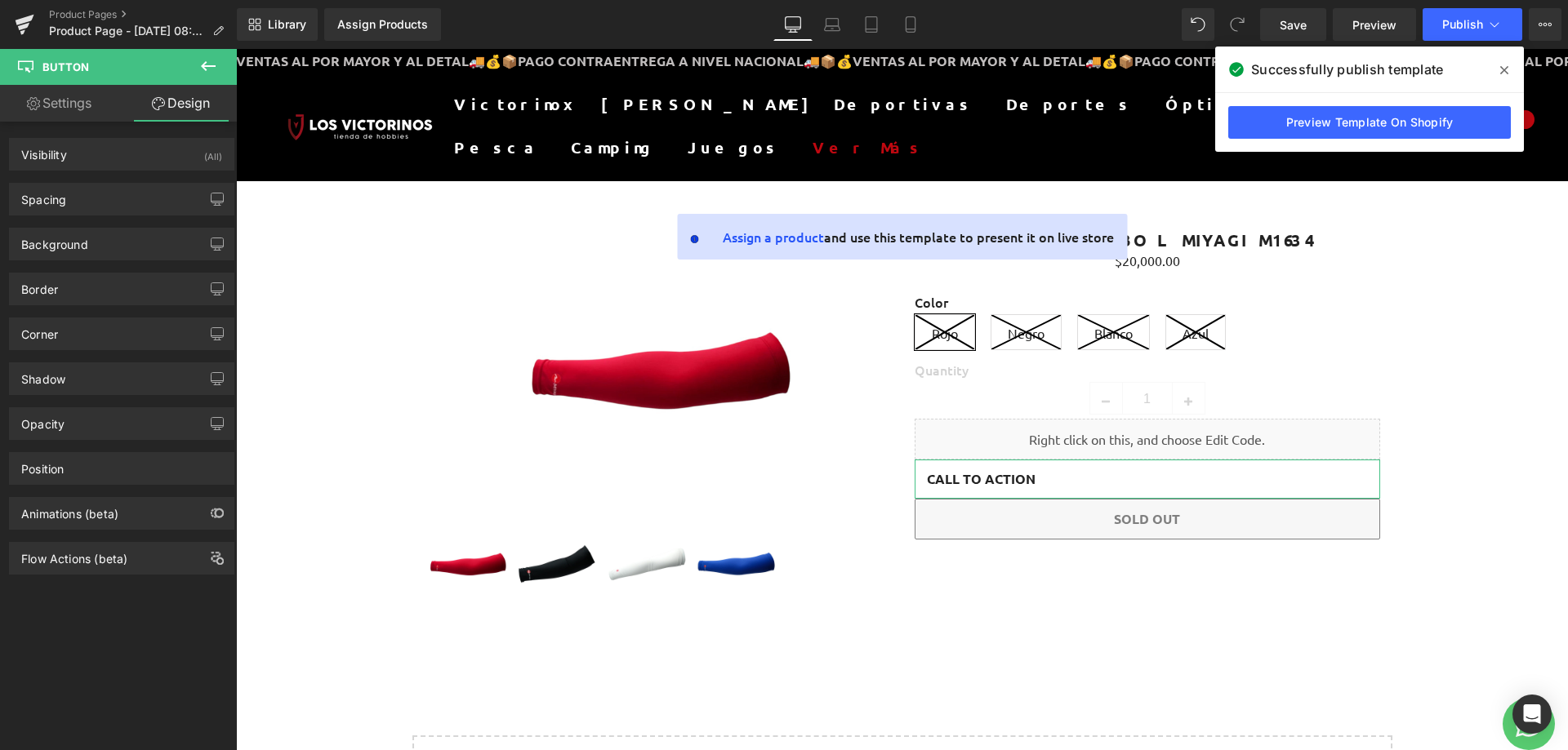
click at [64, 96] on link "Settings" at bounding box center [59, 103] width 119 height 36
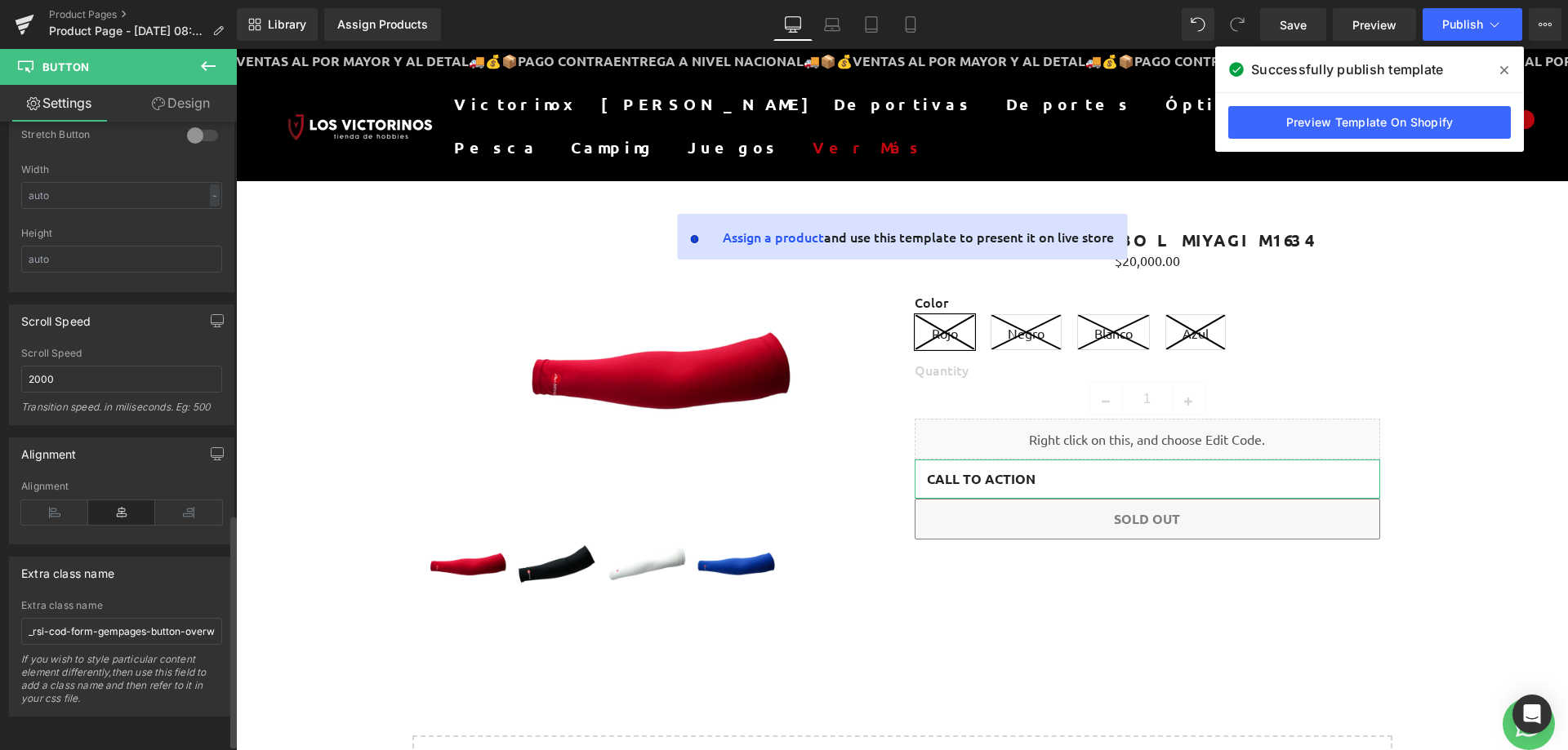
scroll to position [1079, 0]
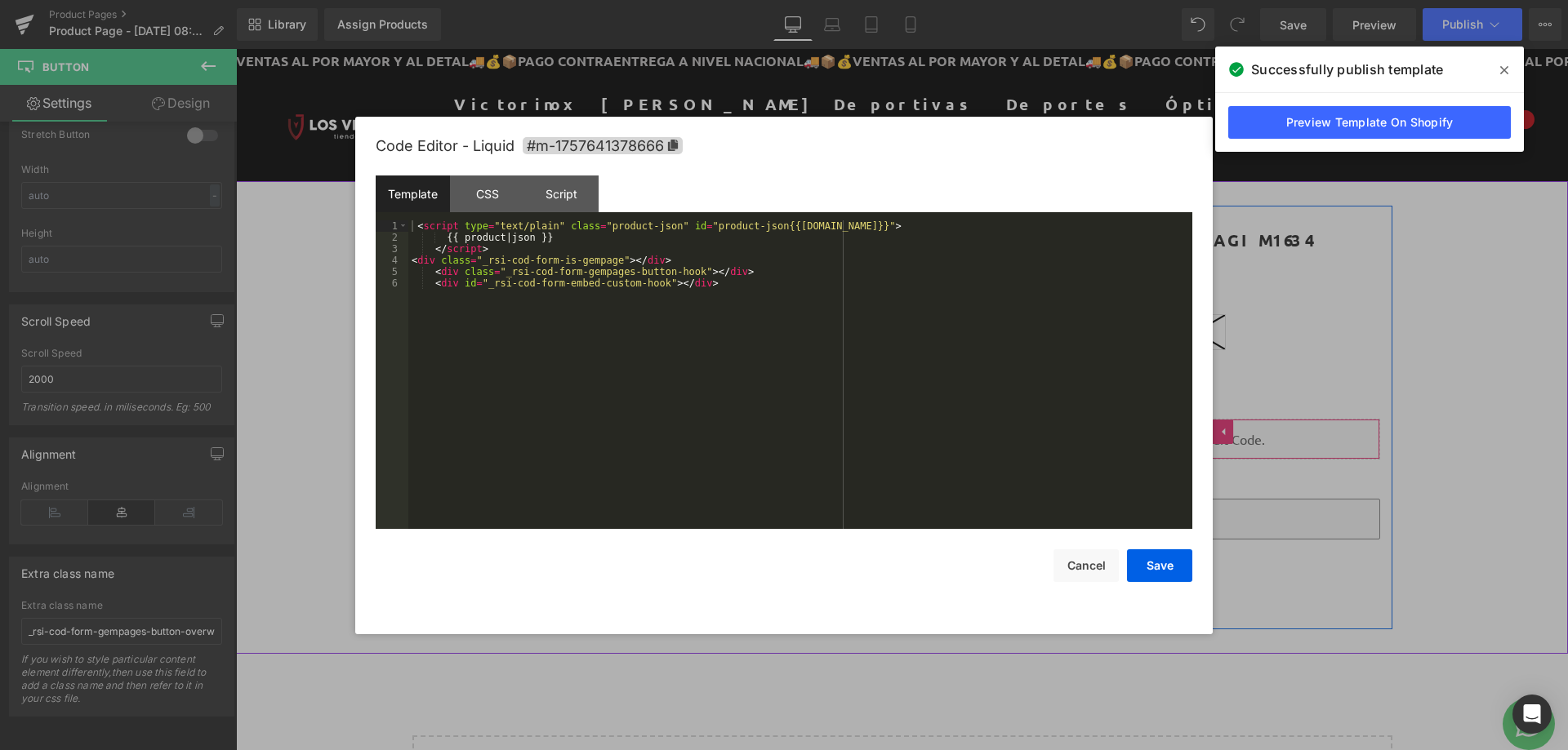
click at [1131, 422] on link at bounding box center [1138, 432] width 21 height 25
click at [1131, 422] on div "< script type = "text/plain" class = "product-json" id = "product-json{{[DOMAIN…" at bounding box center [800, 386] width 784 height 331
click at [1097, 560] on button "Cancel" at bounding box center [1086, 566] width 65 height 33
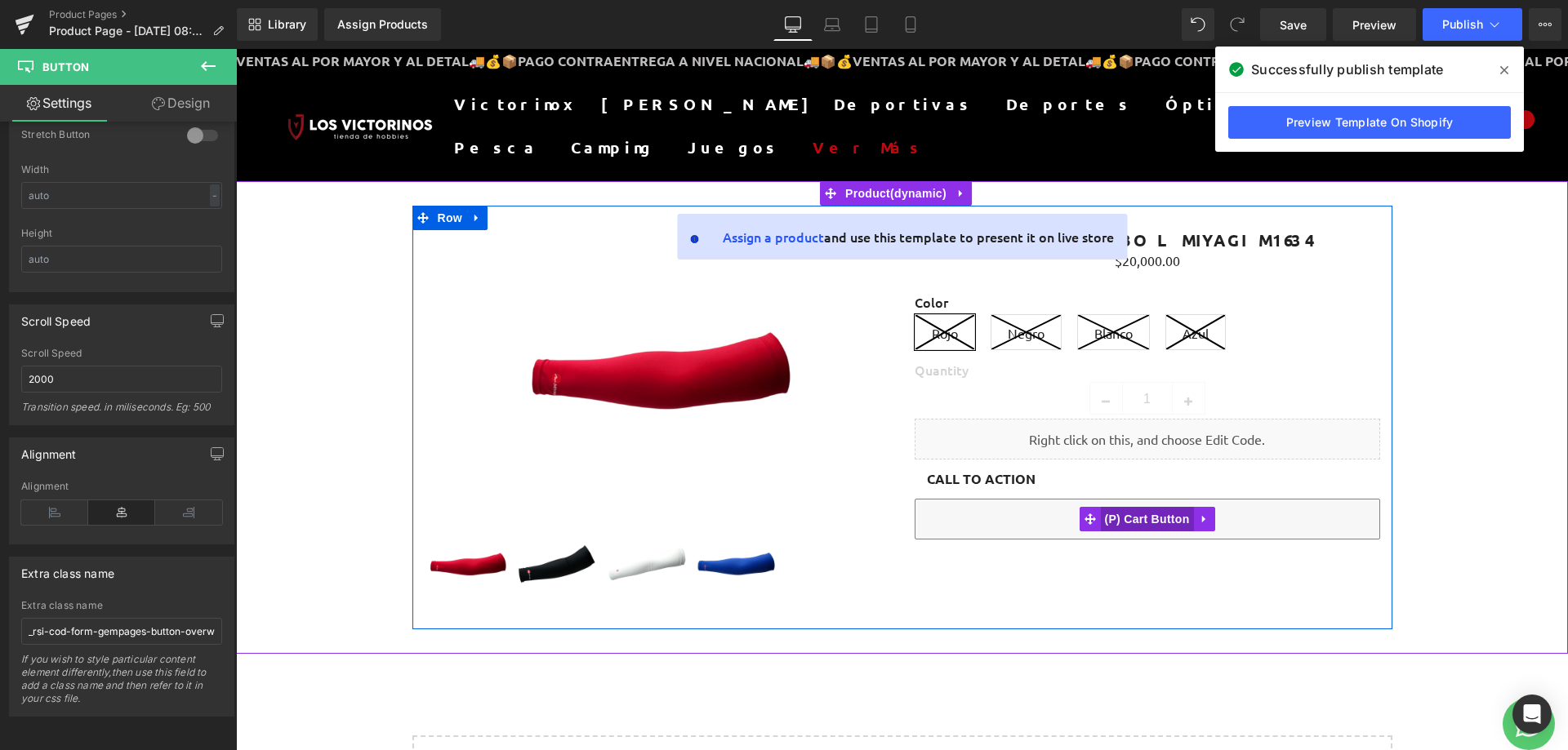
click at [1100, 522] on span "(P) Cart Button" at bounding box center [1146, 519] width 93 height 25
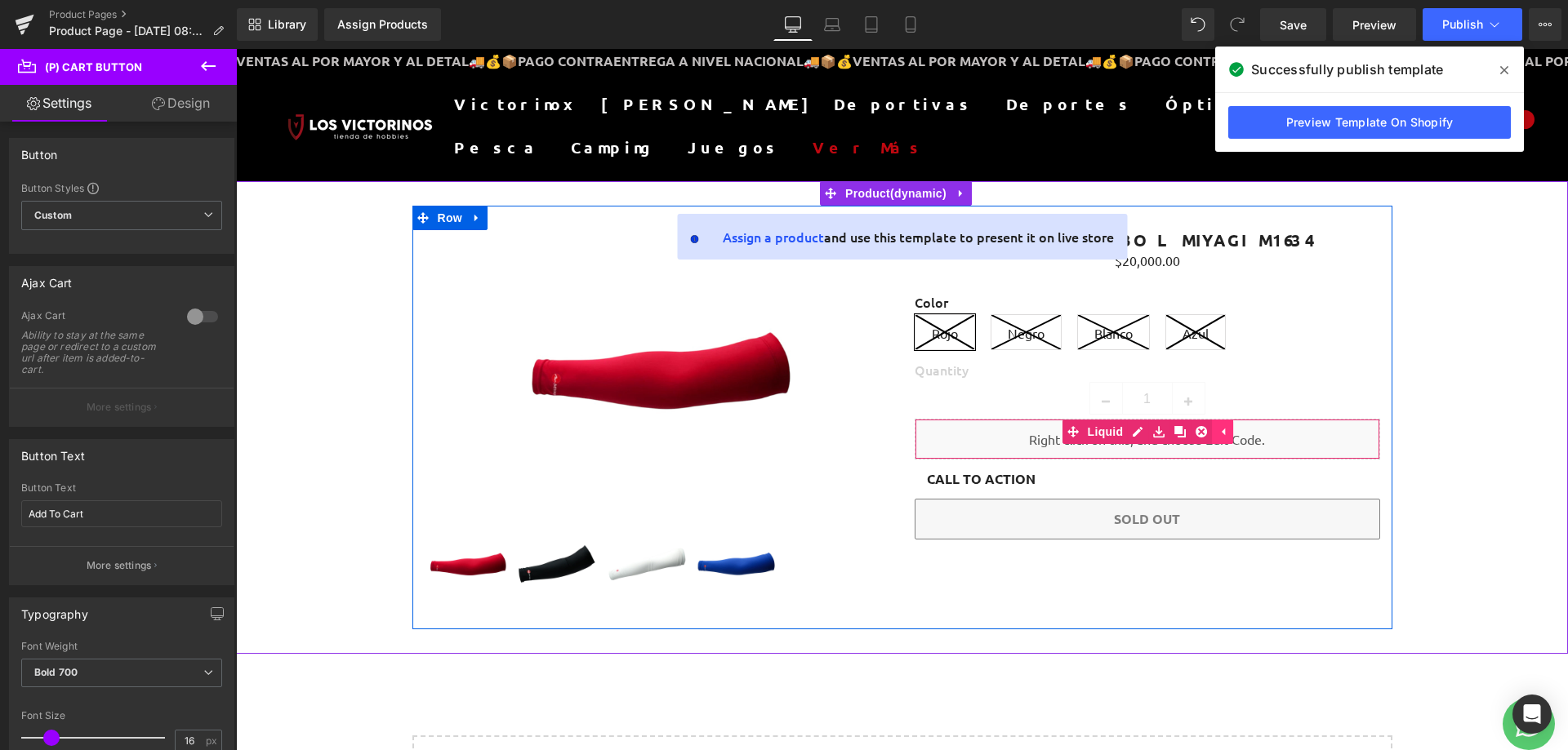
drag, startPoint x: 1120, startPoint y: 444, endPoint x: 1207, endPoint y: 423, distance: 89.5
click at [1121, 444] on div "Liquid" at bounding box center [1148, 439] width 466 height 41
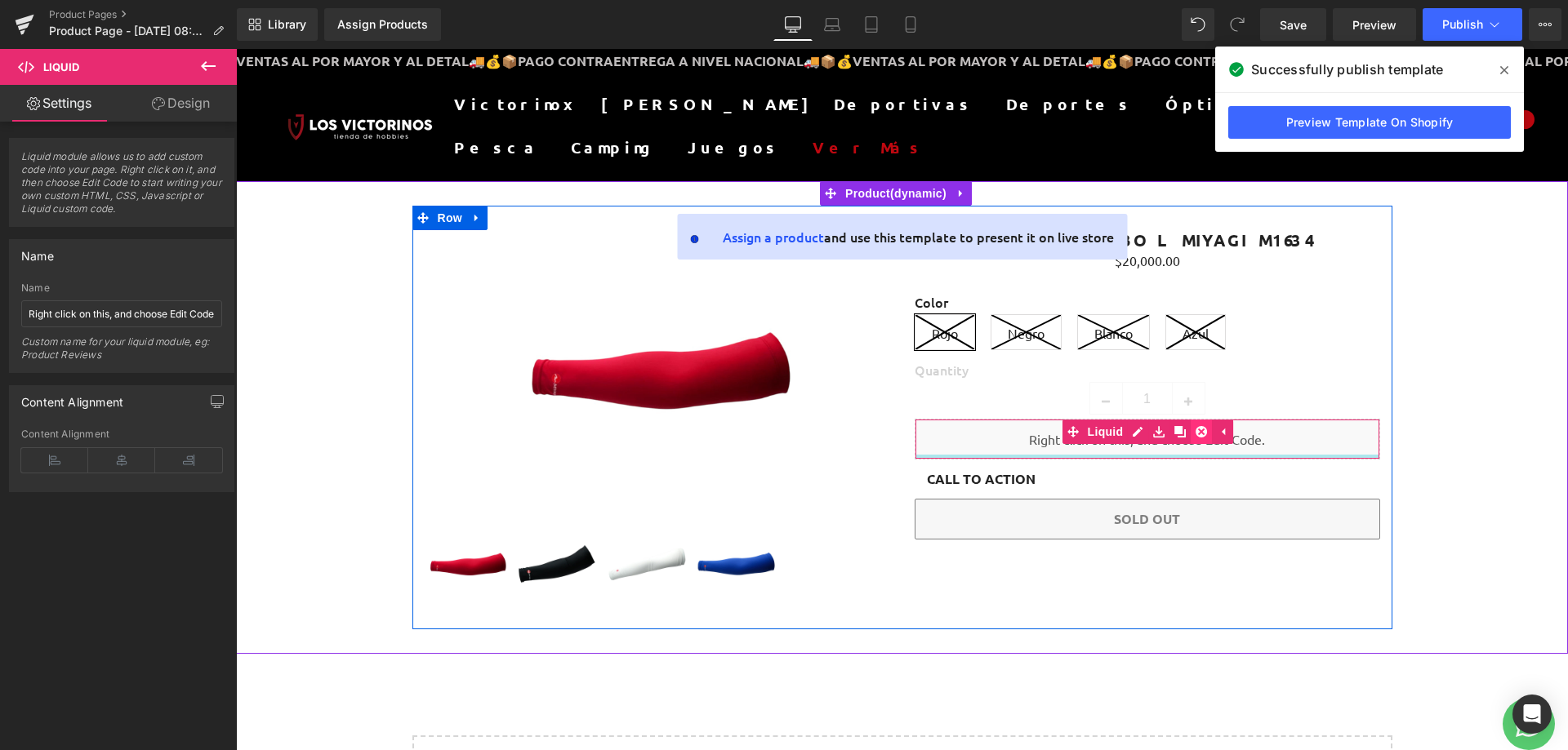
drag, startPoint x: 1197, startPoint y: 426, endPoint x: 1198, endPoint y: 439, distance: 13.0
click at [1194, 444] on div "Liquid" at bounding box center [1148, 439] width 466 height 41
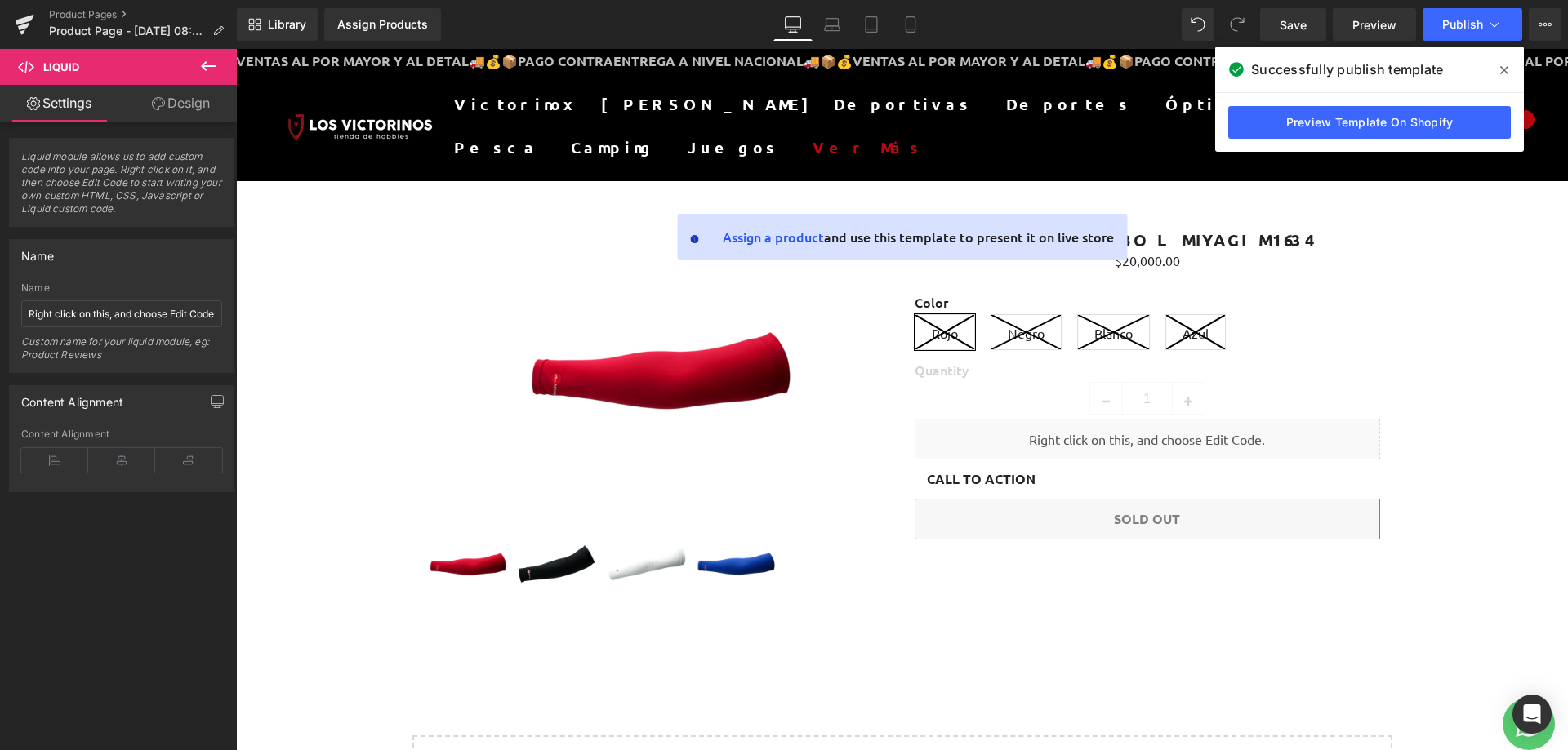
click at [201, 56] on button at bounding box center [208, 66] width 58 height 35
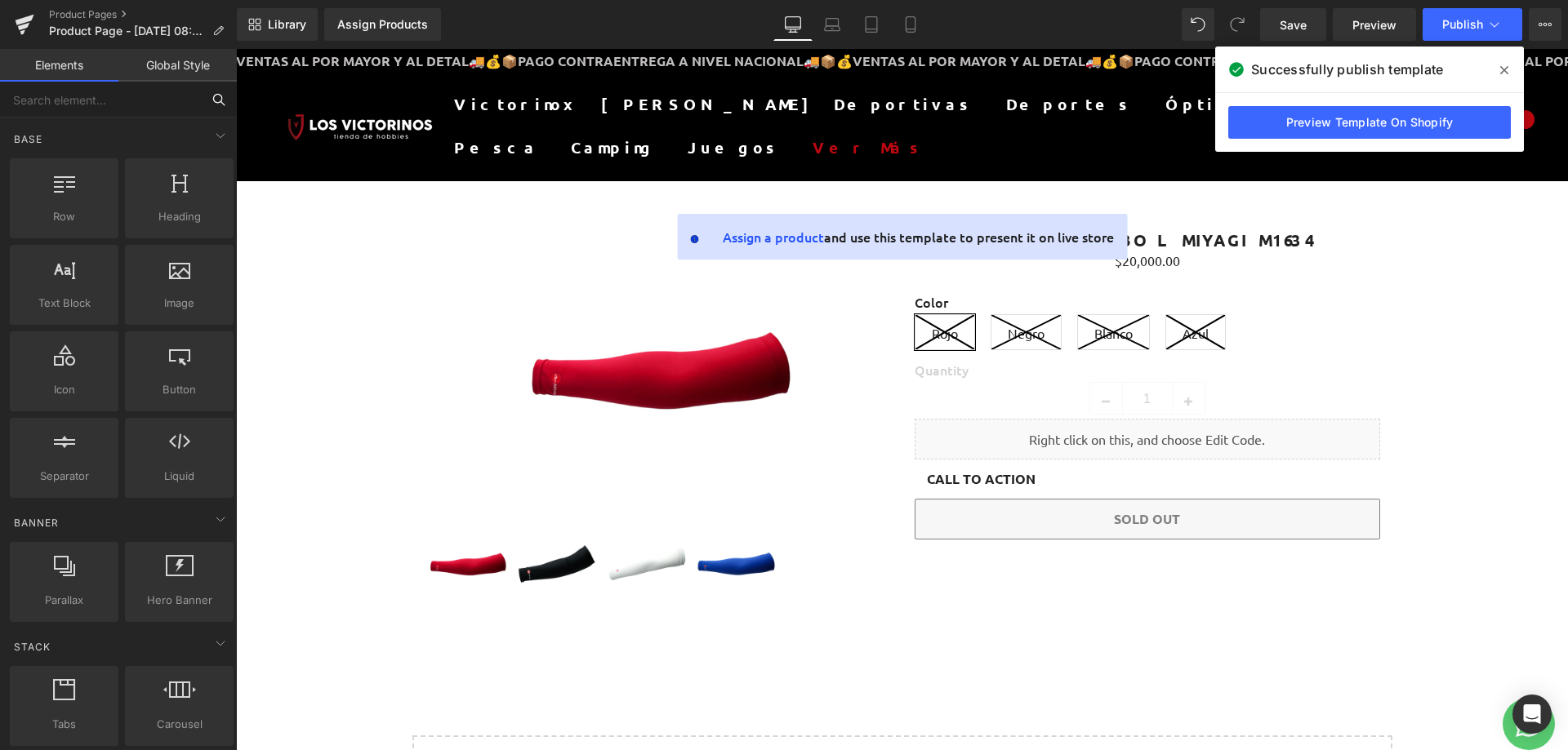
click at [91, 104] on input "text" at bounding box center [101, 99] width 201 height 35
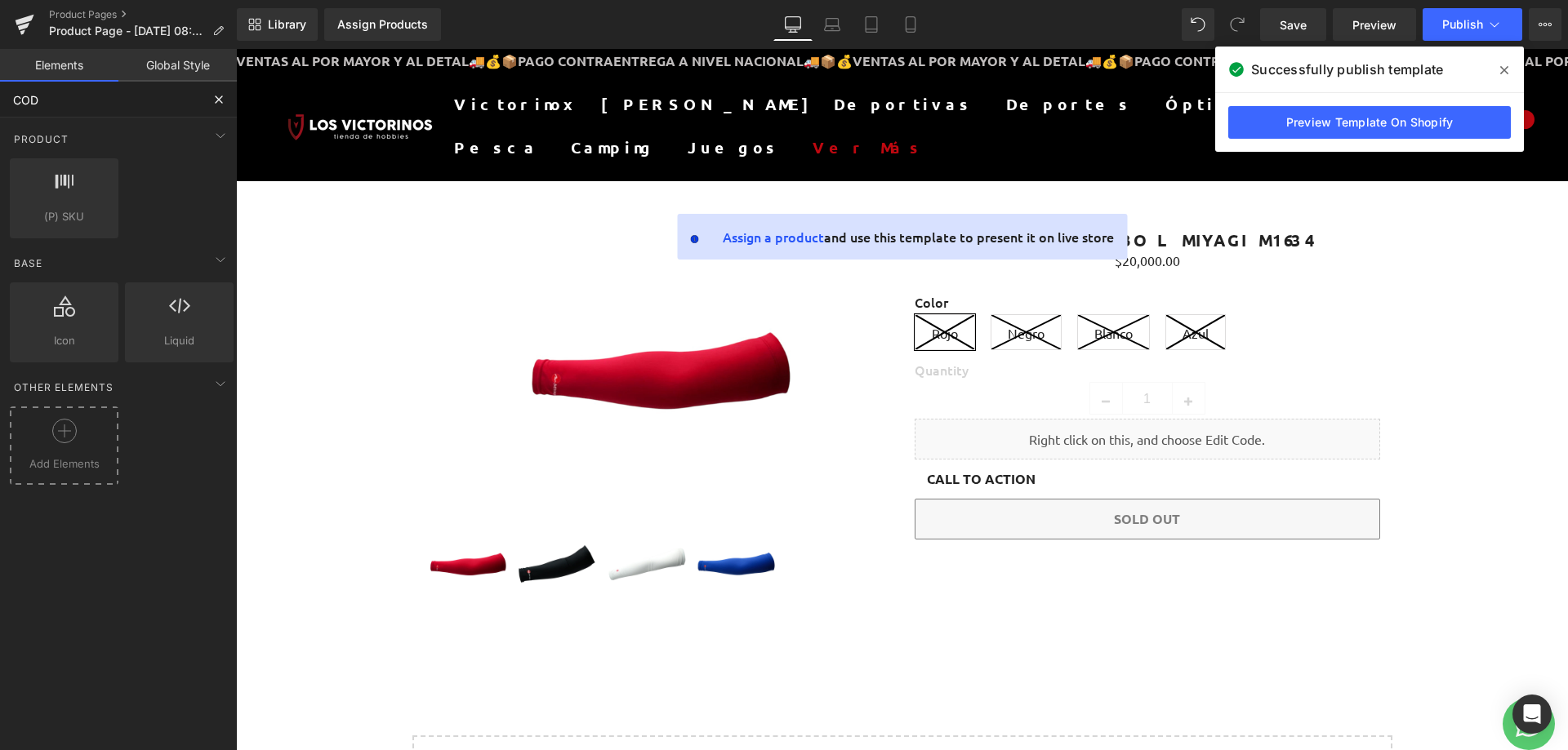
click at [61, 451] on div at bounding box center [63, 437] width 101 height 36
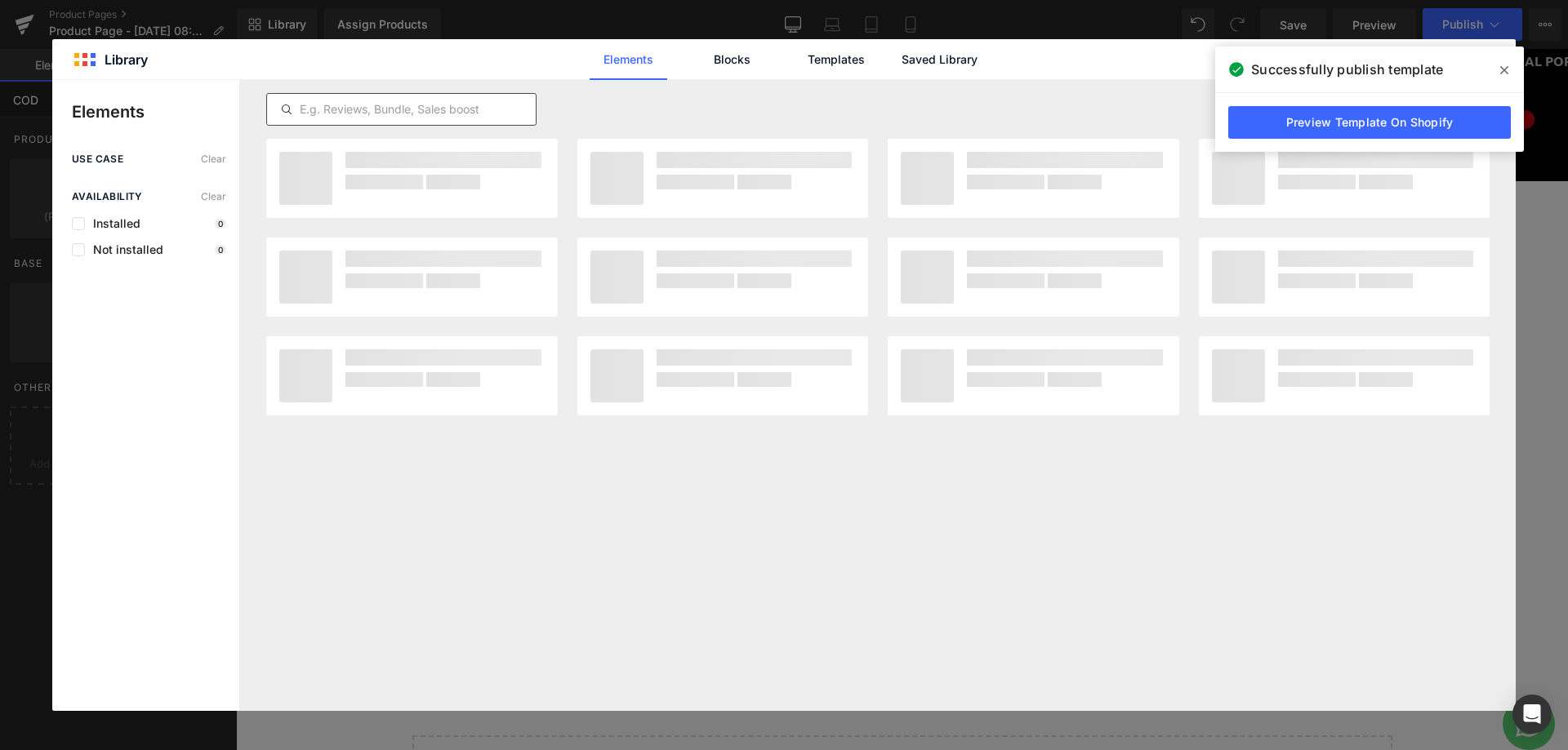
type input "COD"
click at [441, 106] on input "text" at bounding box center [402, 109] width 268 height 19
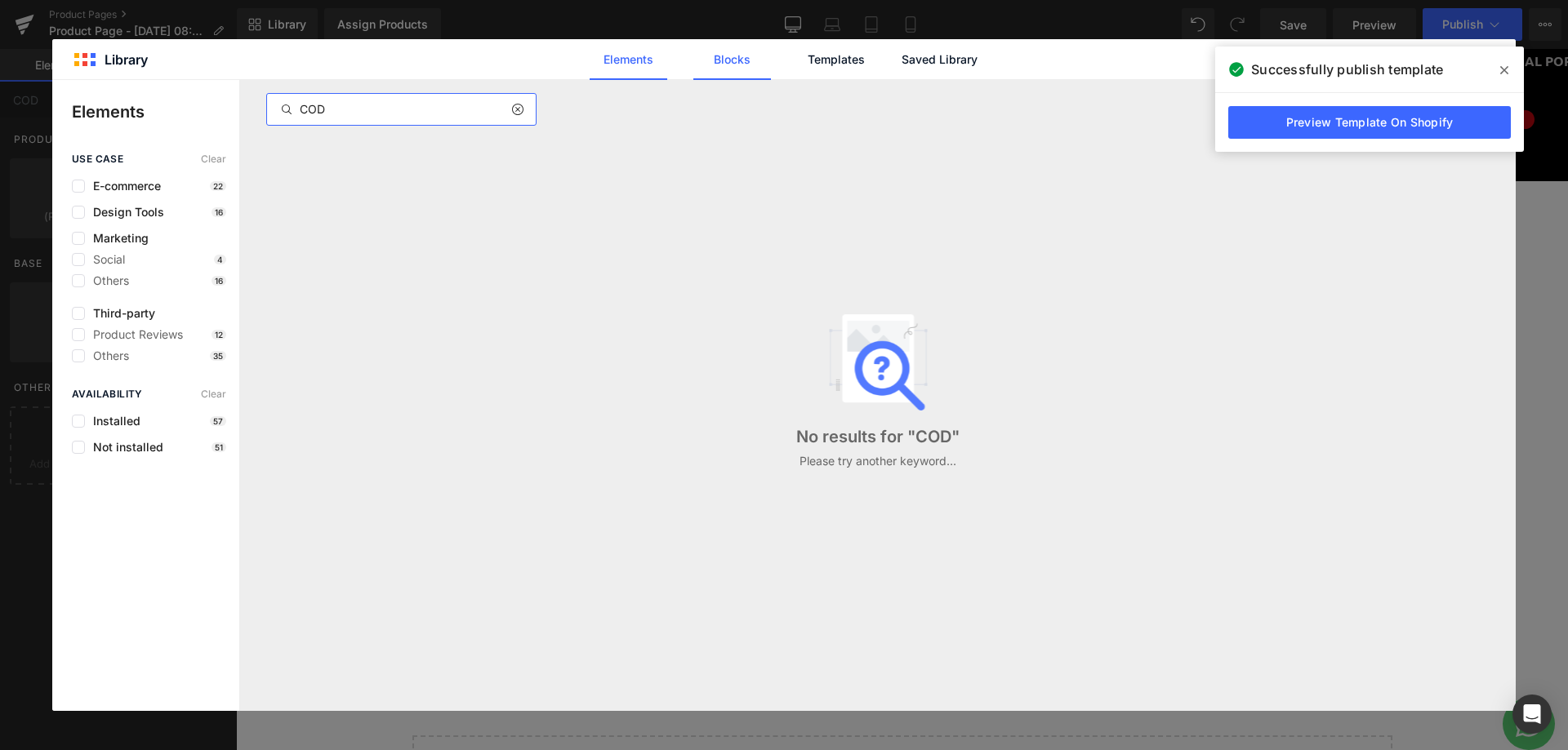
type input "COD"
drag, startPoint x: 725, startPoint y: 53, endPoint x: 716, endPoint y: 62, distance: 12.7
click at [725, 53] on link "Blocks" at bounding box center [732, 59] width 78 height 41
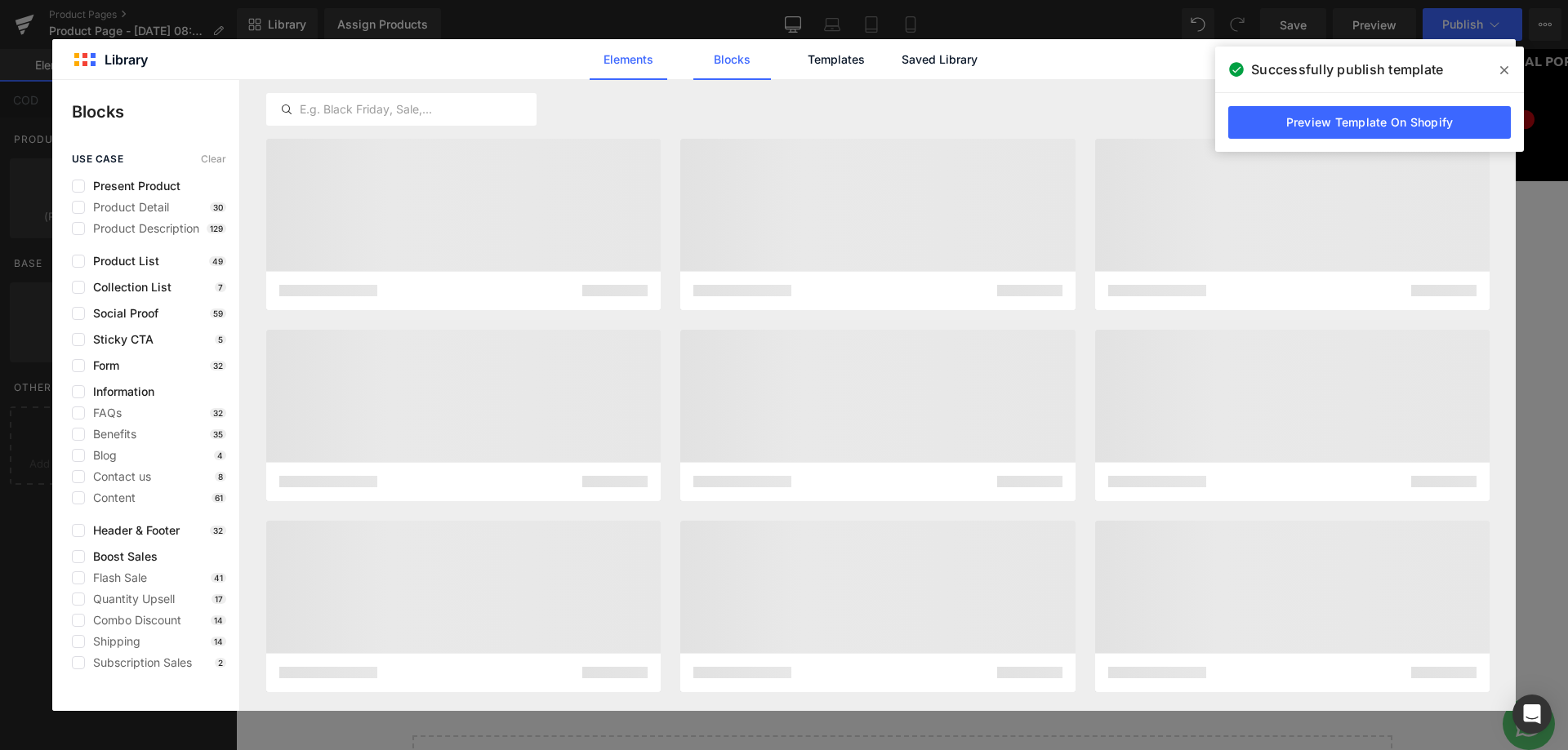
click at [635, 73] on link "Elements" at bounding box center [628, 59] width 78 height 41
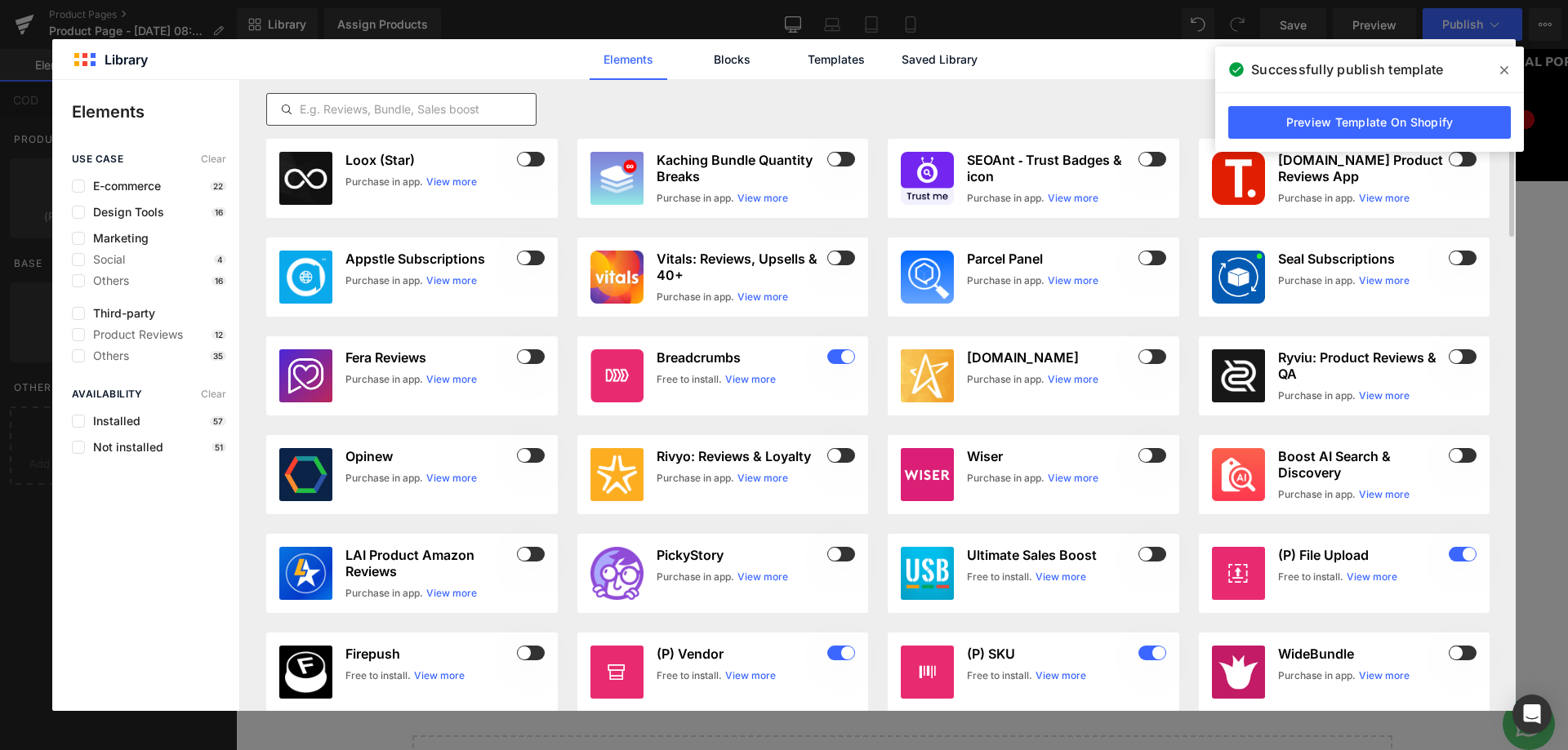
click at [377, 103] on input "text" at bounding box center [402, 109] width 268 height 19
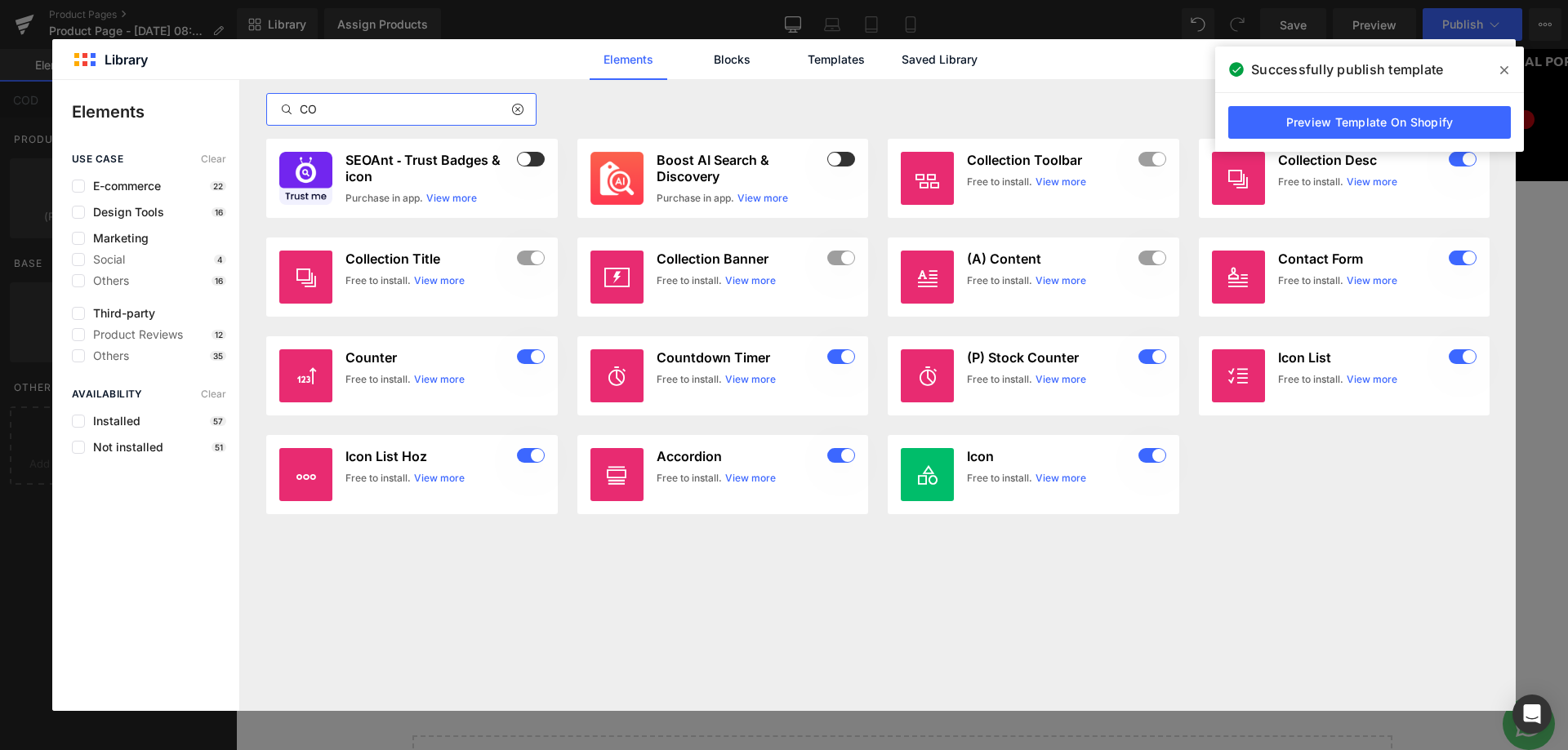
type input "C"
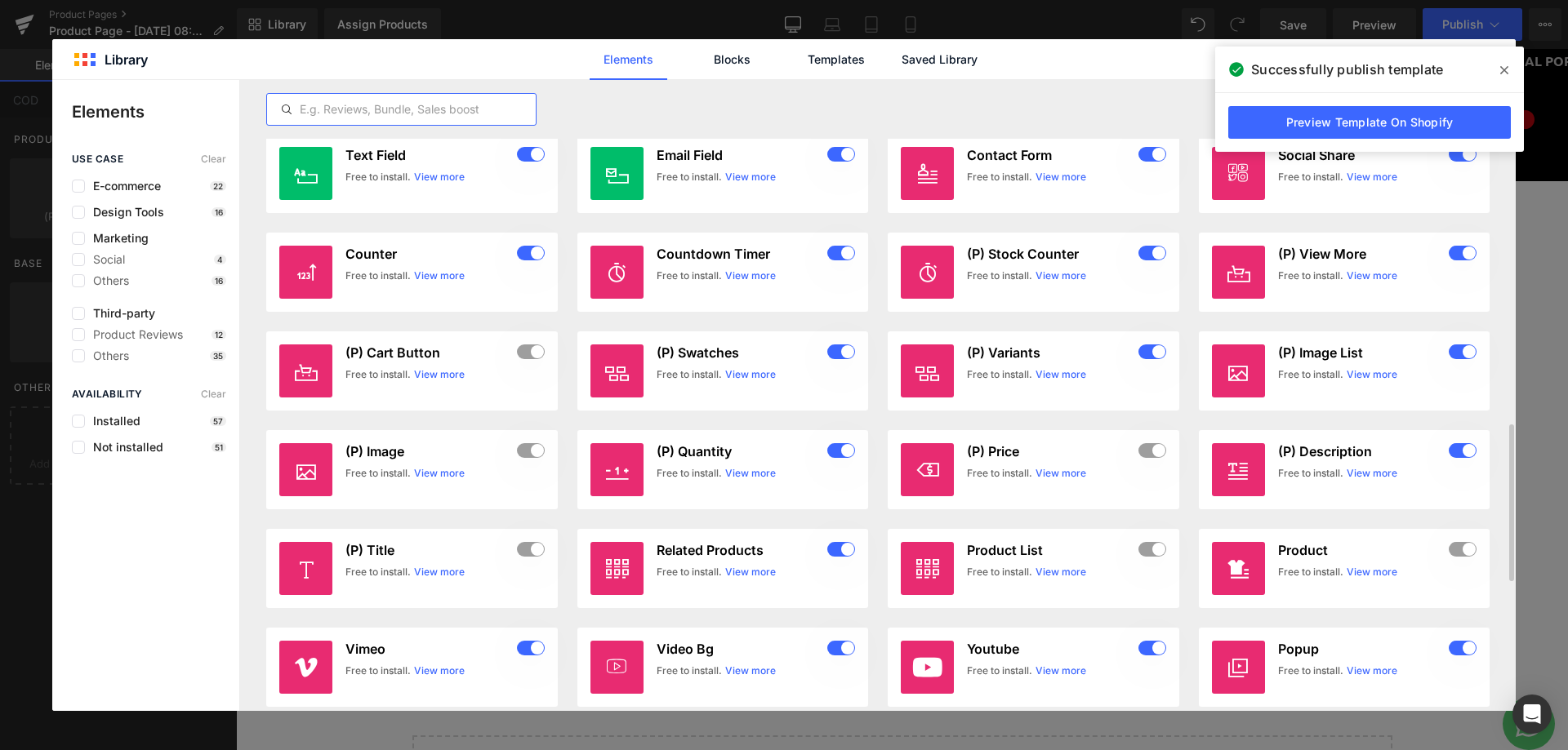
scroll to position [1715, 0]
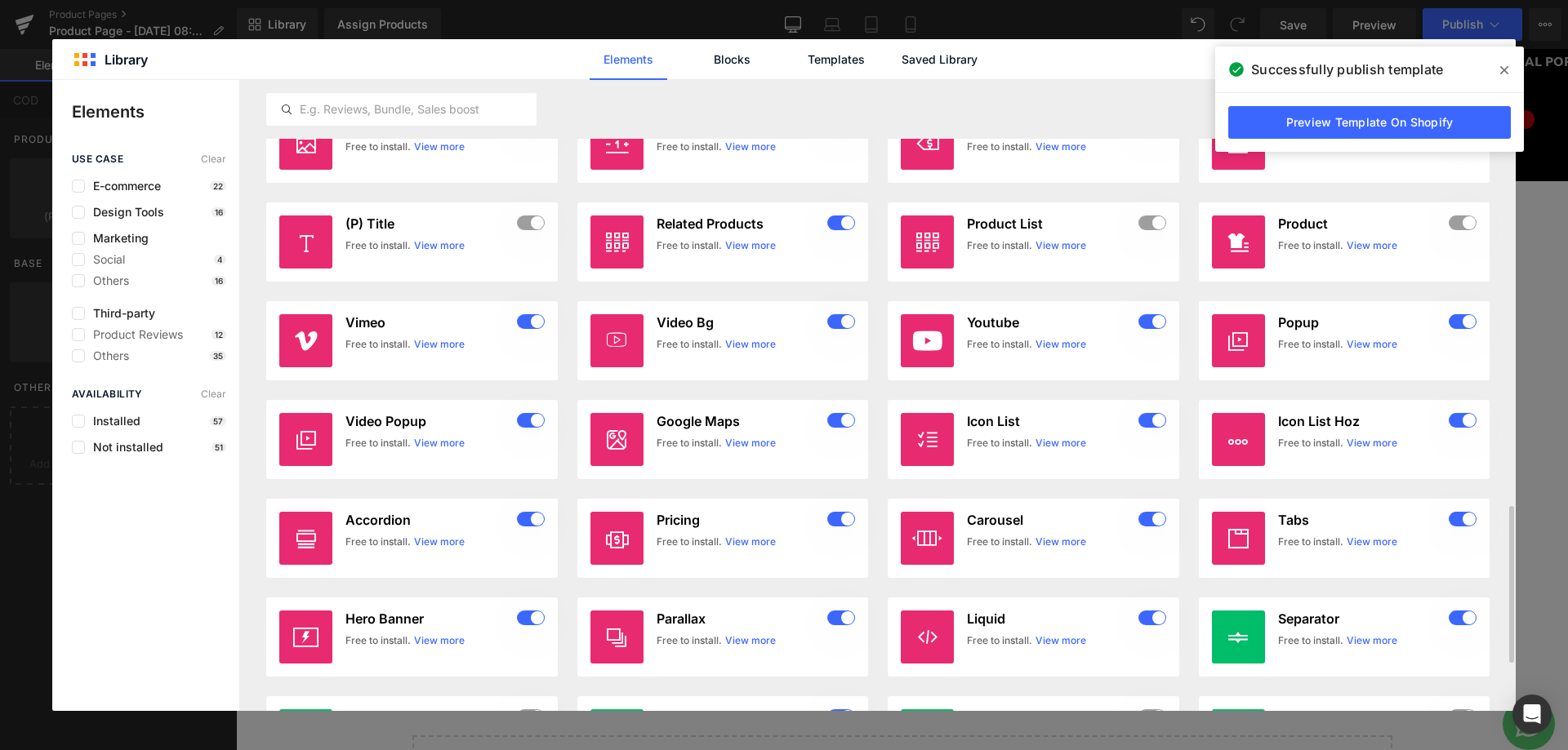
click at [1498, 68] on span at bounding box center [1504, 70] width 26 height 26
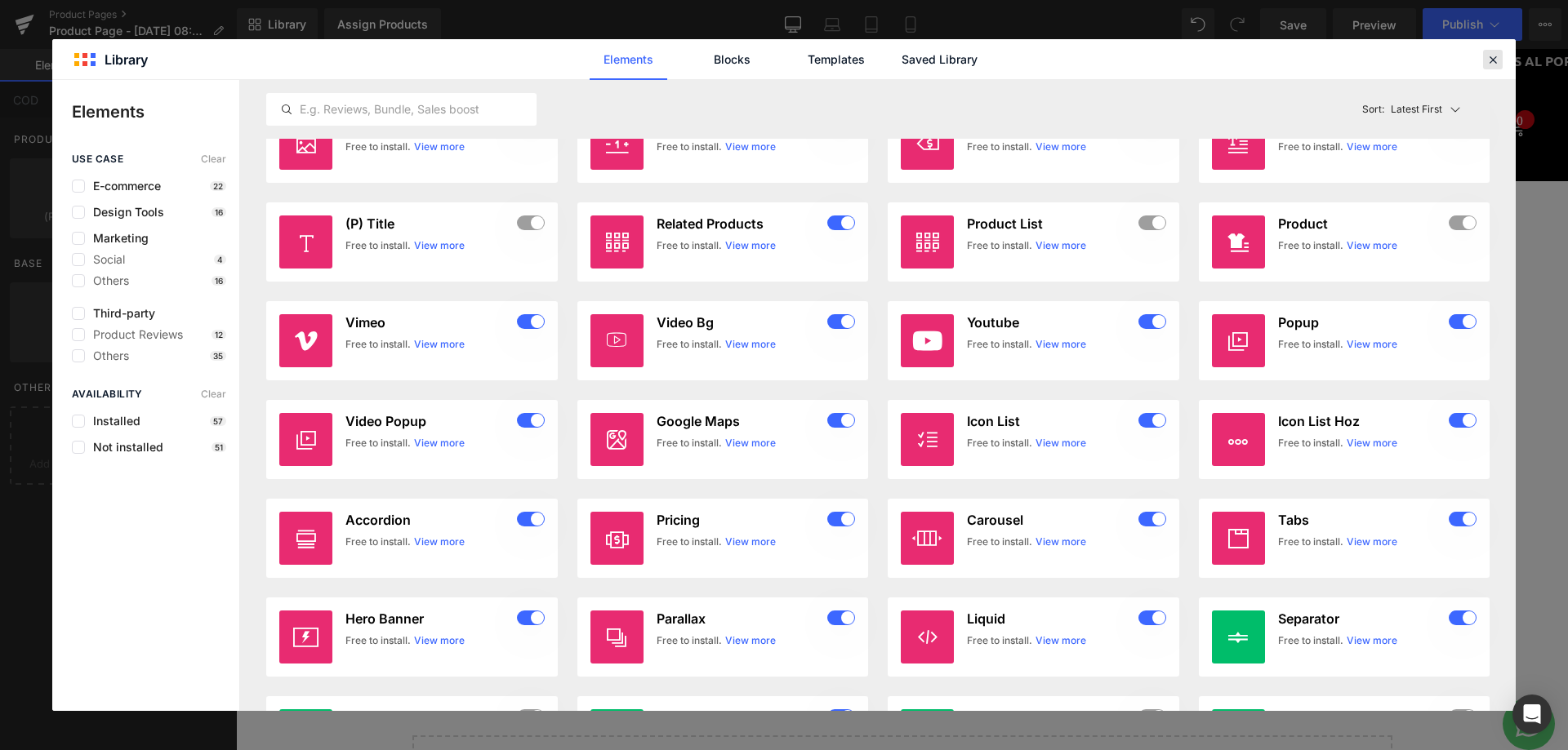
click at [1494, 67] on div at bounding box center [1493, 59] width 19 height 19
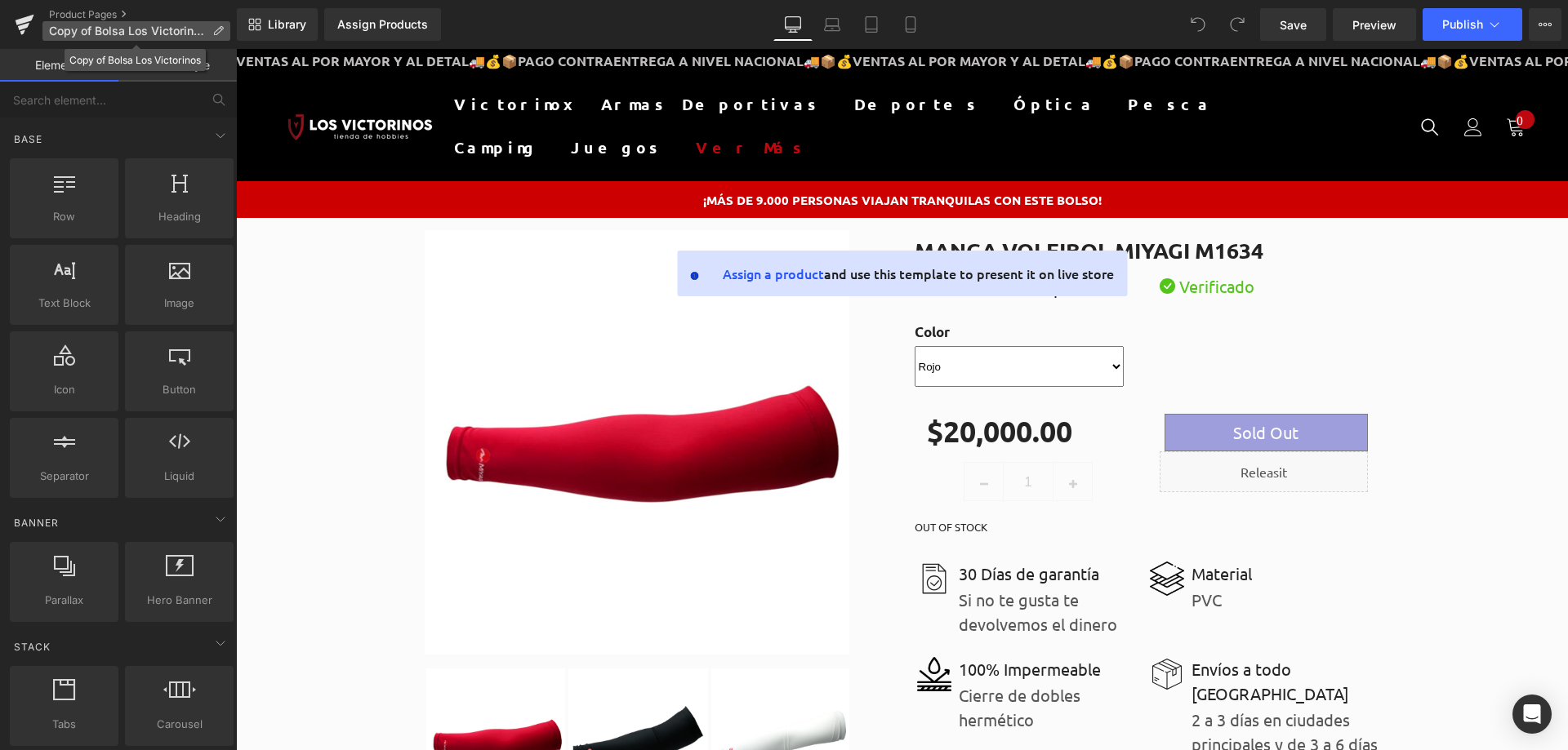
click at [217, 31] on icon at bounding box center [219, 31] width 12 height 11
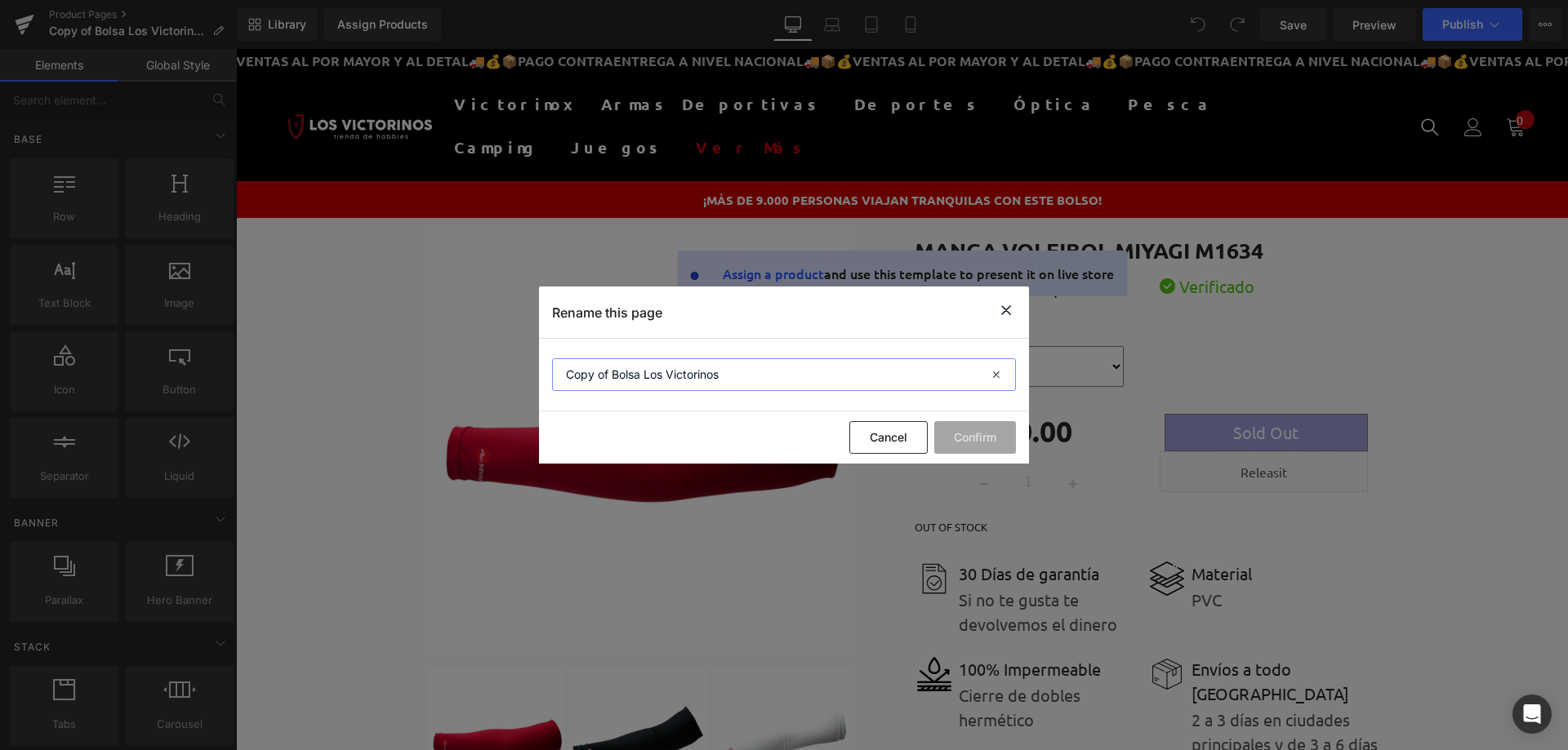
click at [571, 374] on input "Copy of Bolsa Los Victorinos" at bounding box center [784, 375] width 464 height 33
click at [566, 374] on input "Copy of Bolsa Los Victorinos" at bounding box center [784, 375] width 464 height 33
type input "[GemPages check] Copy of Bolsa Los Victorinos"
click at [985, 428] on button "Confirm" at bounding box center [975, 438] width 81 height 33
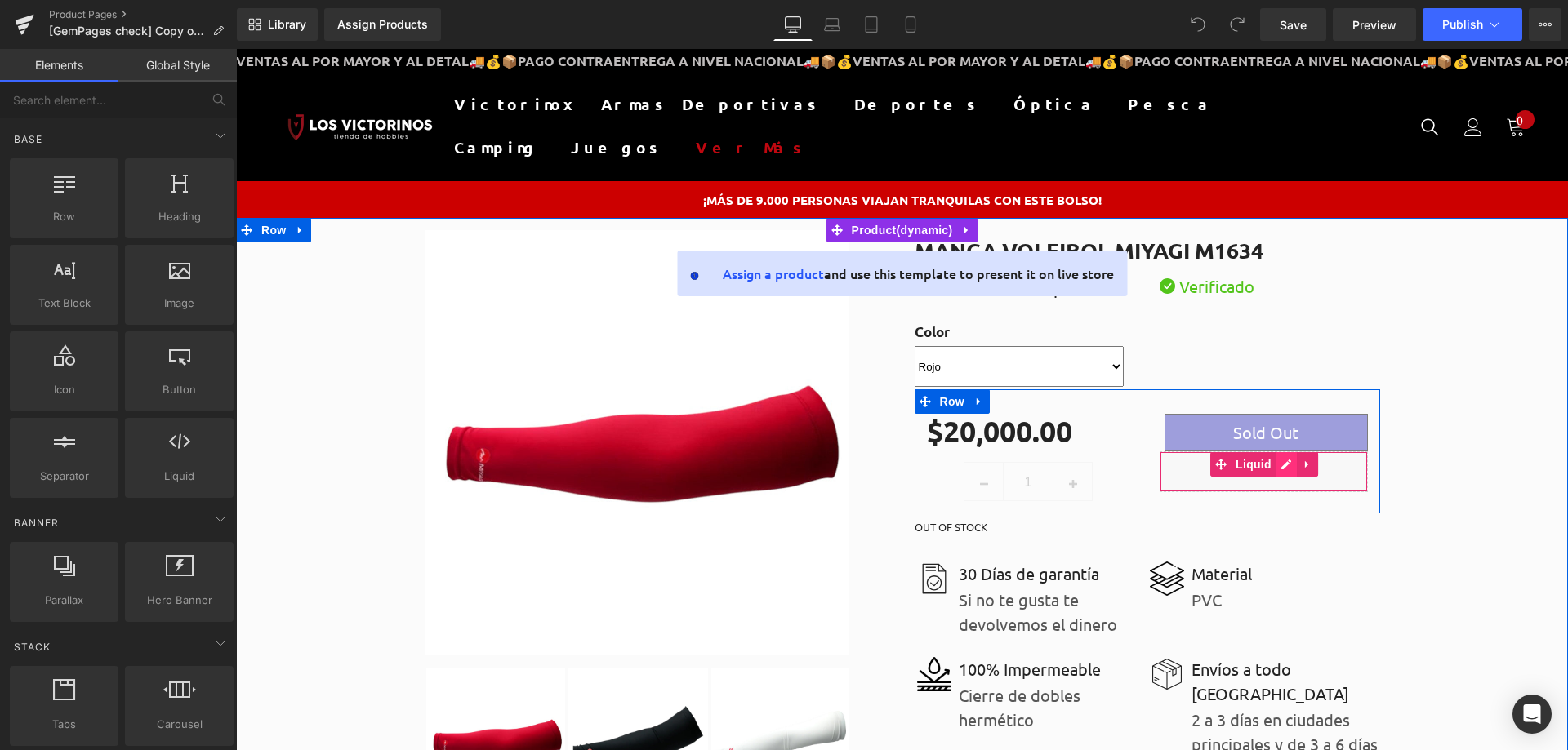
click at [1280, 467] on icon at bounding box center [1286, 465] width 12 height 12
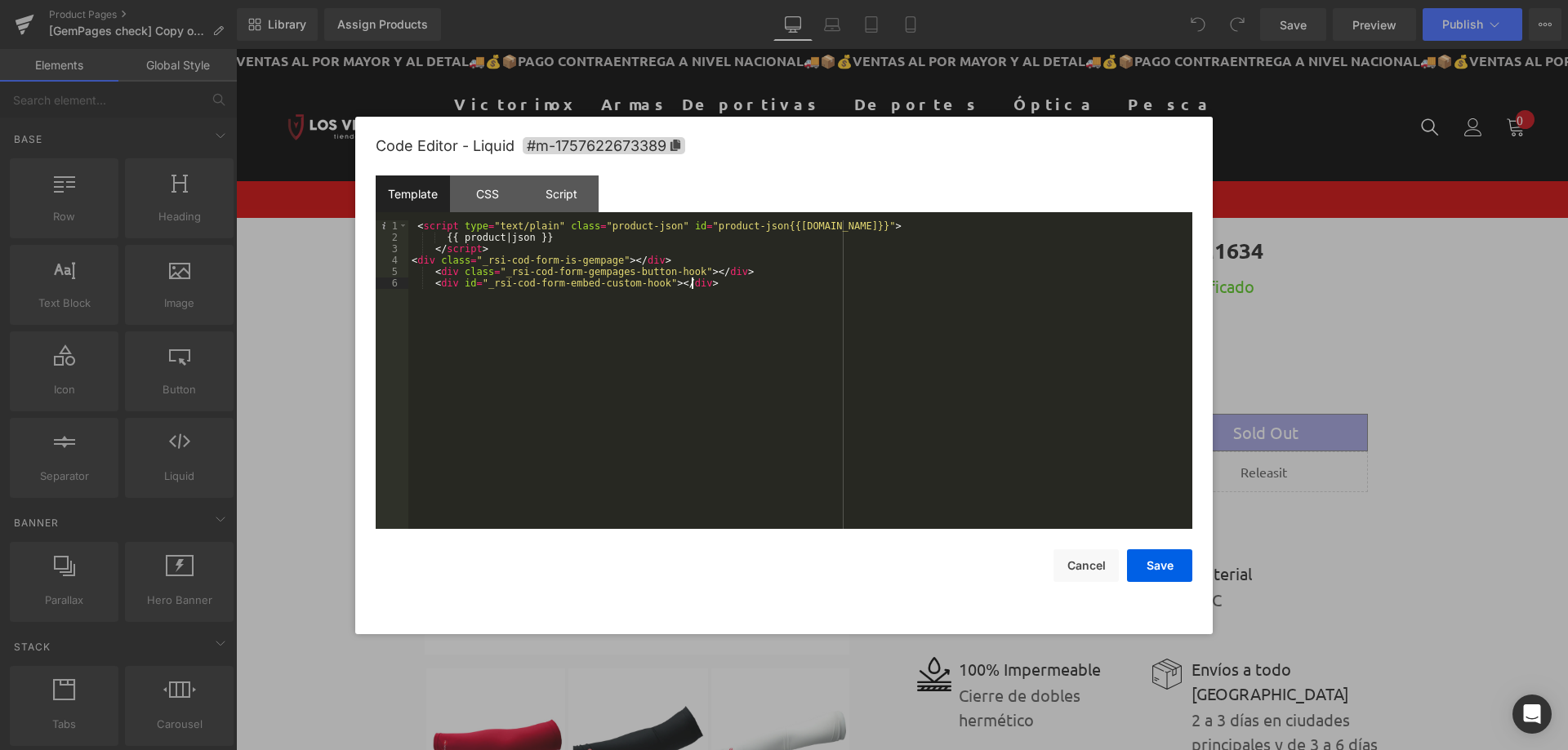
click at [863, 310] on div "< script type = "text/plain" class = "product-json" id = "product-json{{[DOMAIN…" at bounding box center [800, 386] width 784 height 331
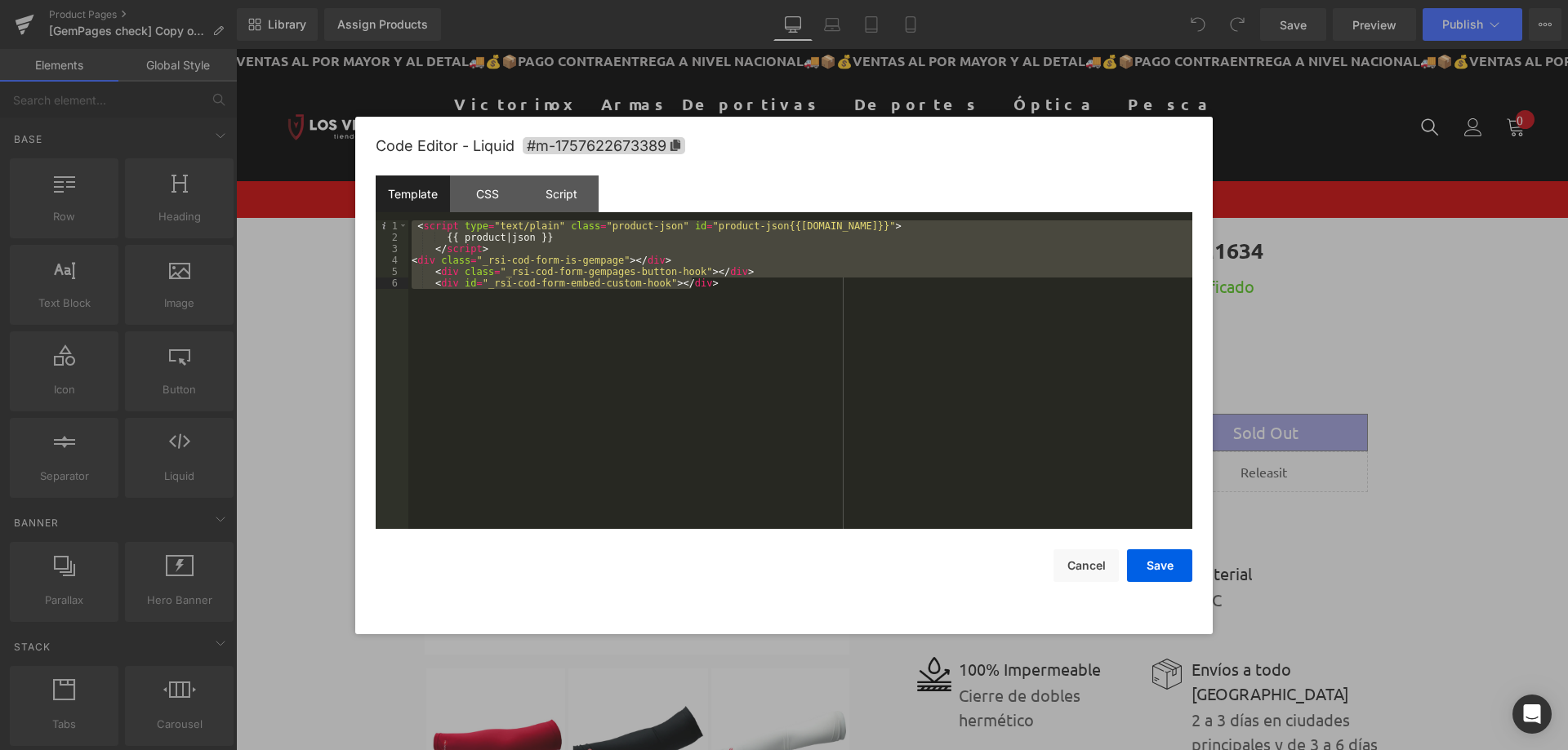
click at [866, 313] on div "< script type = "text/plain" class = "product-json" id = "product-json{{[DOMAIN…" at bounding box center [800, 375] width 784 height 308
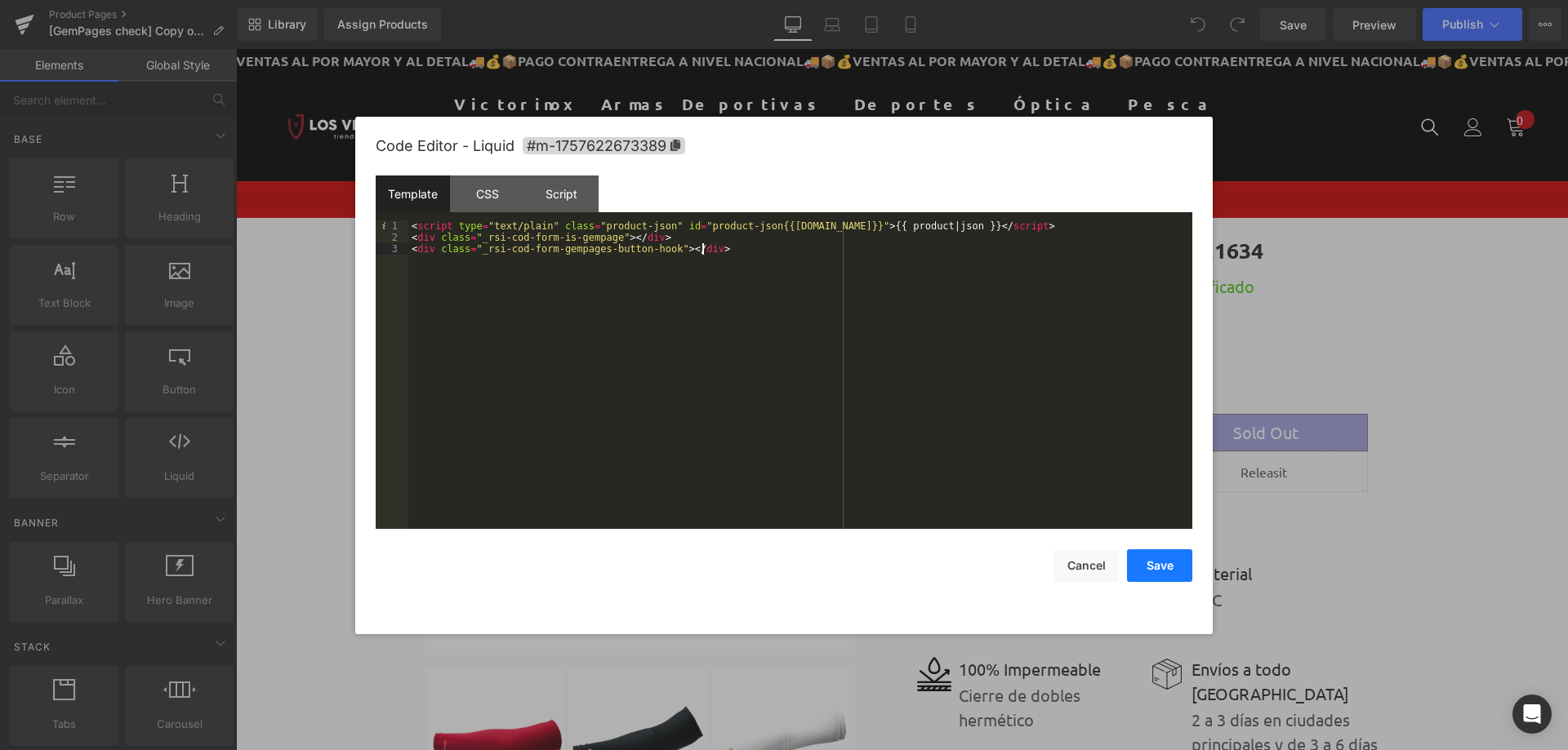
drag, startPoint x: 1169, startPoint y: 558, endPoint x: 1186, endPoint y: 549, distance: 19.2
click at [1169, 559] on button "Save" at bounding box center [1160, 566] width 65 height 33
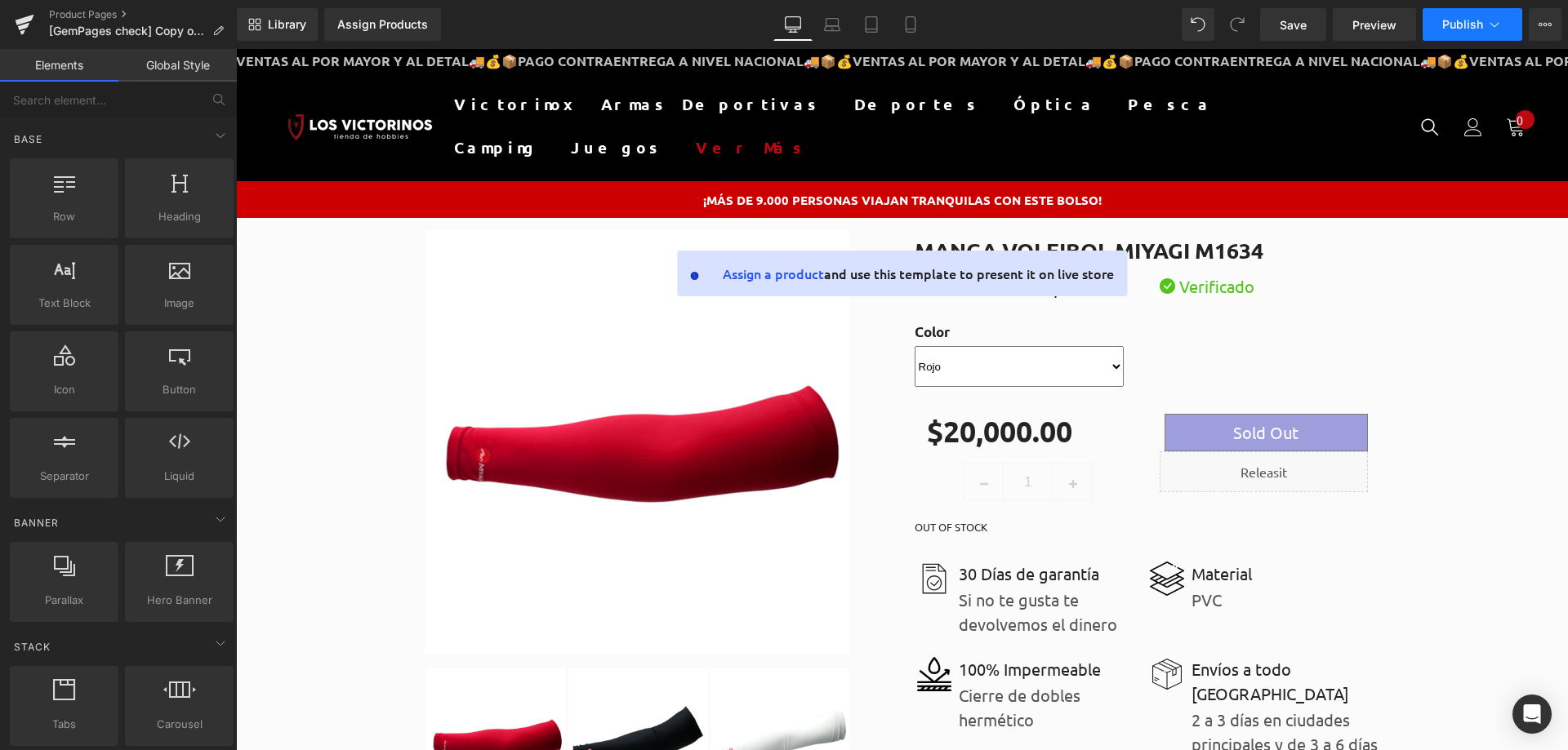
click at [1471, 24] on span "Publish" at bounding box center [1463, 25] width 41 height 13
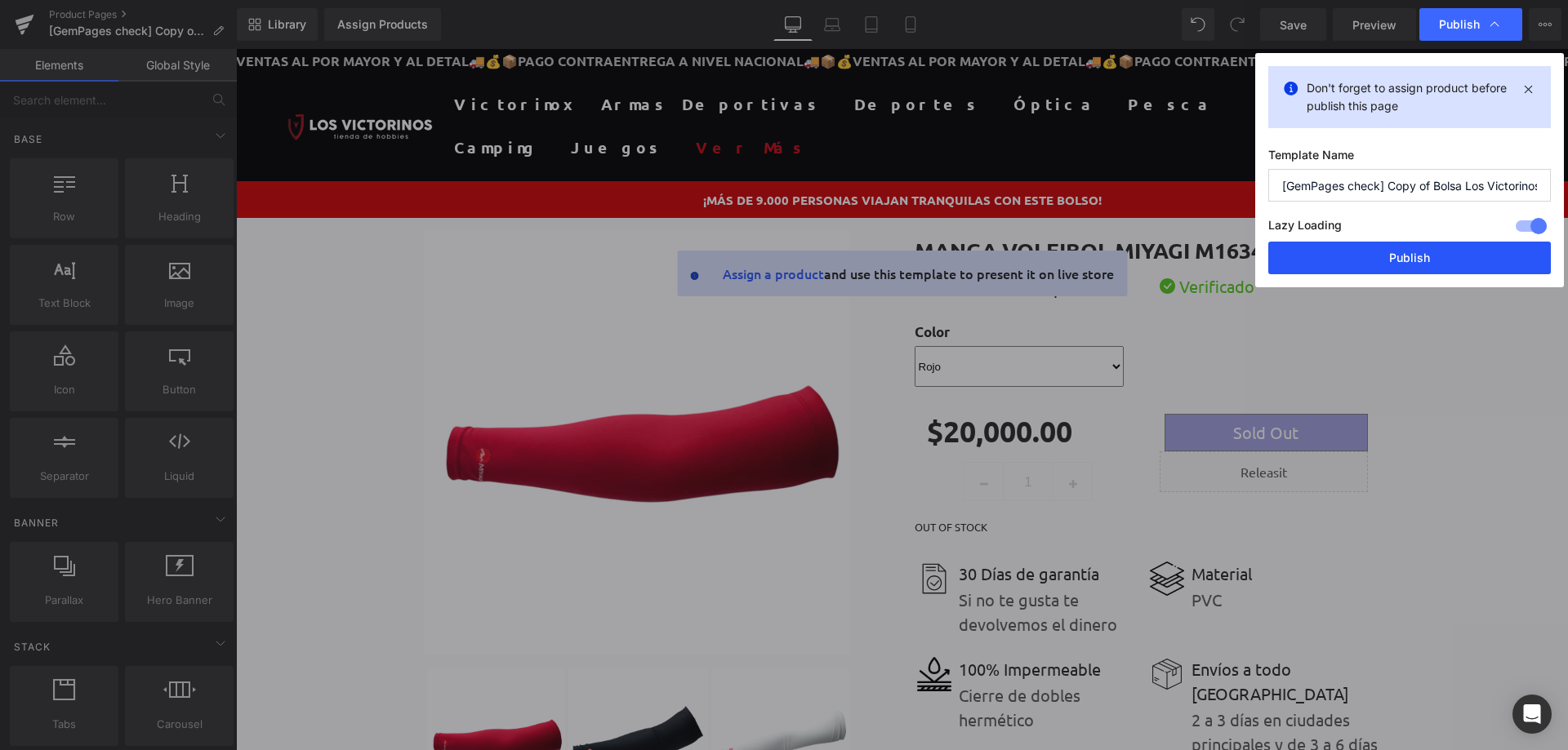
drag, startPoint x: 1367, startPoint y: 246, endPoint x: 1130, endPoint y: 198, distance: 241.8
click at [1367, 246] on button "Publish" at bounding box center [1410, 258] width 283 height 33
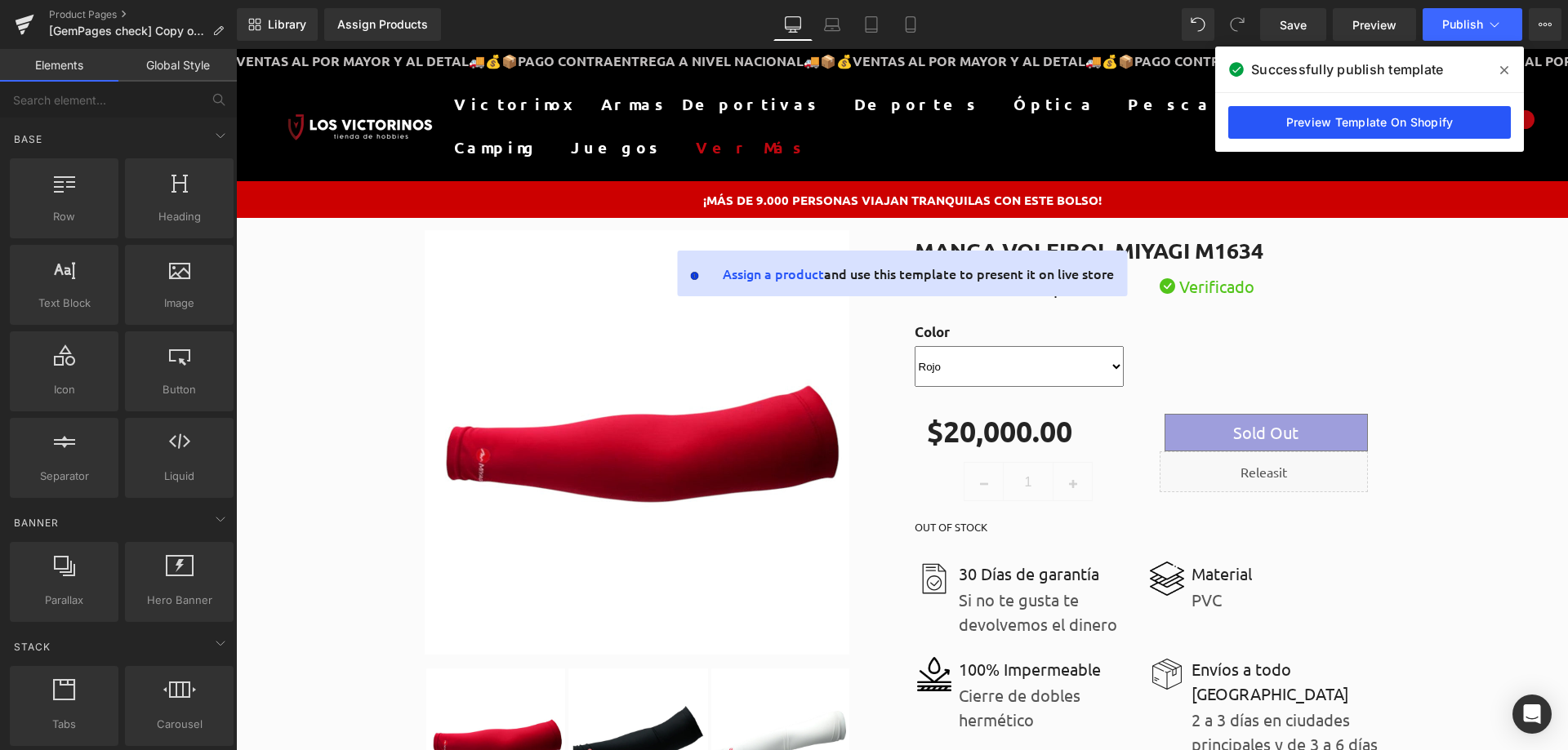
click at [1343, 113] on link "Preview Template On Shopify" at bounding box center [1370, 123] width 283 height 33
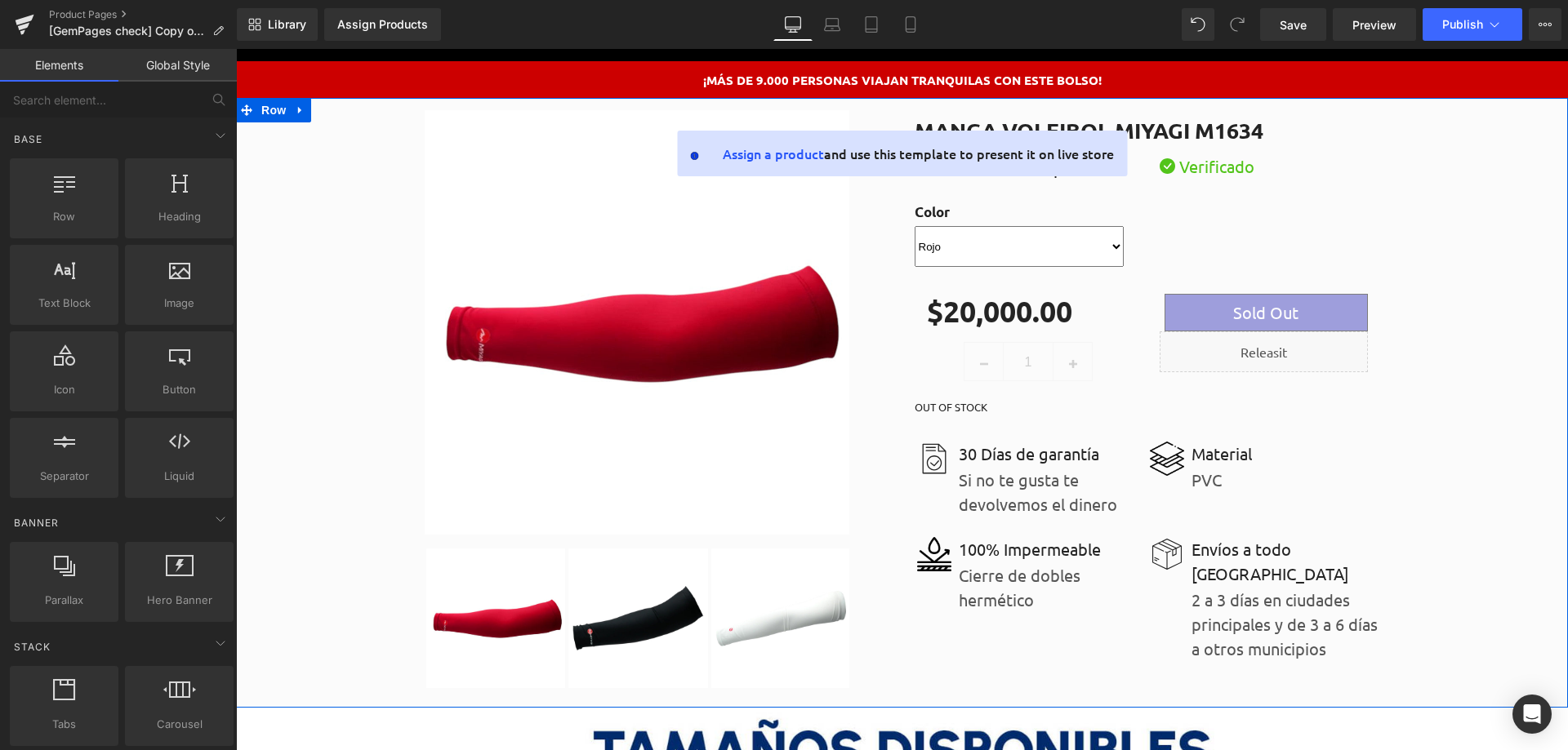
scroll to position [327, 0]
